Goal: Task Accomplishment & Management: Use online tool/utility

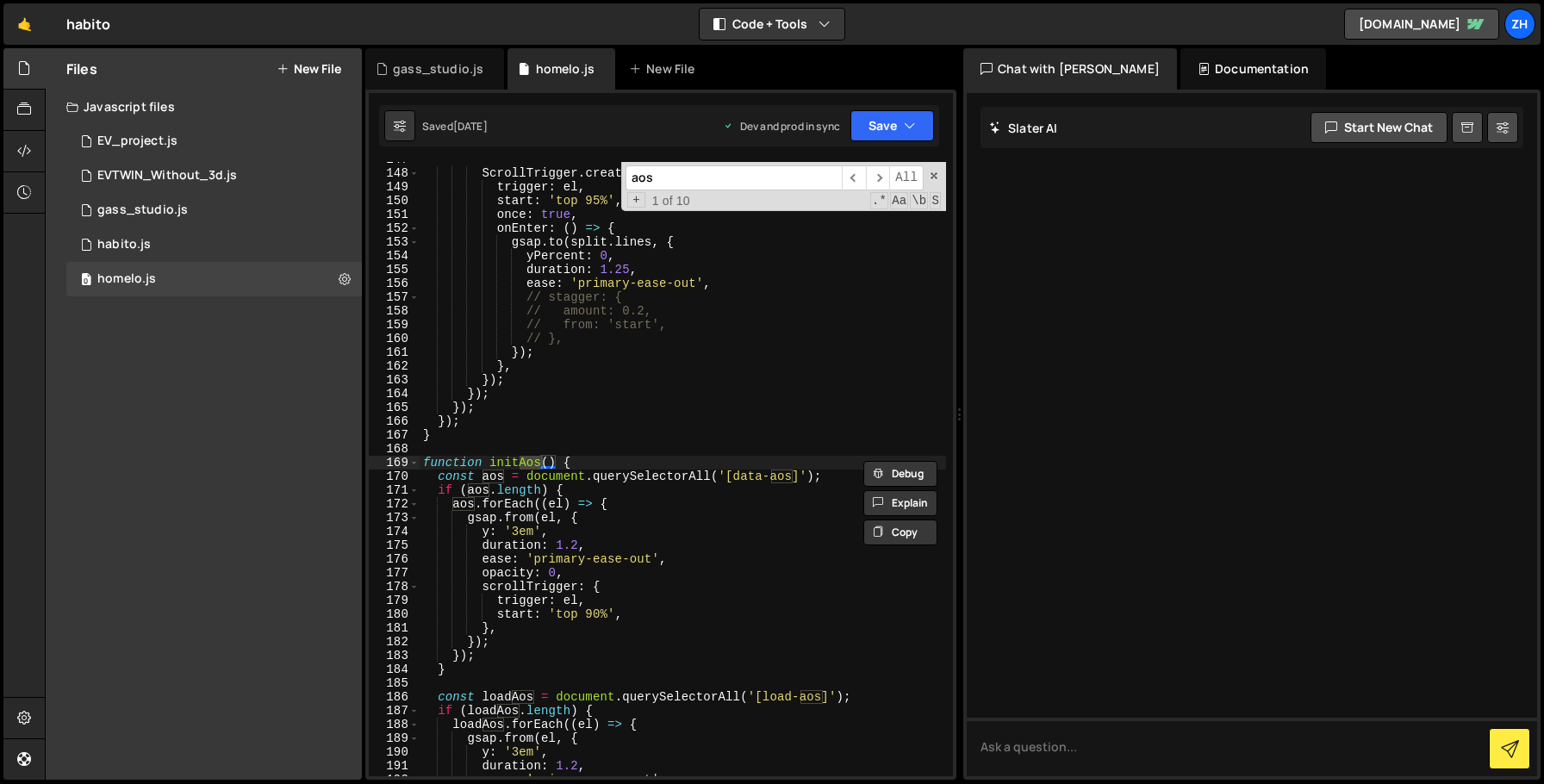
type textarea "// stagger: {"
drag, startPoint x: 0, startPoint y: 0, endPoint x: 726, endPoint y: 291, distance: 782.1
click at [727, 291] on div "ScrollTrigger . create ({ trigger : el , start : 'top 95%' , once : true , onEn…" at bounding box center [683, 473] width 527 height 641
click at [665, 179] on input "aos" at bounding box center [733, 178] width 216 height 25
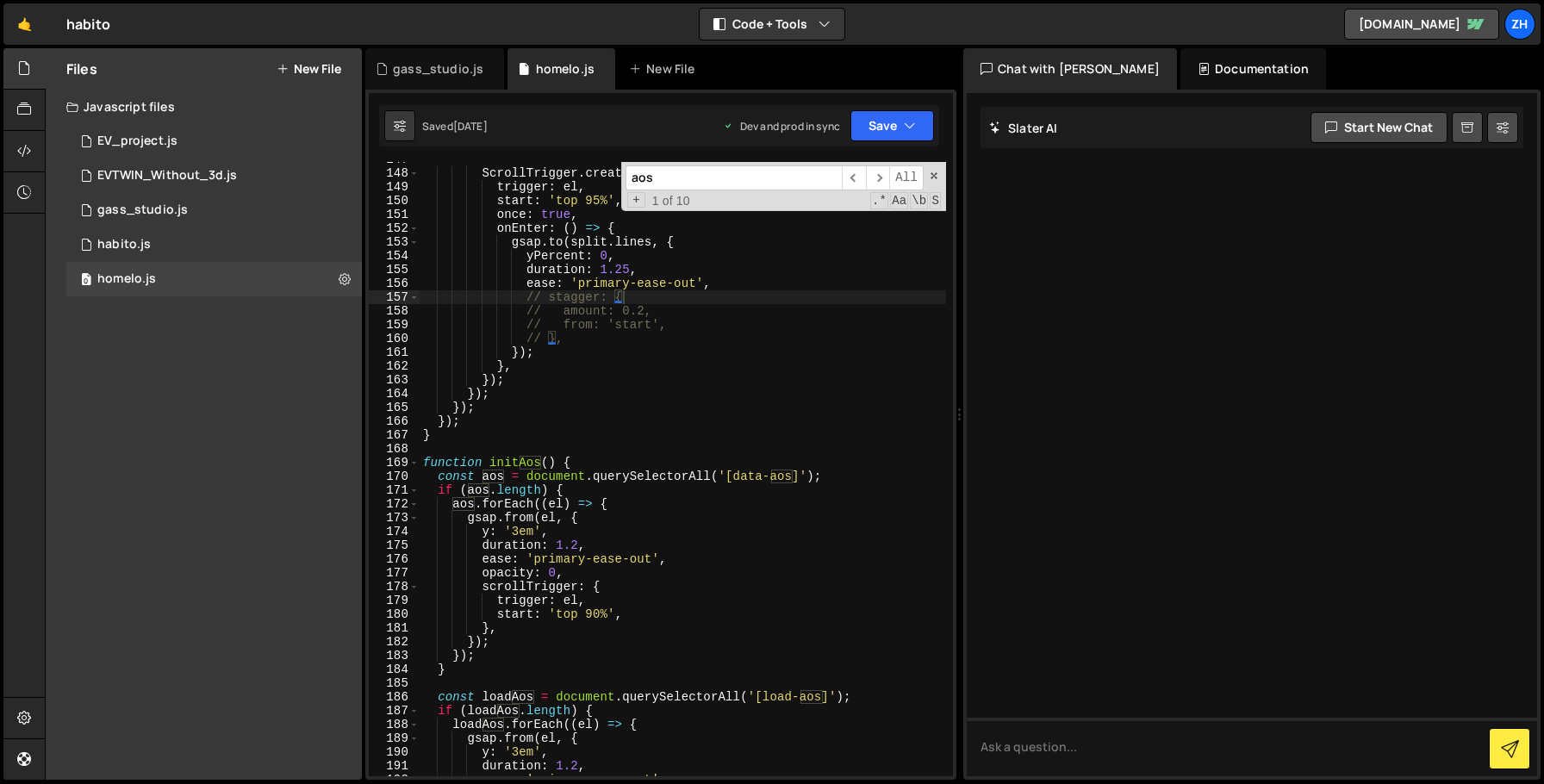
click at [665, 179] on input "aos" at bounding box center [733, 178] width 216 height 25
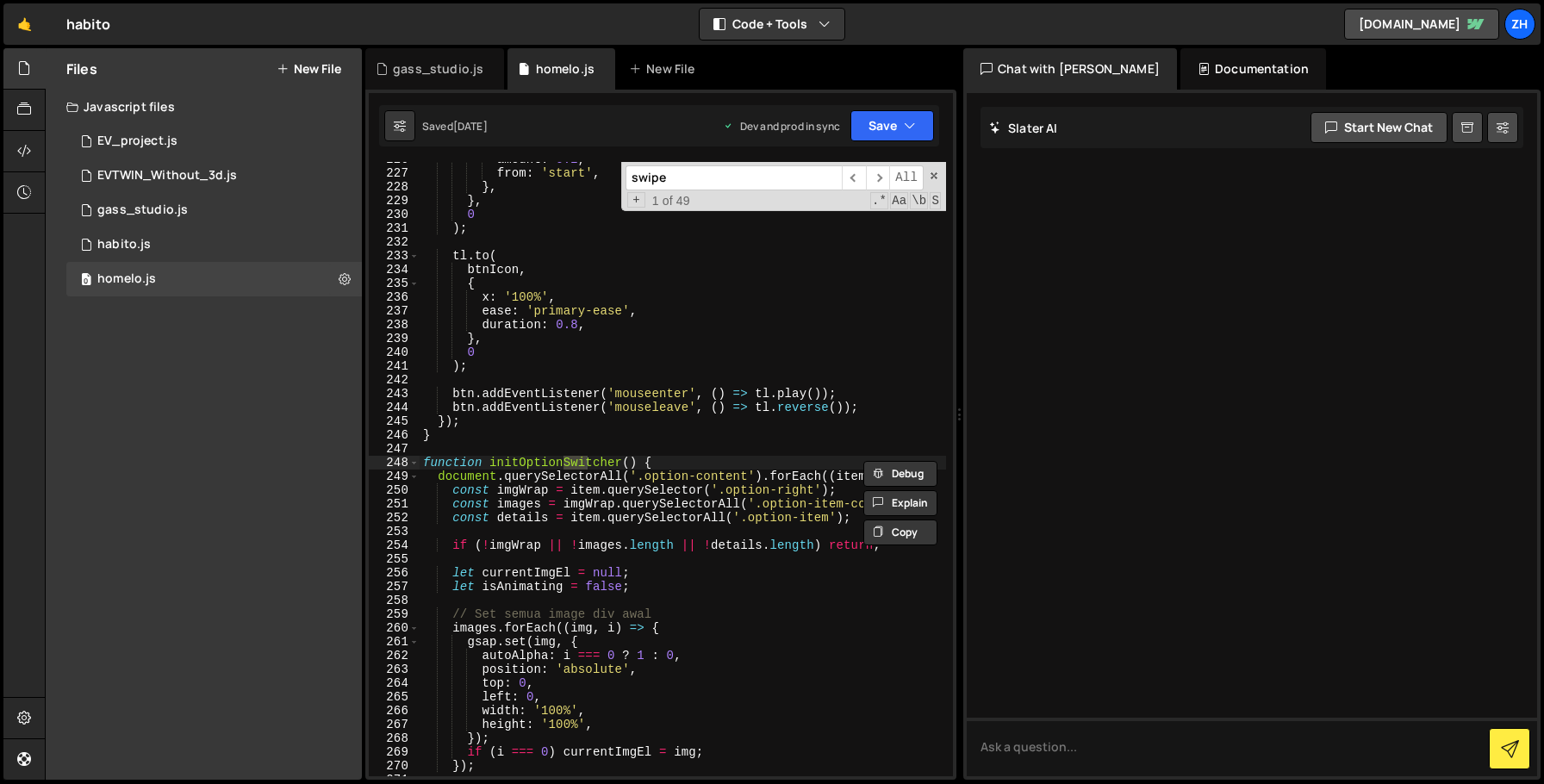
scroll to position [6844, 0]
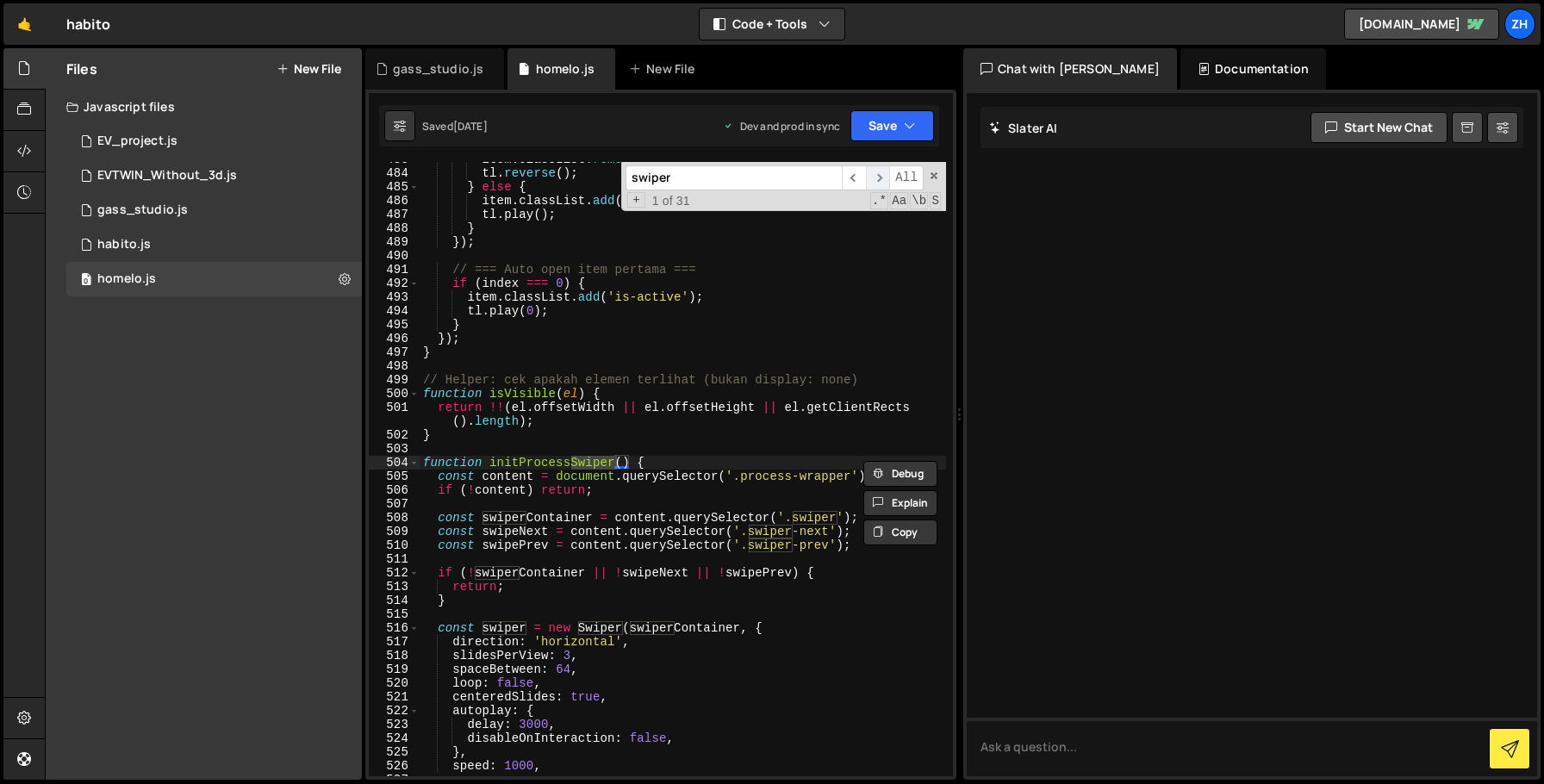
type input "swiper"
click at [880, 179] on span "​" at bounding box center [878, 178] width 24 height 25
click at [880, 178] on span "​" at bounding box center [878, 178] width 24 height 25
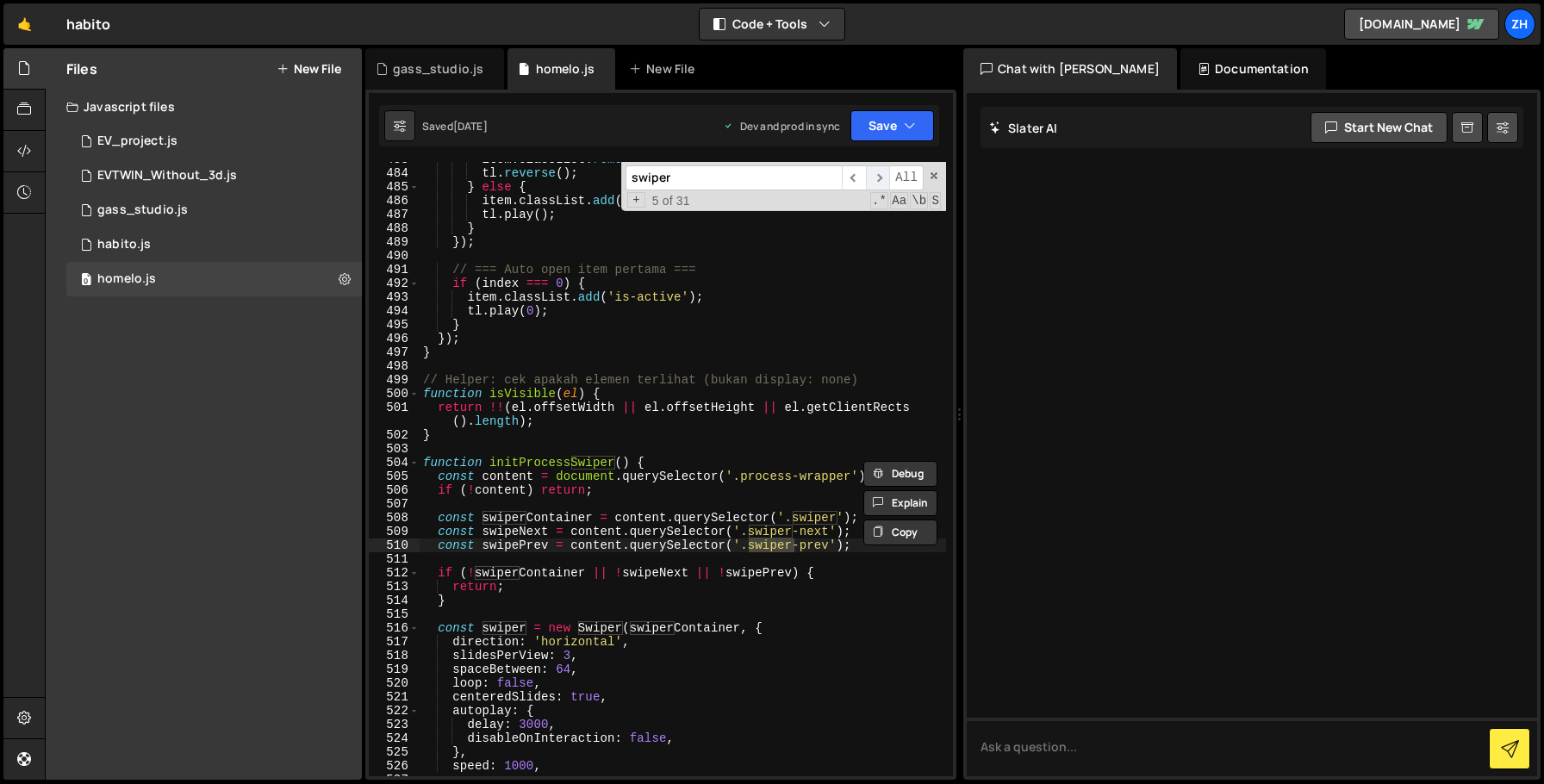
click at [880, 178] on span "​" at bounding box center [878, 178] width 24 height 25
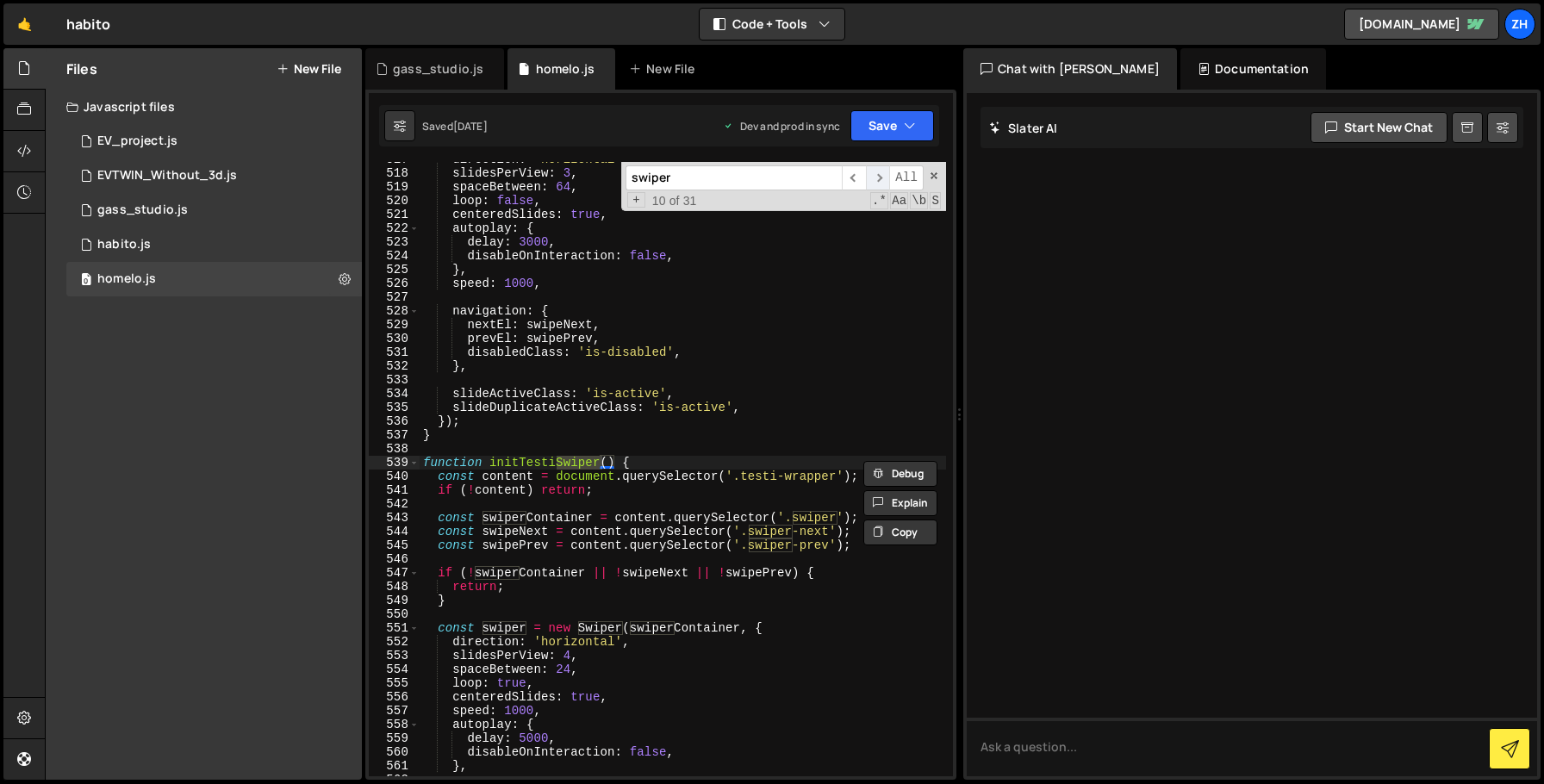
scroll to position [7327, 0]
click at [880, 178] on span "​" at bounding box center [878, 178] width 24 height 25
click at [880, 179] on span "​" at bounding box center [878, 178] width 24 height 25
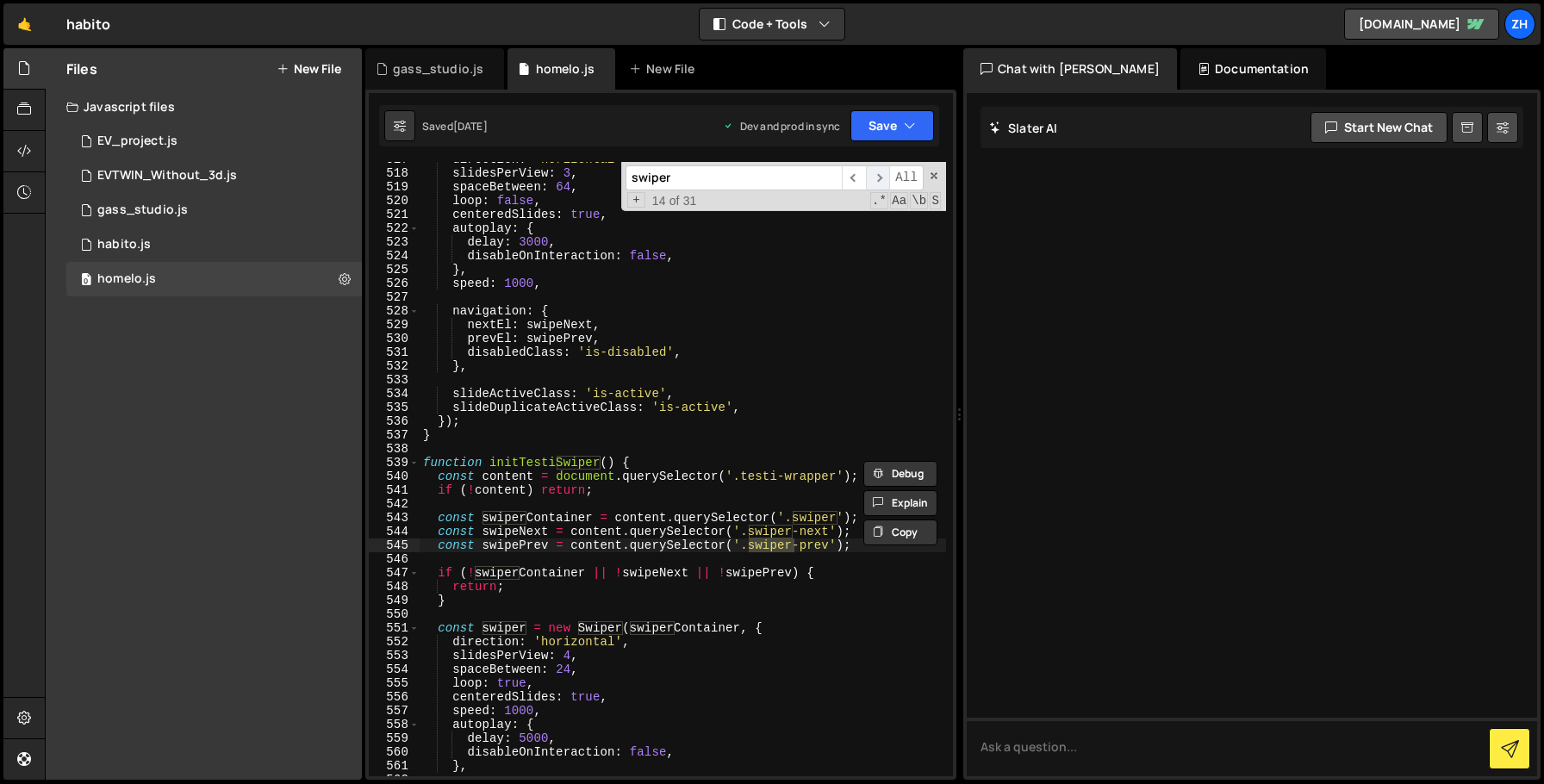
click at [880, 179] on span "​" at bounding box center [878, 178] width 24 height 25
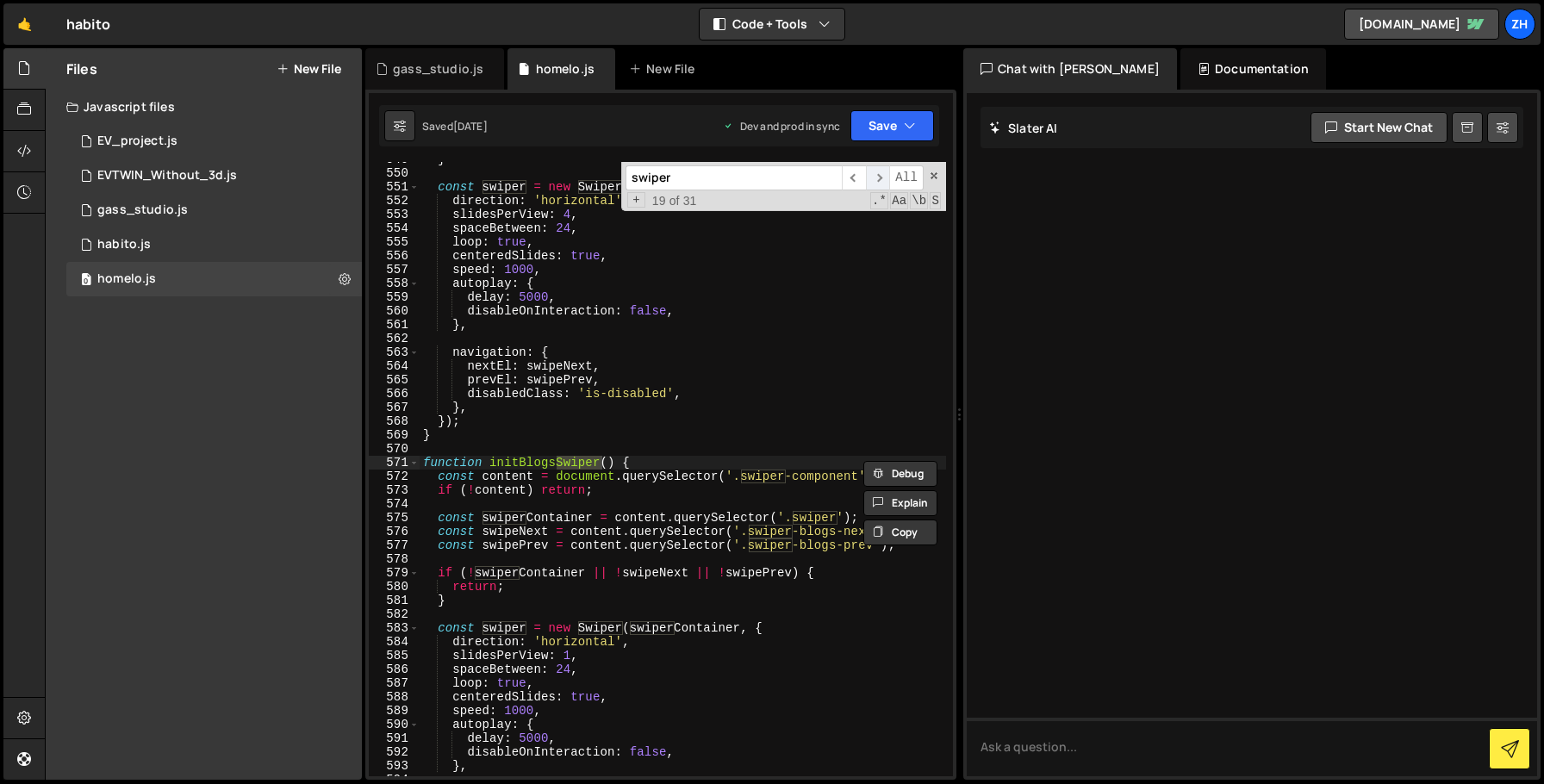
scroll to position [7768, 0]
click at [880, 179] on span "​" at bounding box center [878, 178] width 24 height 25
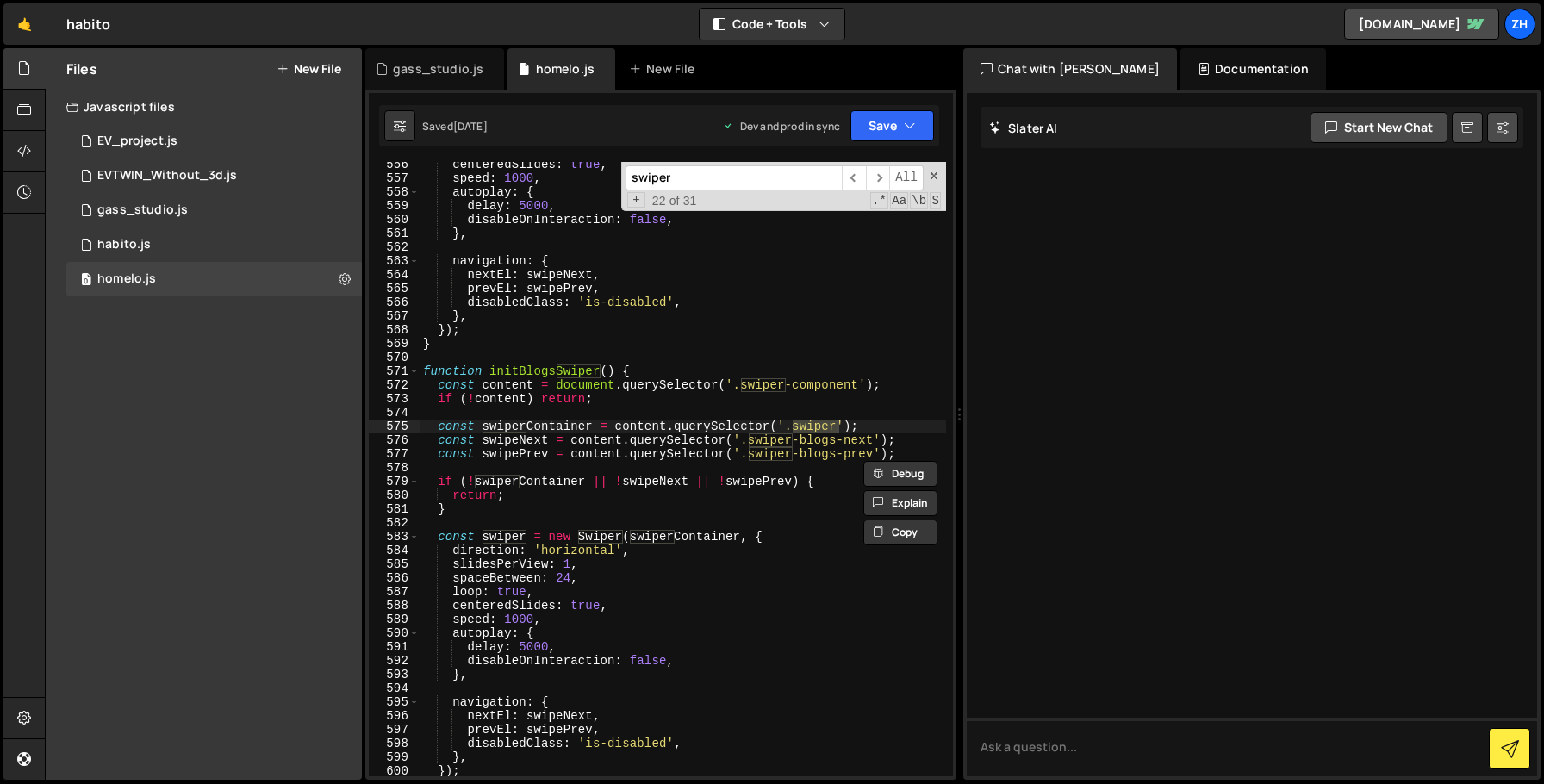
scroll to position [7862, 0]
click at [827, 432] on div "centeredSlides : true , speed : 1000 , autoplay : { delay : 5000 , disableOnInt…" at bounding box center [683, 475] width 527 height 641
click at [818, 455] on div "centeredSlides : true , speed : 1000 , autoplay : { delay : 5000 , disableOnInt…" at bounding box center [683, 475] width 527 height 641
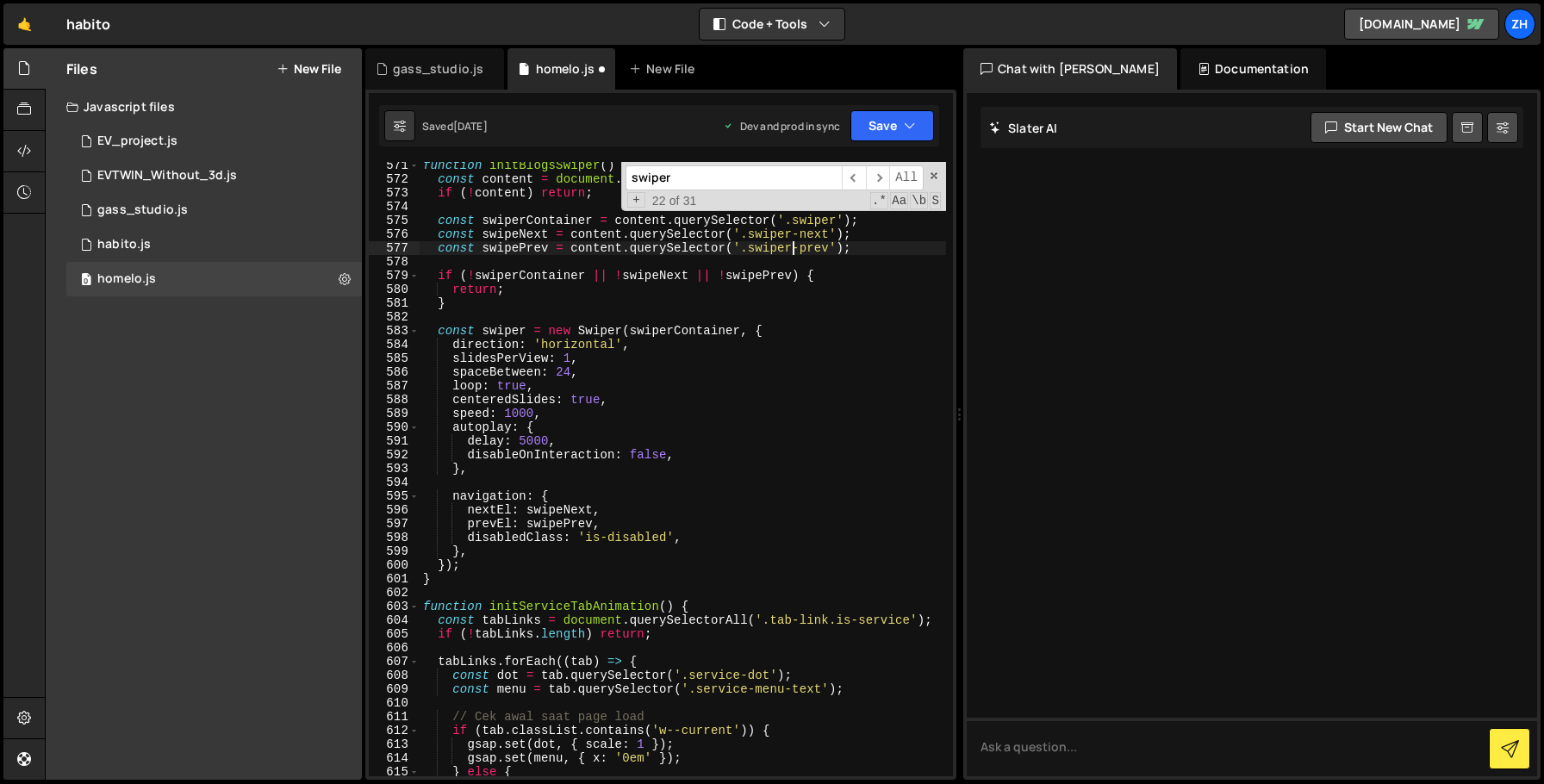
scroll to position [8073, 0]
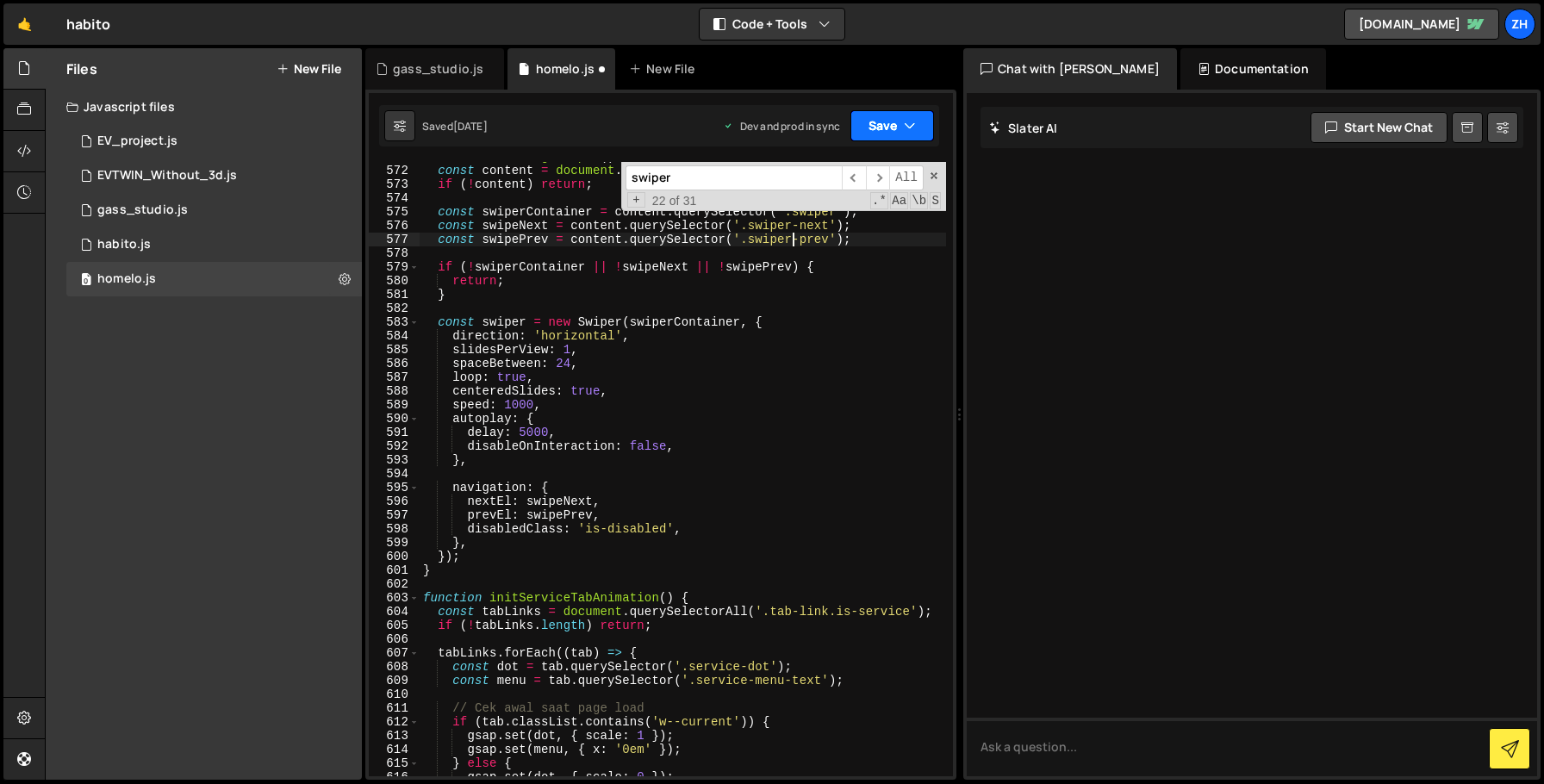
click at [883, 135] on button "Save" at bounding box center [892, 126] width 84 height 31
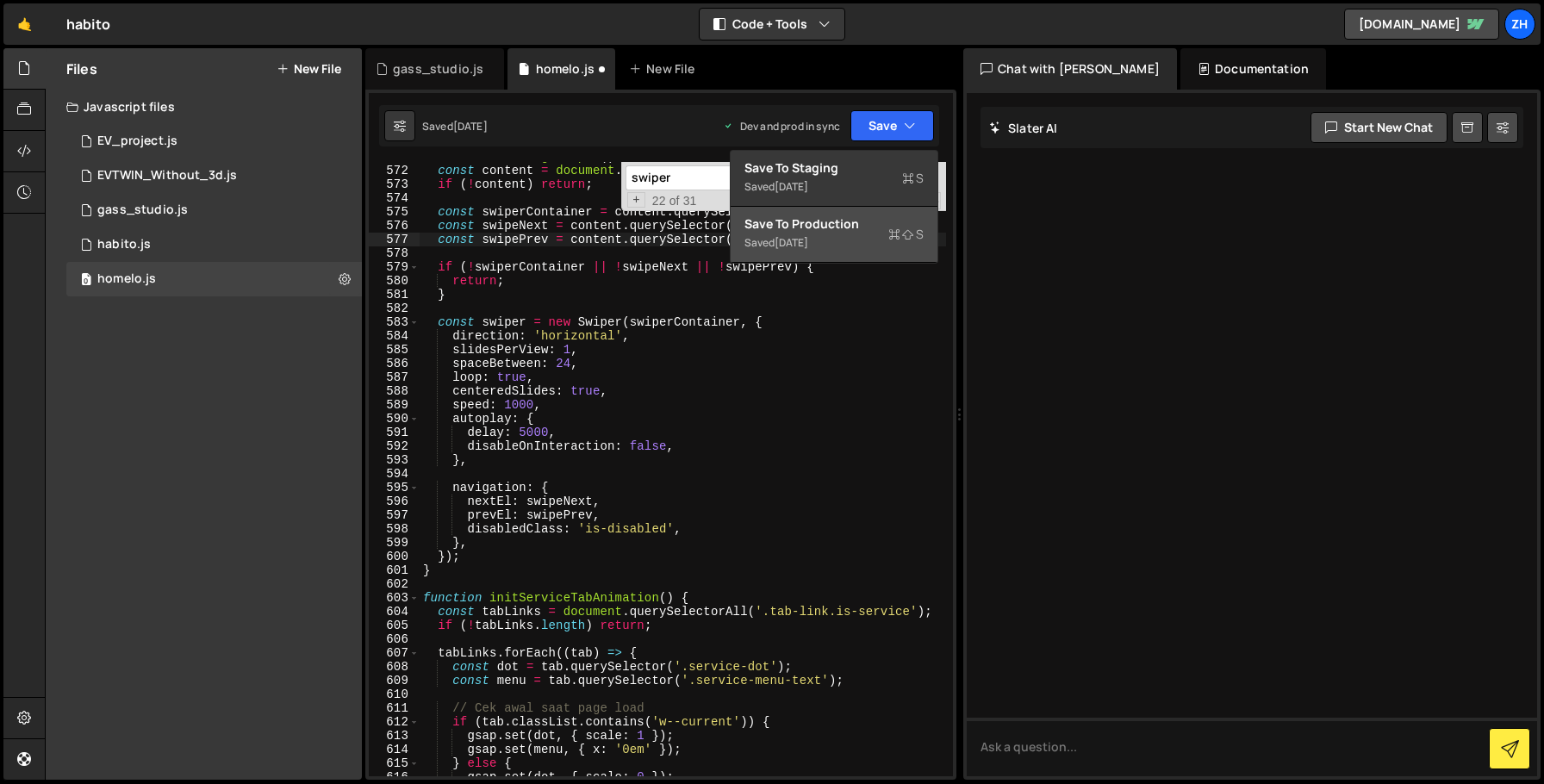
click at [869, 229] on div "Save to Production S" at bounding box center [834, 224] width 180 height 17
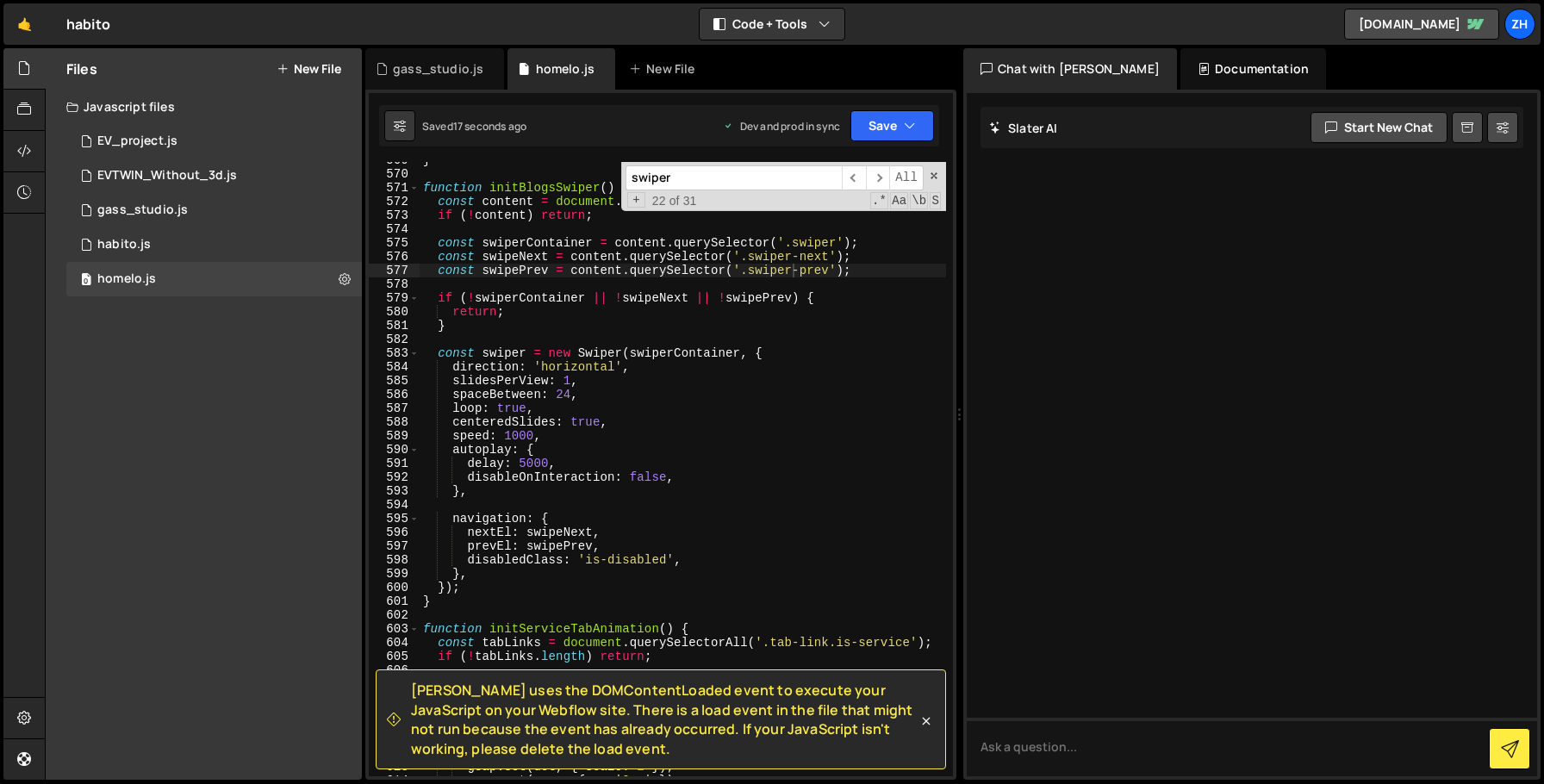
scroll to position [8035, 0]
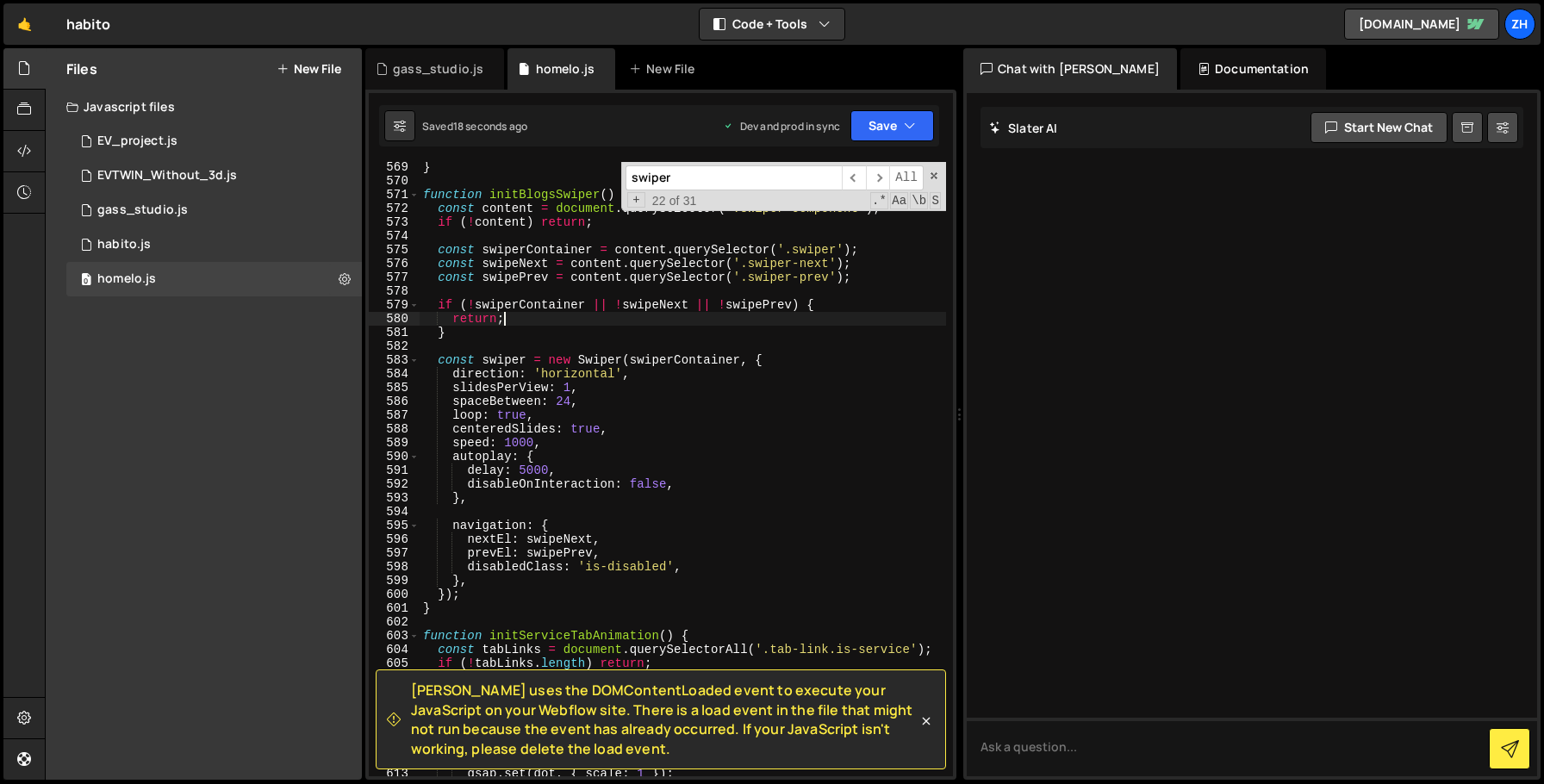
click at [793, 324] on div "} function initBlogsSwiper ( ) { const content = document . querySelector ( '.s…" at bounding box center [683, 480] width 527 height 641
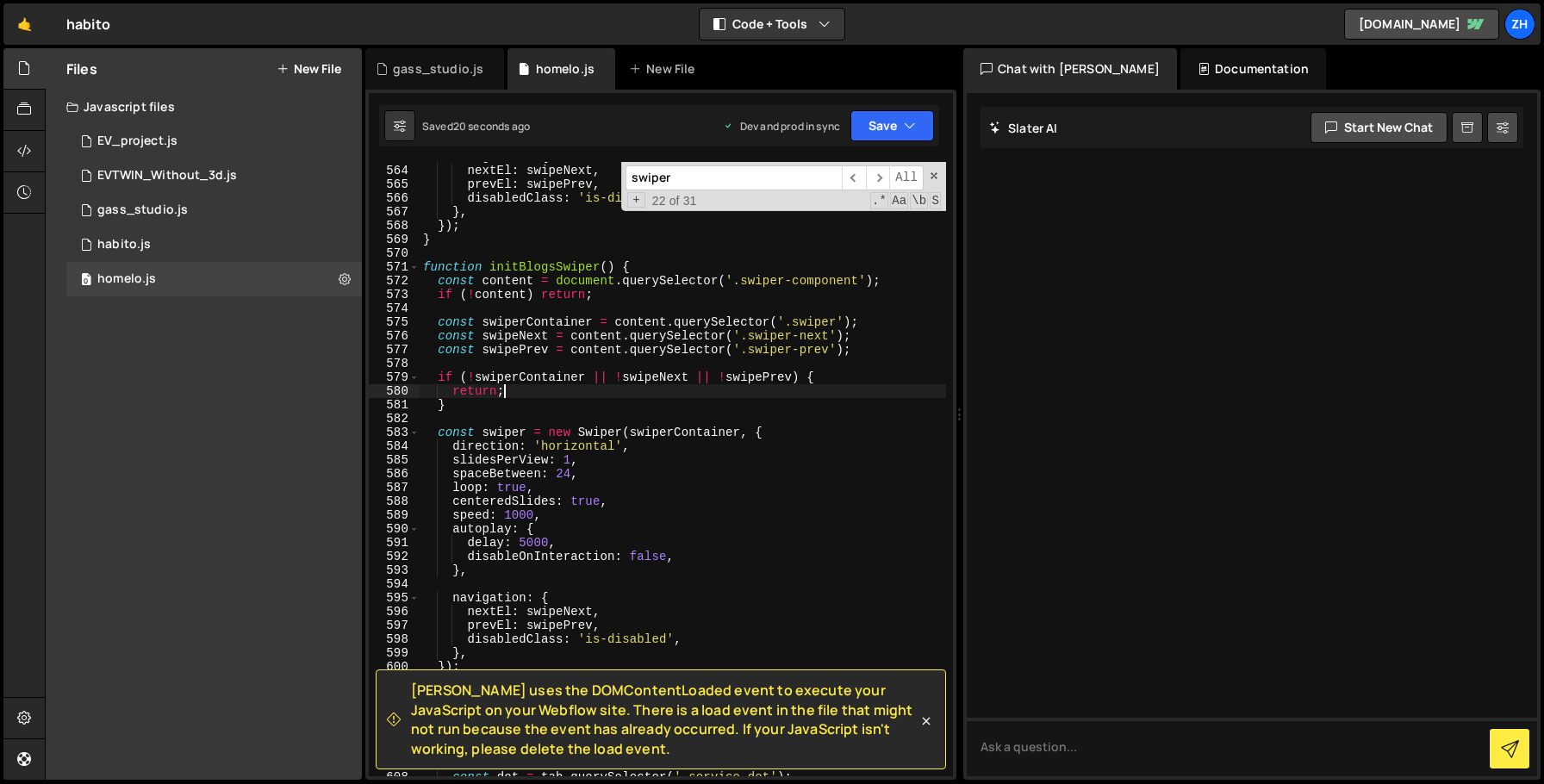
scroll to position [7962, 0]
click at [858, 296] on div "navigation : { nextEl : swipeNext , prevEl : swipePrev , disabledClass : 'is-di…" at bounding box center [683, 470] width 527 height 641
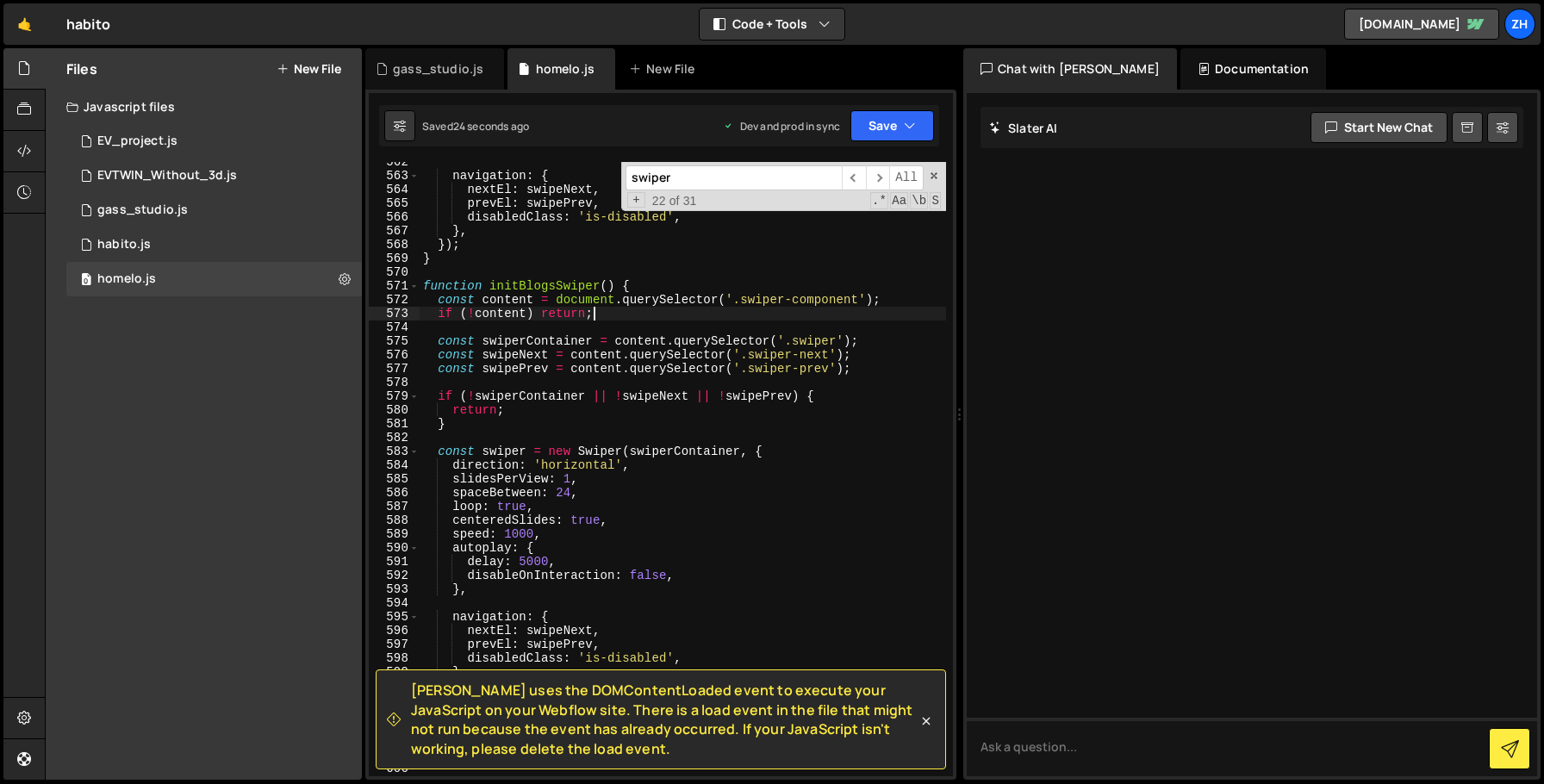
scroll to position [7929, 0]
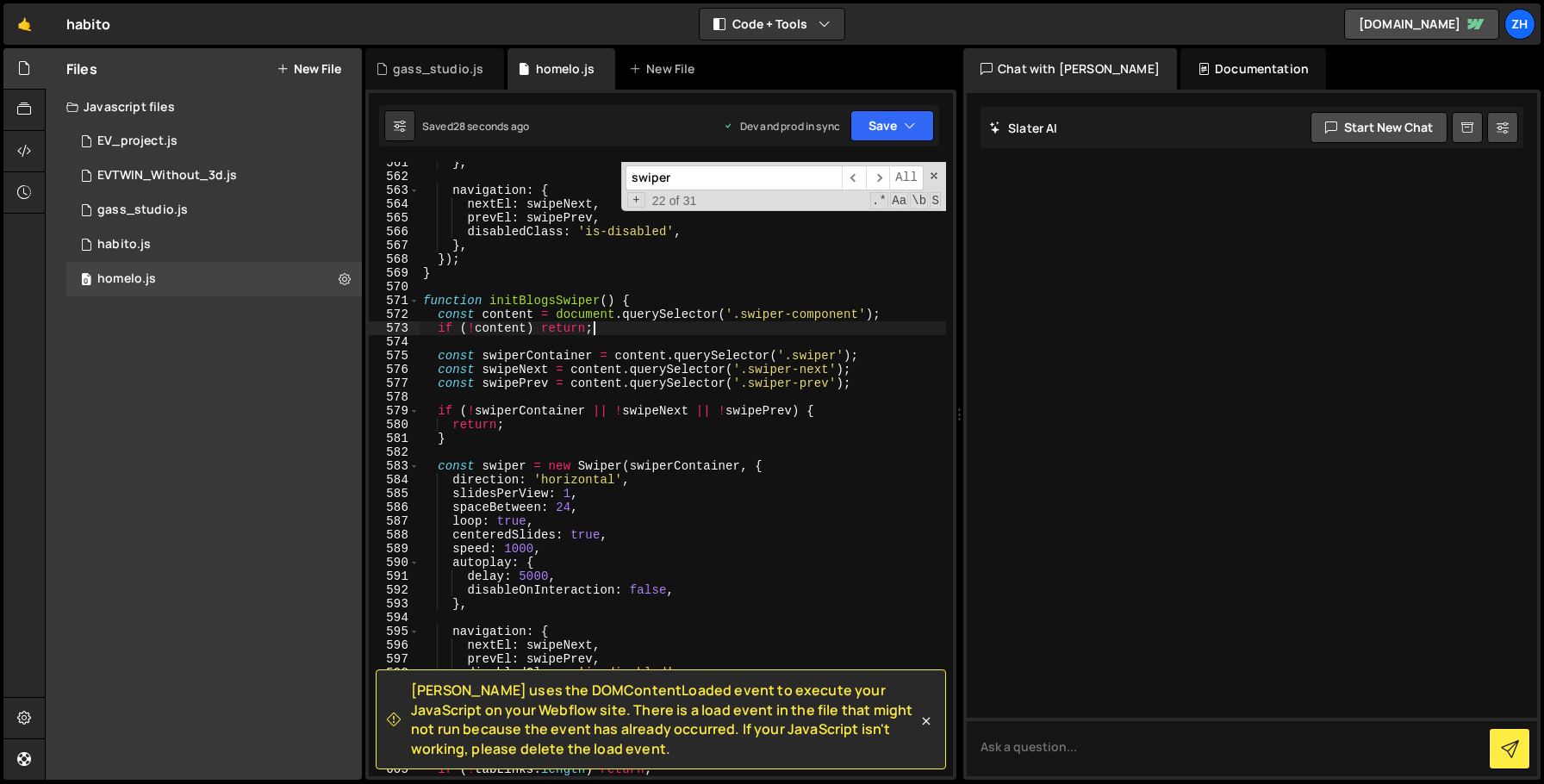
click at [853, 356] on div "} , navigation : { nextEl : swipeNext , prevEl : swipePrev , disabledClass : 'i…" at bounding box center [683, 476] width 527 height 641
click at [858, 377] on div "} , navigation : { nextEl : swipeNext , prevEl : swipePrev , disabledClass : 'i…" at bounding box center [683, 476] width 527 height 641
click at [833, 419] on div "} , navigation : { nextEl : swipeNext , prevEl : swipePrev , disabledClass : 'i…" at bounding box center [683, 476] width 527 height 641
click at [840, 356] on div "} , navigation : { nextEl : swipeNext , prevEl : swipePrev , disabledClass : 'i…" at bounding box center [683, 476] width 527 height 641
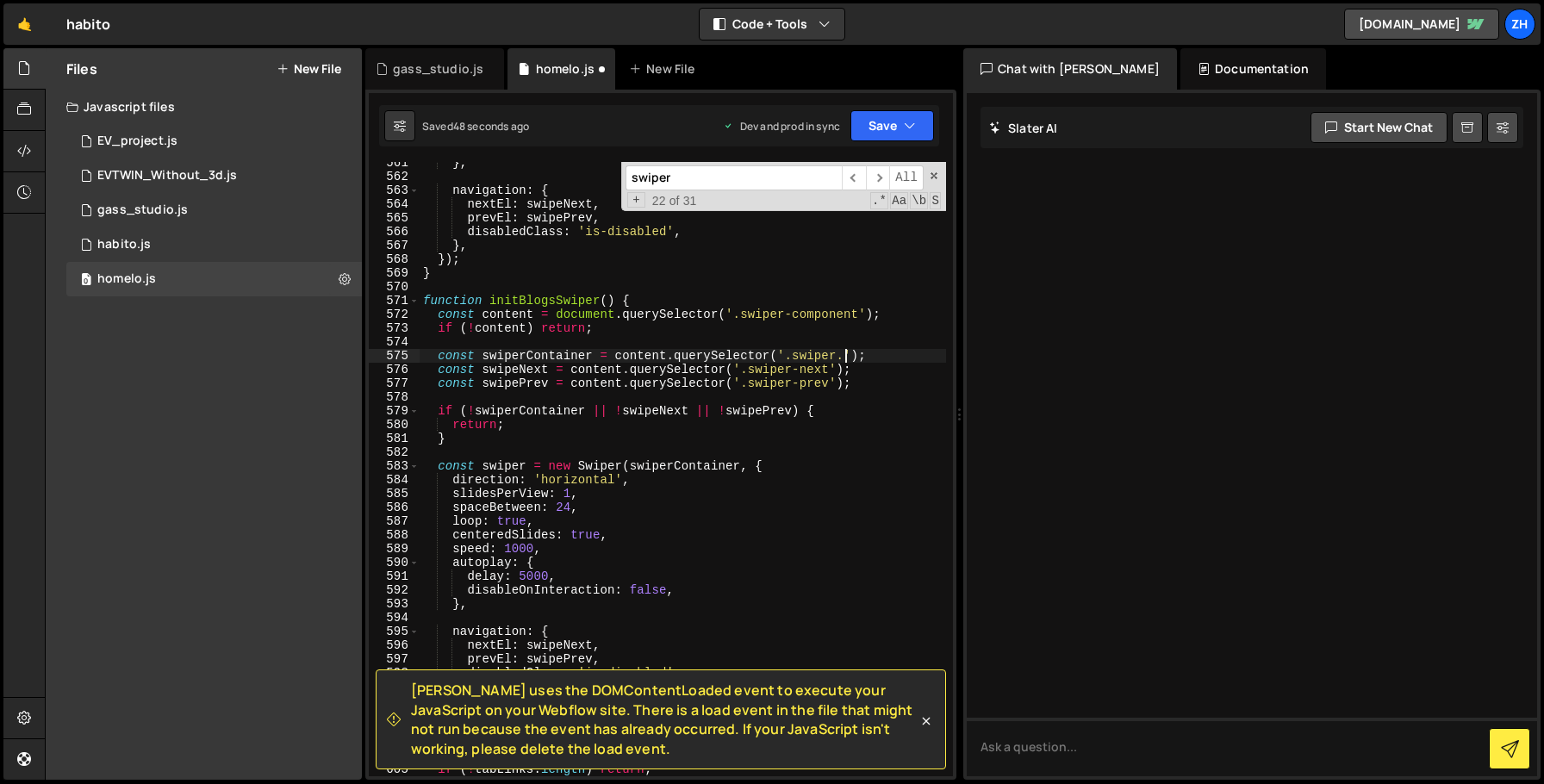
paste textarea "is-blogs"
click at [909, 117] on icon "button" at bounding box center [910, 125] width 12 height 17
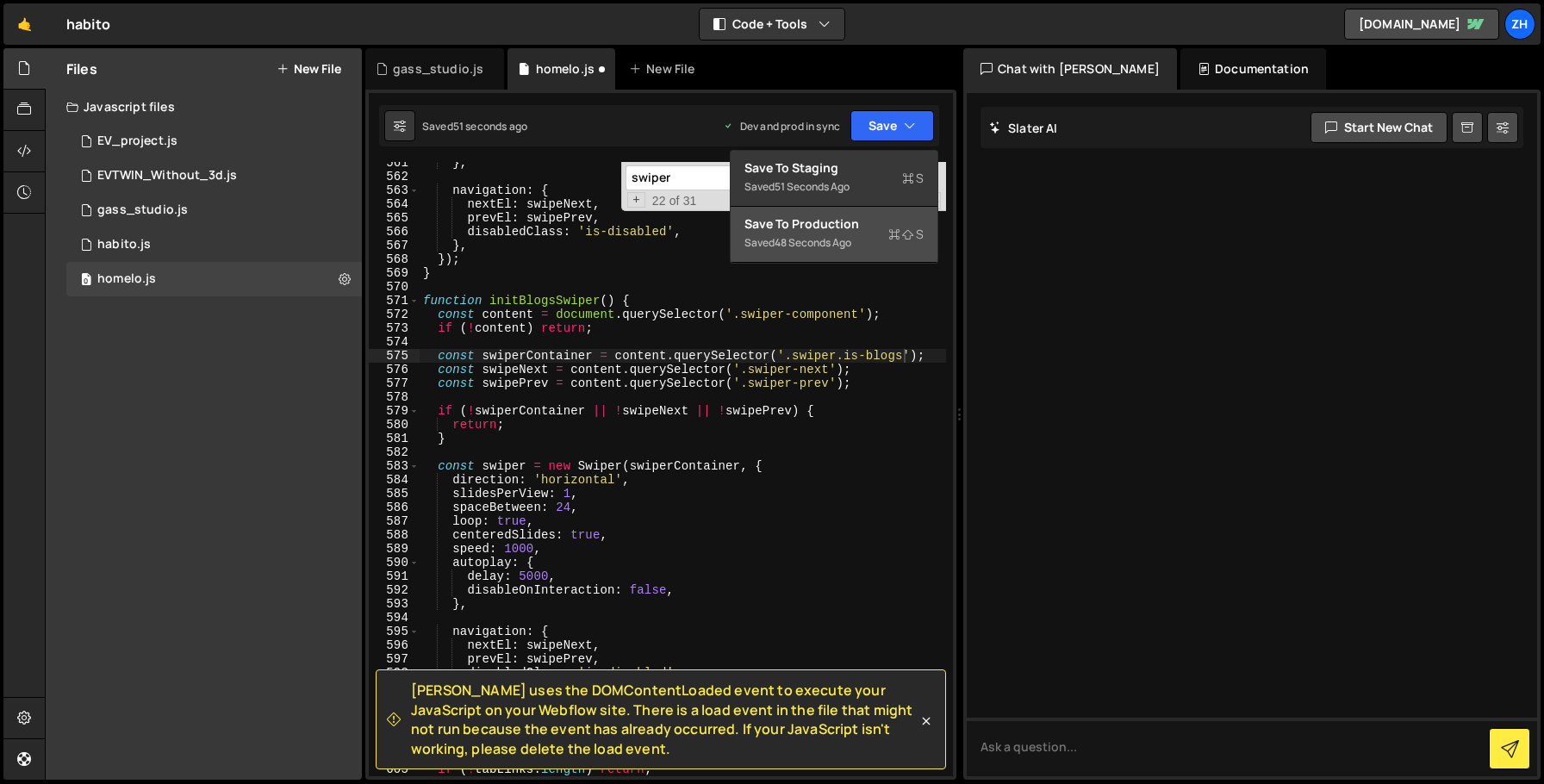
click at [874, 245] on div "Saved 48 seconds ago" at bounding box center [834, 243] width 180 height 20
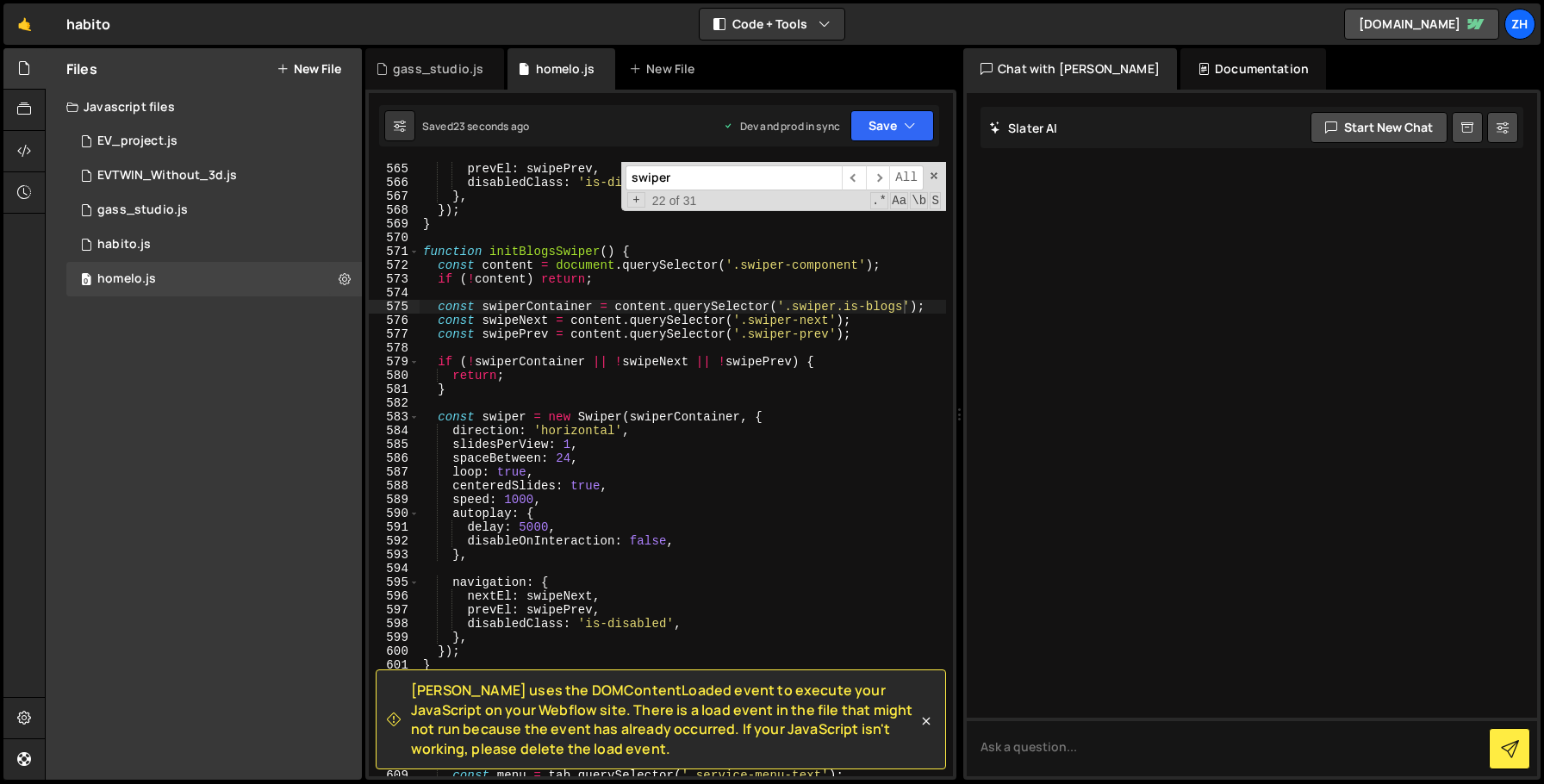
scroll to position [7978, 0]
type textarea "return;"
click at [615, 380] on div "nextEl : swipeNext , prevEl : swipePrev , disabledClass : 'is-disabled' , } , }…" at bounding box center [683, 468] width 527 height 641
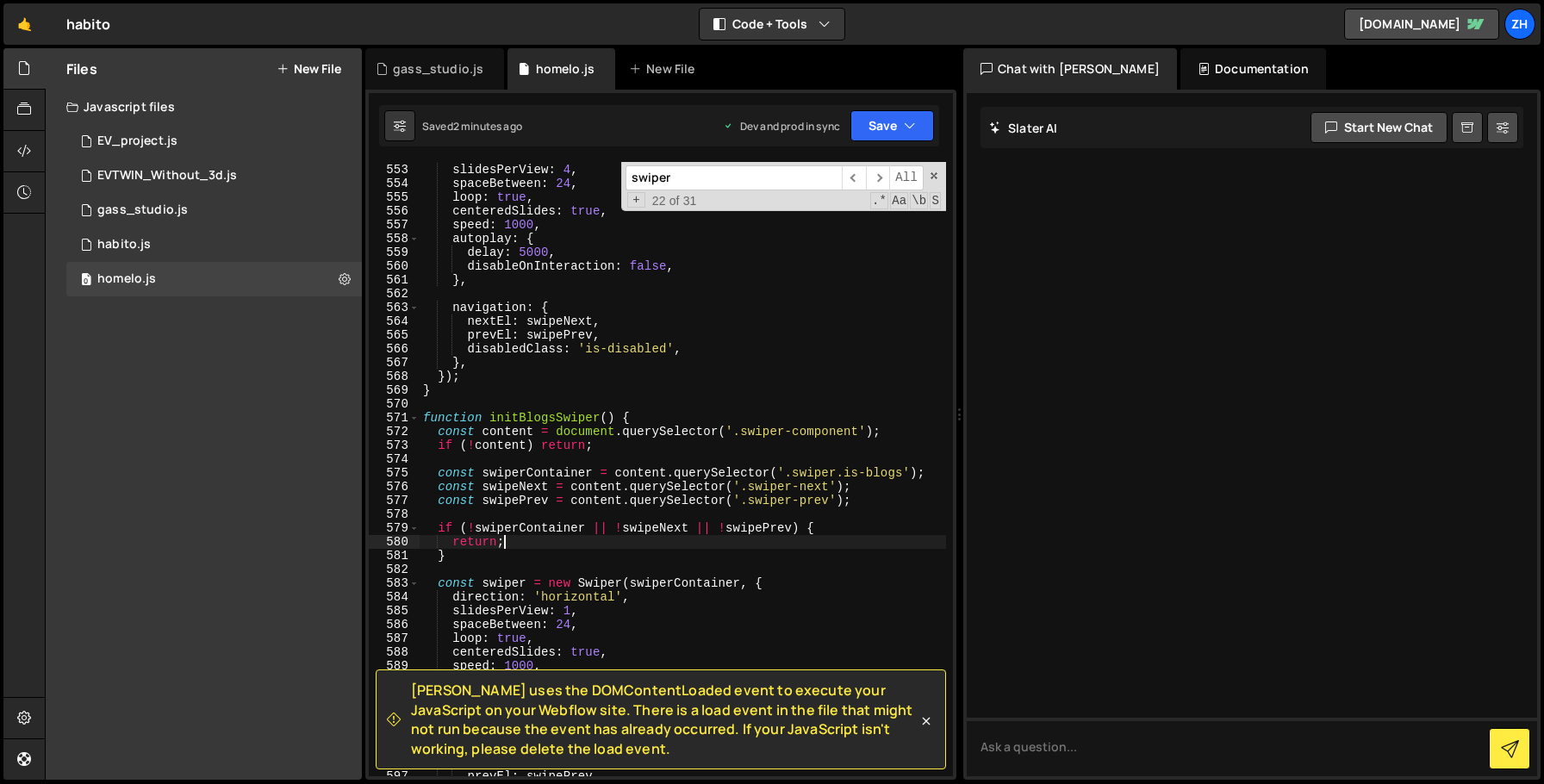
scroll to position [7818, 0]
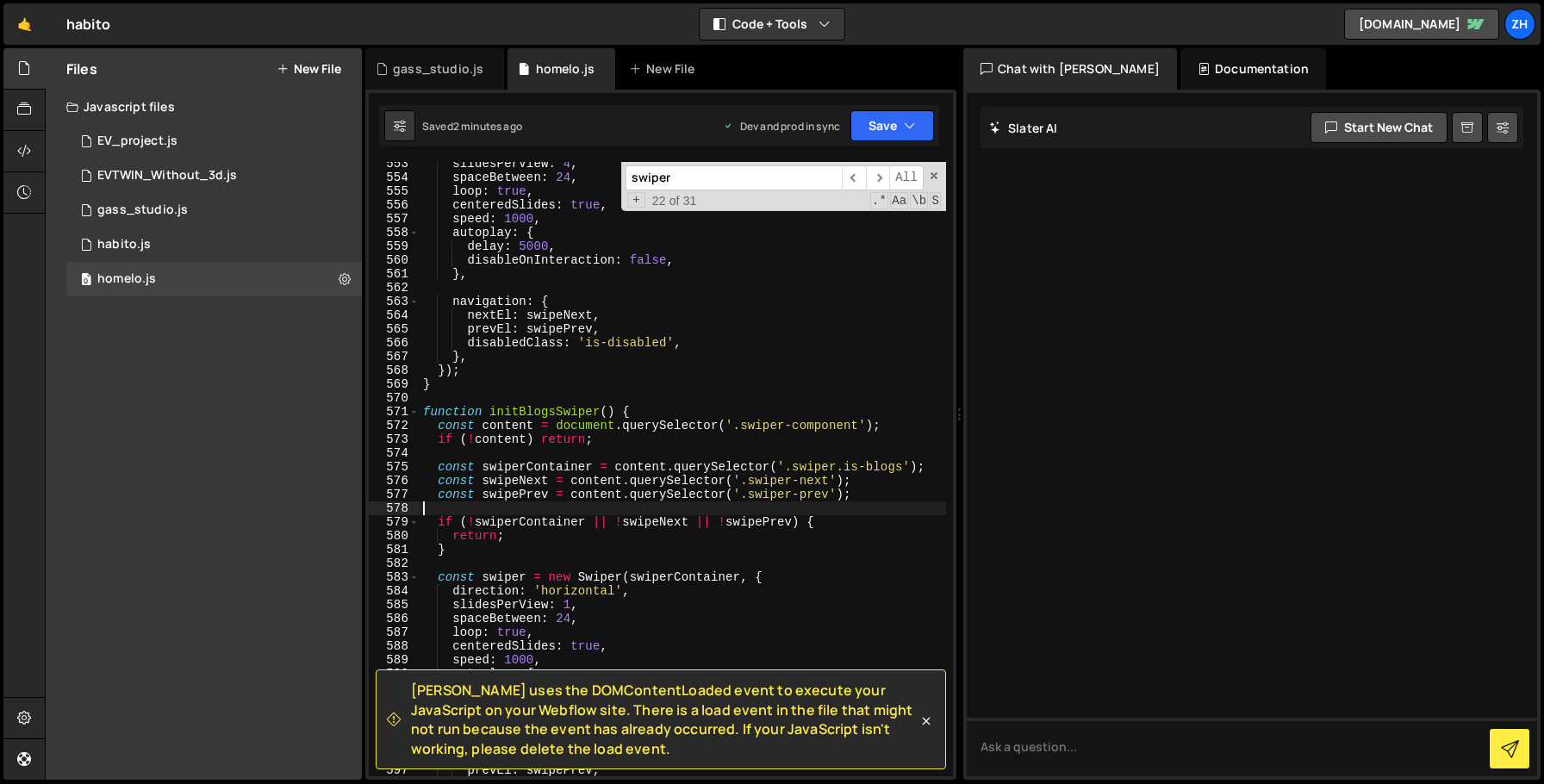
click at [839, 510] on div "slidesPerView : 4 , spaceBetween : 24 , loop : true , centeredSlides : true , s…" at bounding box center [683, 477] width 527 height 641
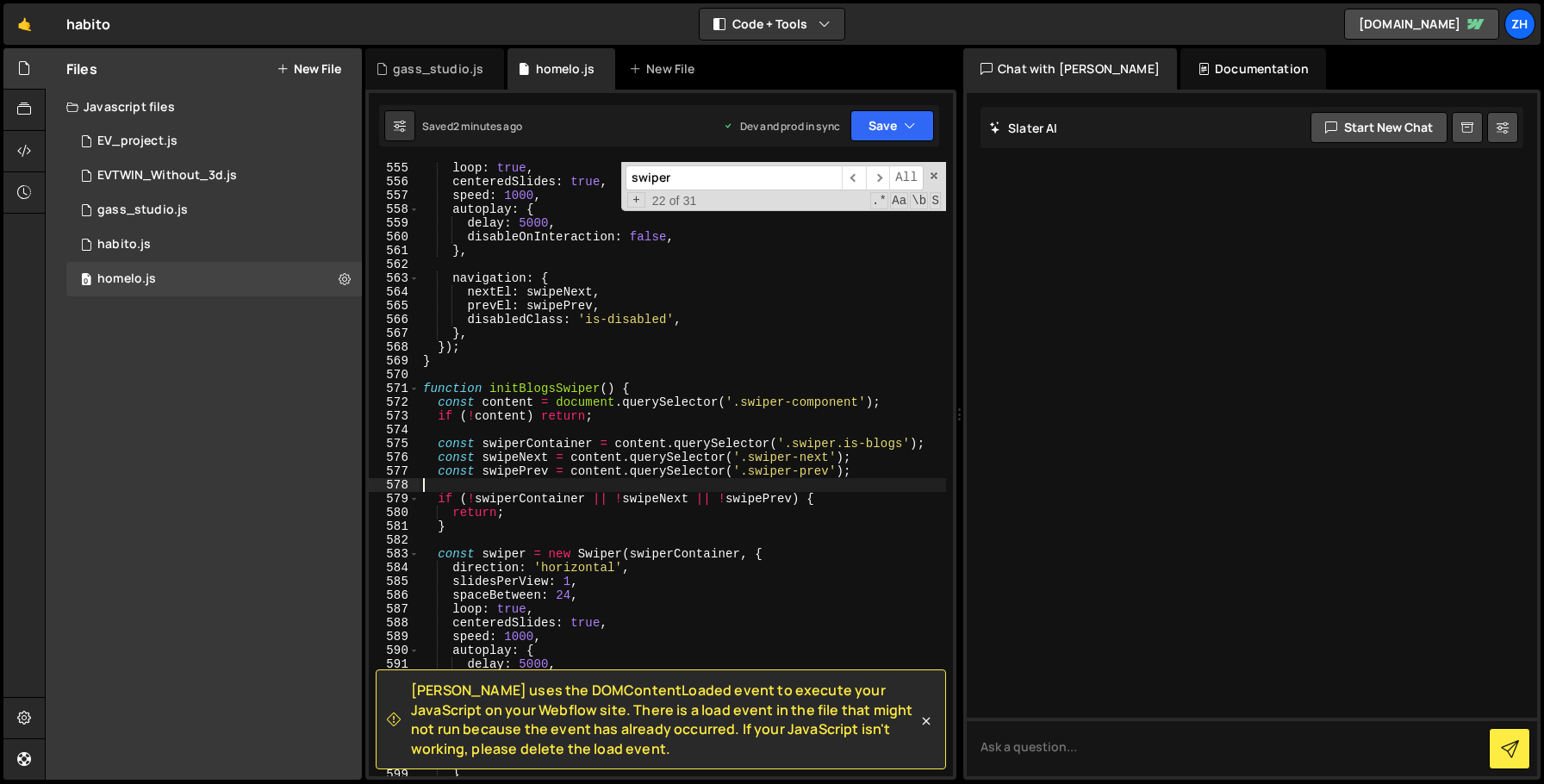
scroll to position [7844, 0]
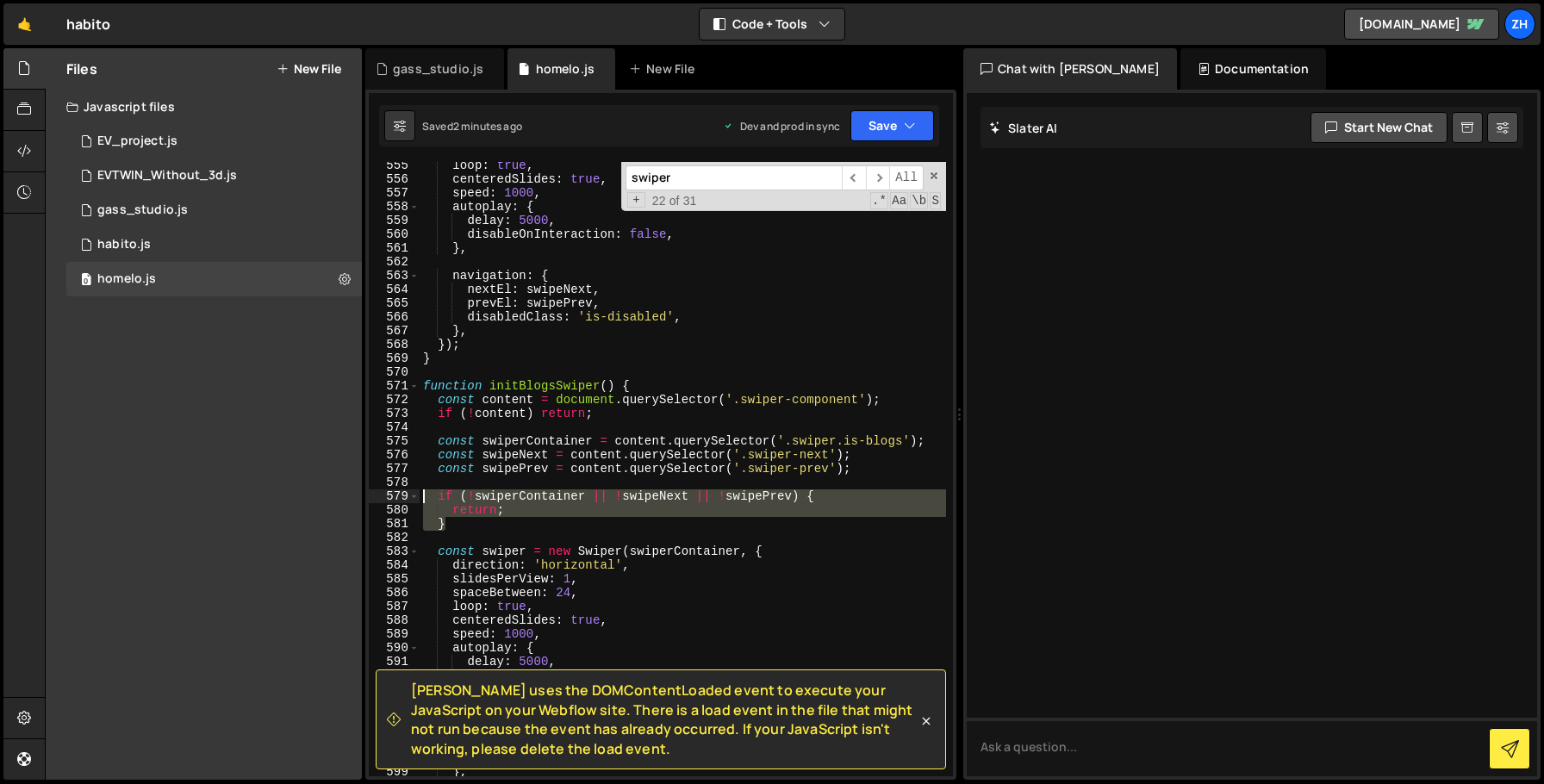
drag, startPoint x: 468, startPoint y: 521, endPoint x: 425, endPoint y: 495, distance: 50.2
click at [425, 495] on div "loop : true , centeredSlides : true , speed : 1000 , autoplay : { delay : 5000 …" at bounding box center [683, 478] width 527 height 641
click at [921, 126] on button "Save" at bounding box center [892, 126] width 84 height 31
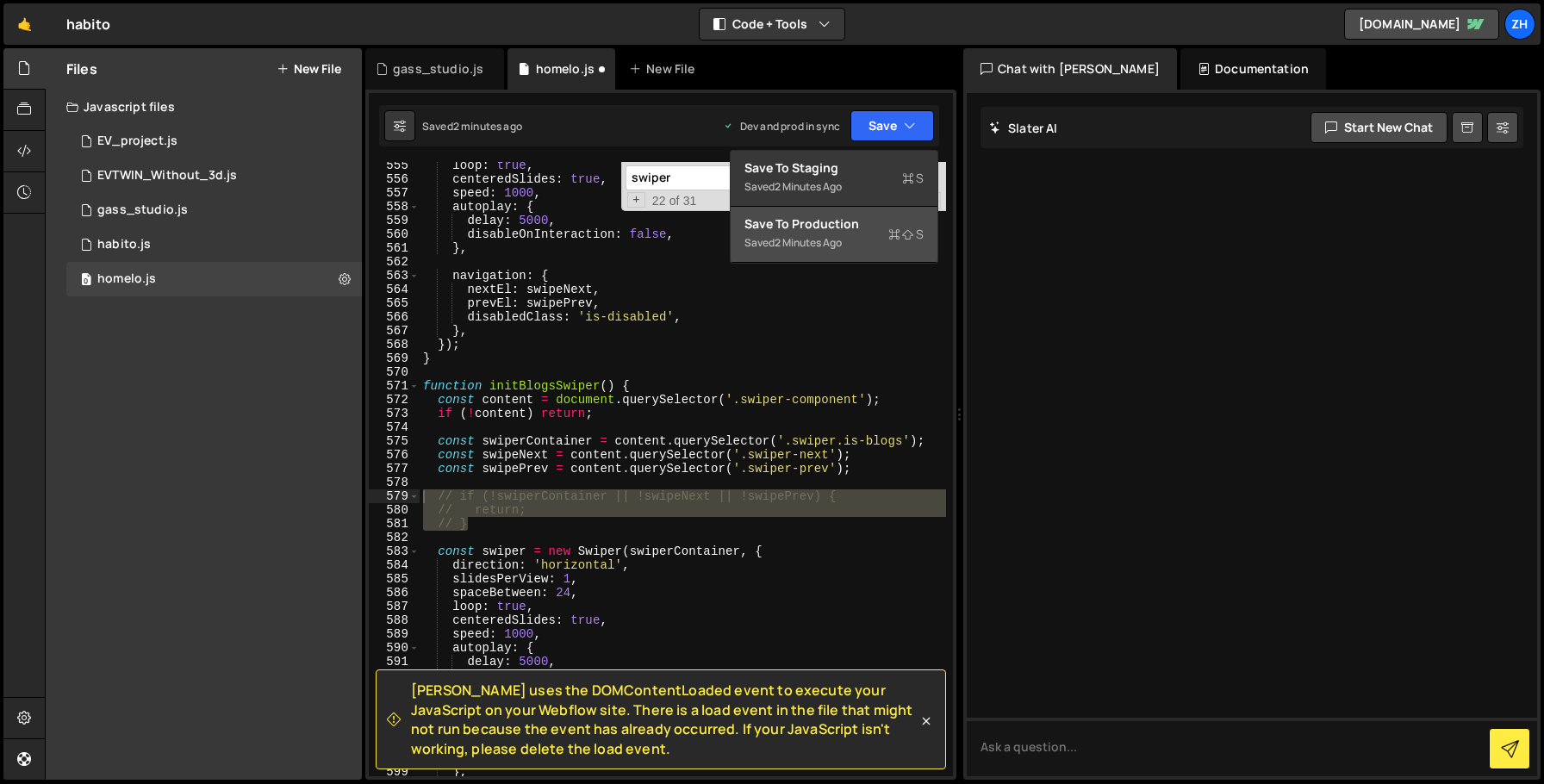
click at [888, 244] on div "Saved 2 minutes ago" at bounding box center [834, 243] width 180 height 20
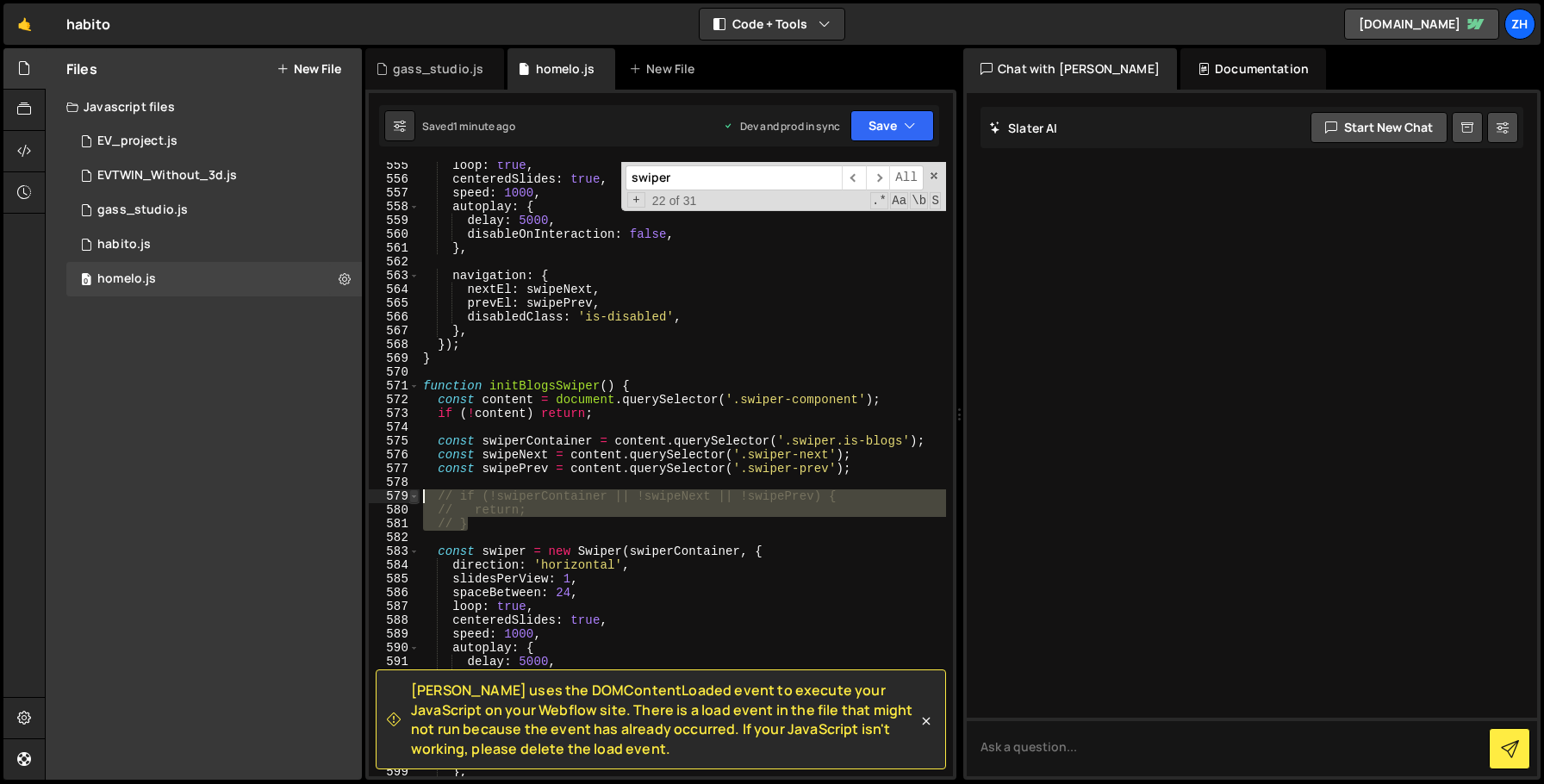
drag, startPoint x: 487, startPoint y: 521, endPoint x: 413, endPoint y: 497, distance: 77.8
click at [413, 497] on div "// } 555 556 557 558 559 560 561 562 563 564 565 566 567 568 569 570 571 572 57…" at bounding box center [661, 468] width 585 height 614
click at [604, 512] on div "loop : true , centeredSlides : true , speed : 1000 , autoplay : { delay : 5000 …" at bounding box center [683, 468] width 527 height 614
type textarea "return;"
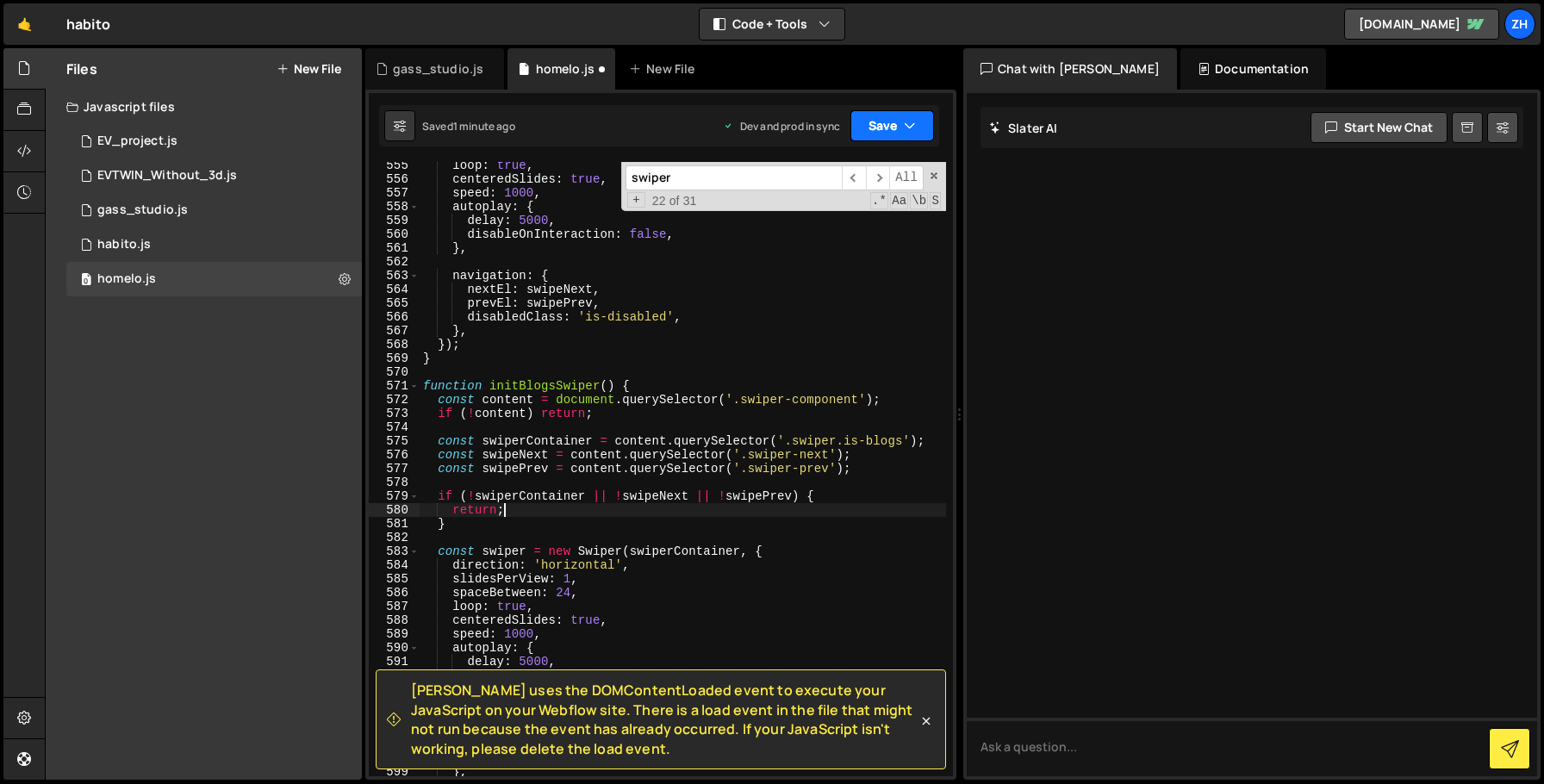
click at [891, 134] on button "Save" at bounding box center [892, 126] width 84 height 31
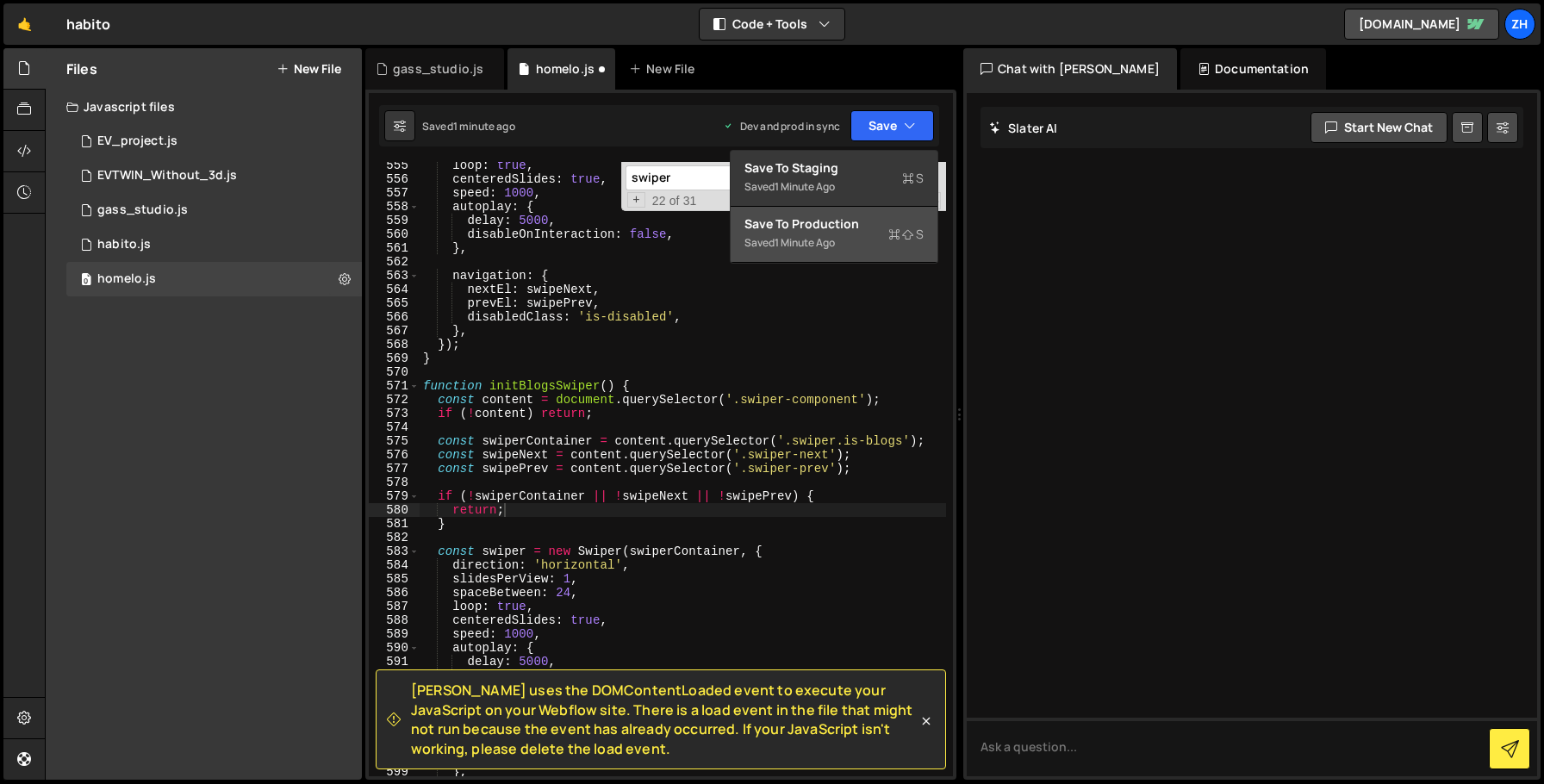
click at [879, 215] on div "Save to Production S" at bounding box center [834, 224] width 180 height 17
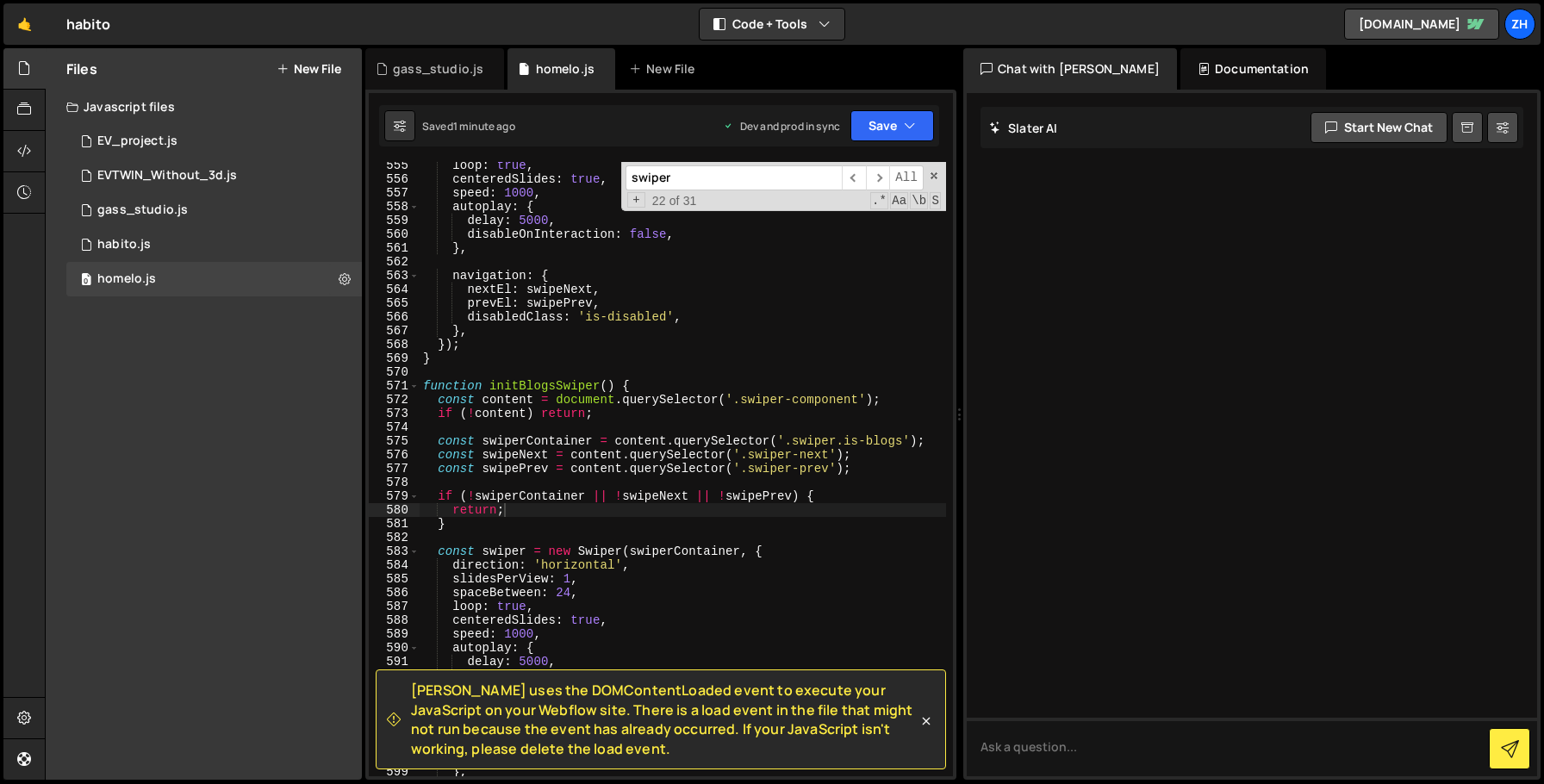
click at [787, 258] on div "loop : true , centeredSlides : true , speed : 1000 , autoplay : { delay : 5000 …" at bounding box center [683, 478] width 527 height 641
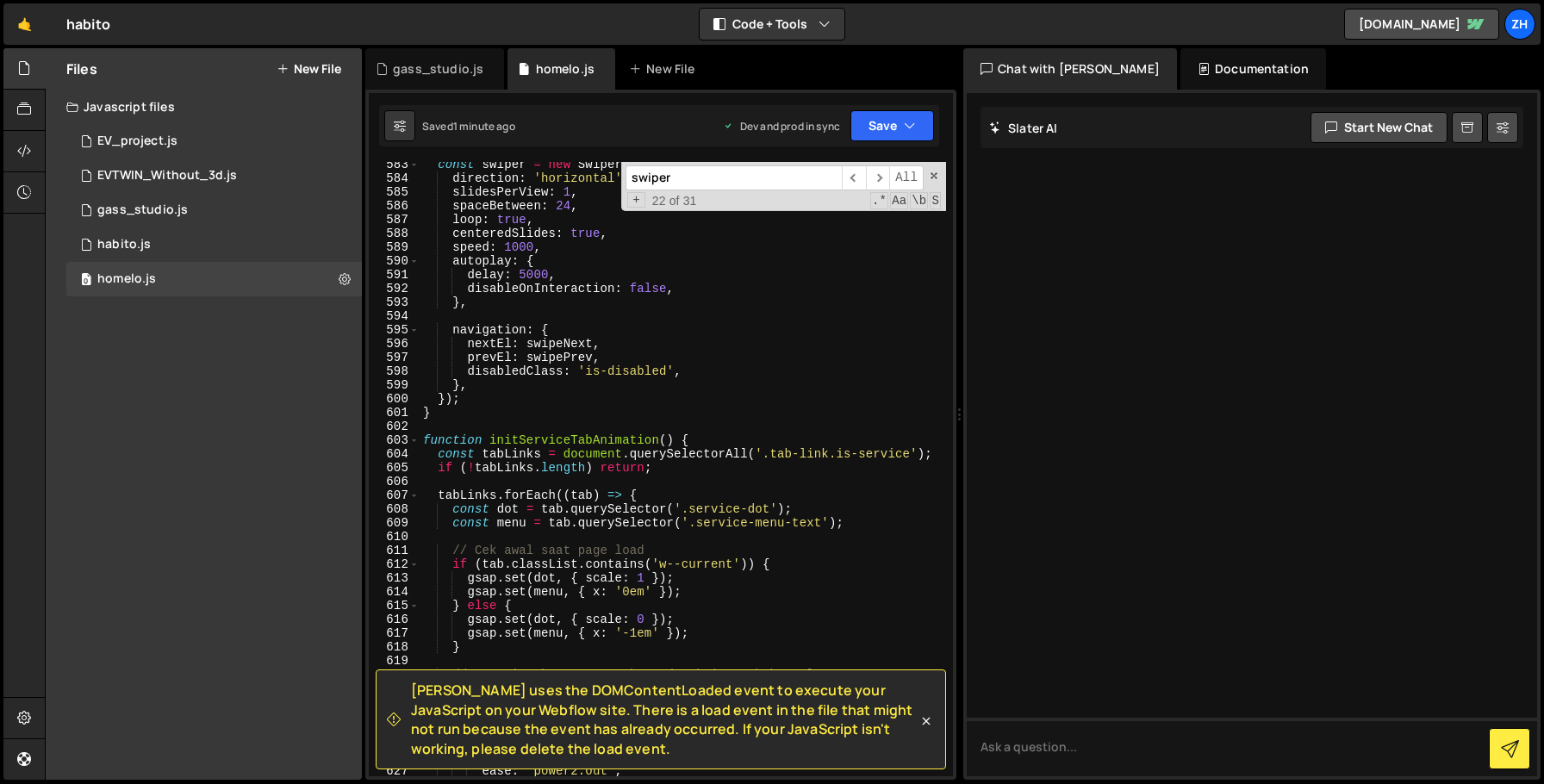
scroll to position [8250, 0]
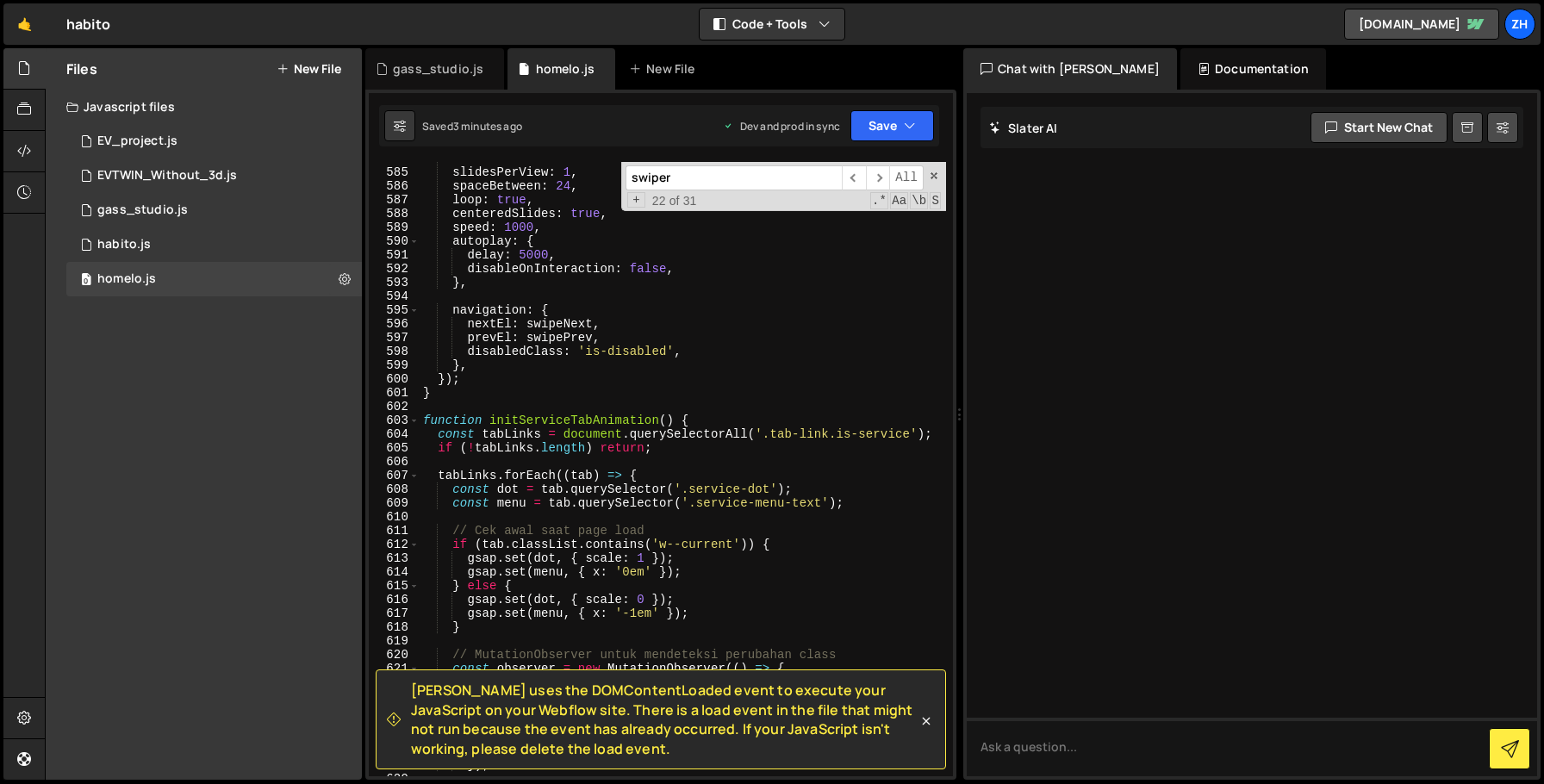
click at [837, 479] on div "direction : 'horizontal' , slidesPerView : 1 , spaceBetween : 24 , loop : true …" at bounding box center [683, 472] width 527 height 641
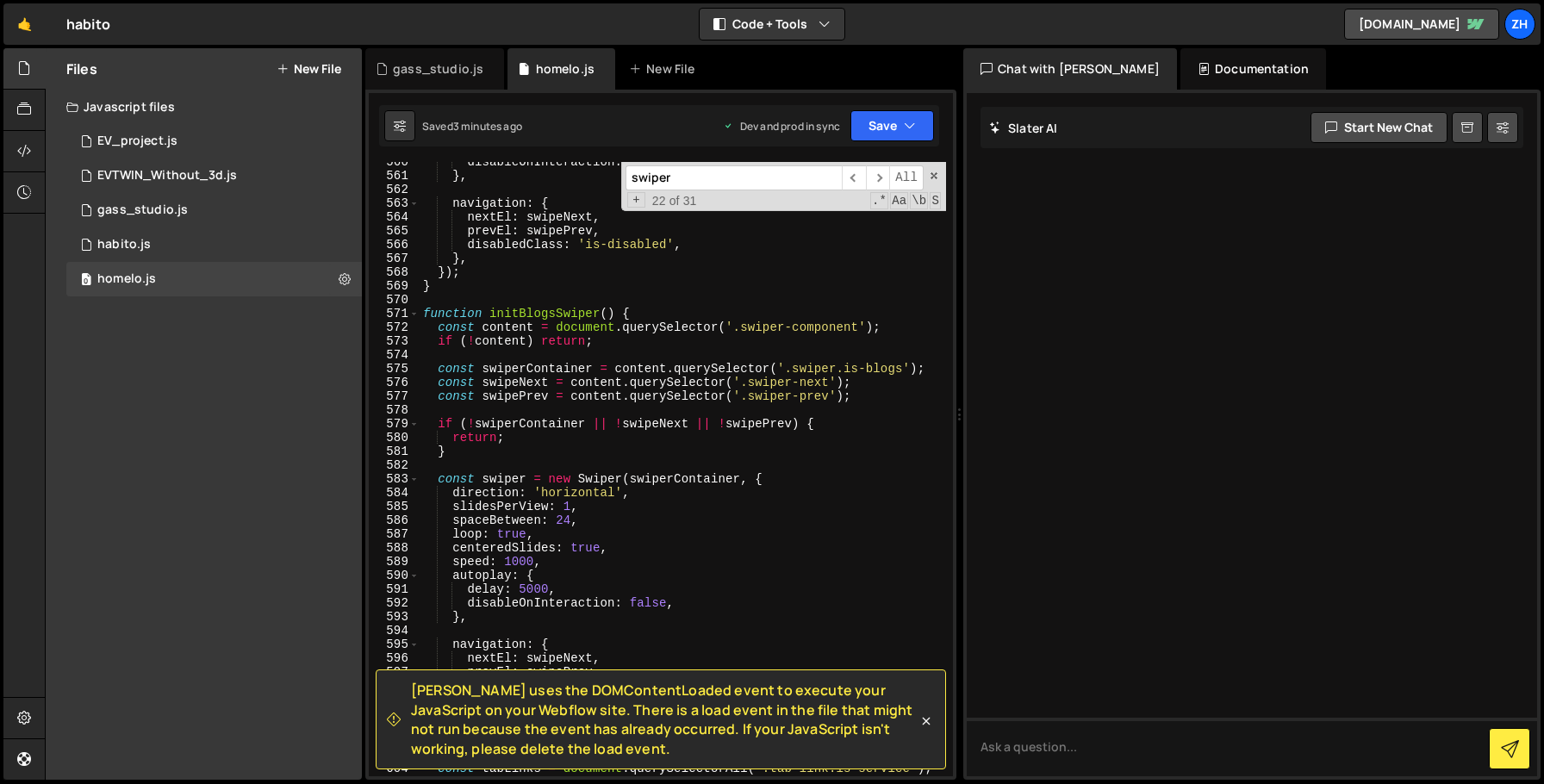
scroll to position [7907, 0]
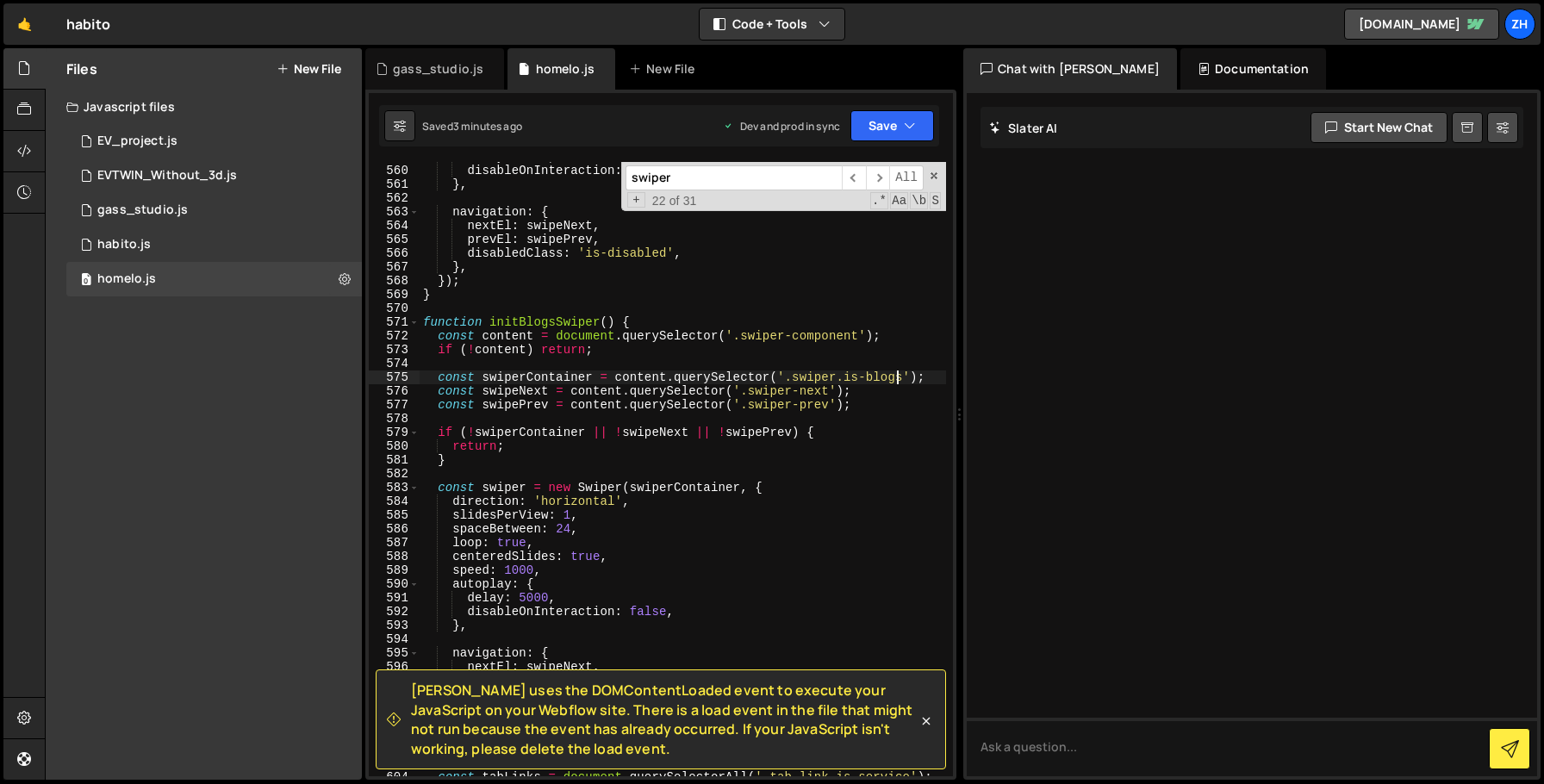
click at [900, 377] on div "delay : 5000 , disableOnInteraction : false , } , navigation : { nextEl : swipe…" at bounding box center [683, 470] width 527 height 641
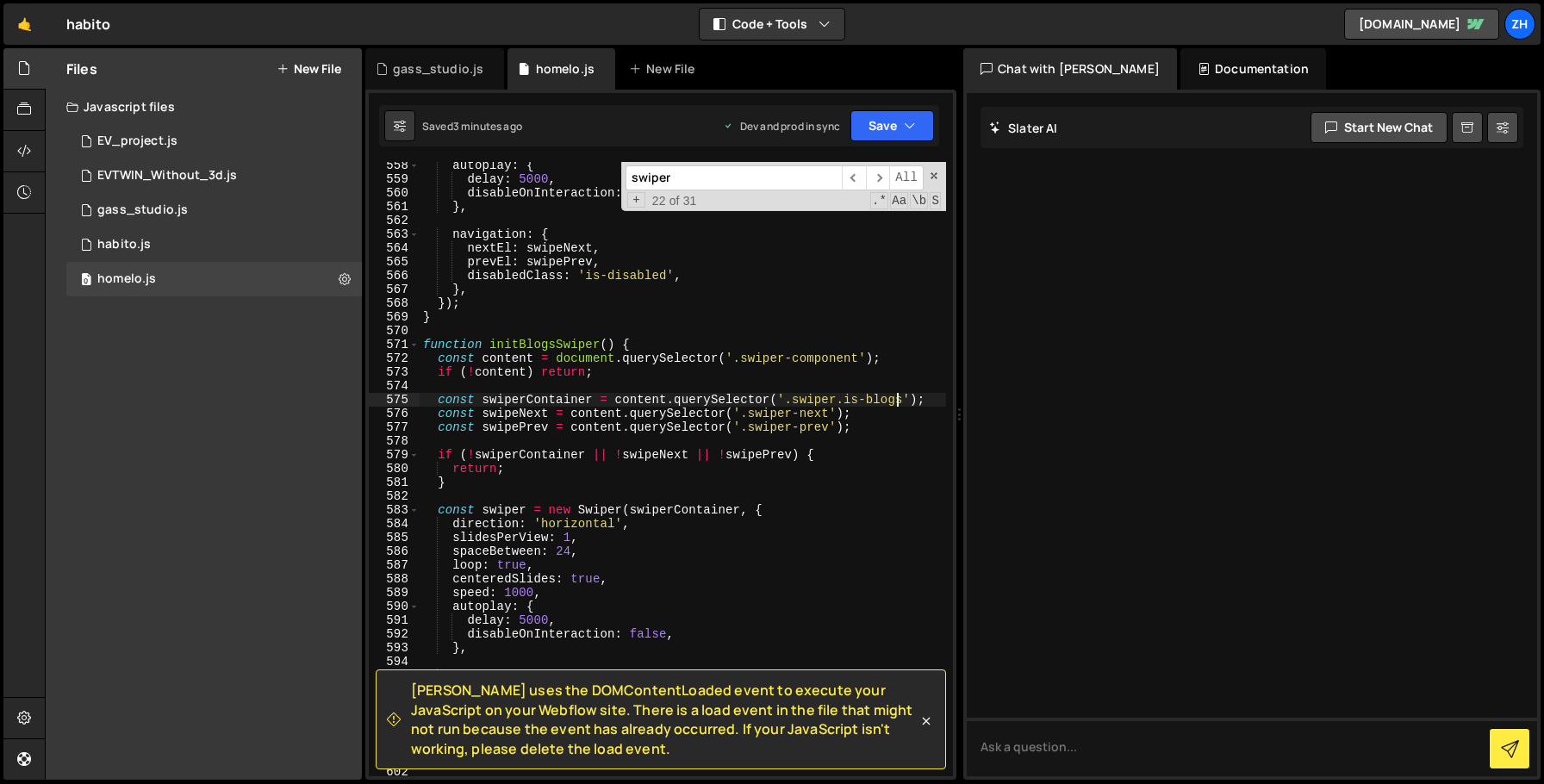
click at [881, 412] on div "autoplay : { delay : 5000 , disableOnInteraction : false , } , navigation : { n…" at bounding box center [683, 478] width 527 height 641
click at [875, 426] on div "autoplay : { delay : 5000 , disableOnInteraction : false , } , navigation : { n…" at bounding box center [683, 478] width 527 height 641
click at [859, 454] on div "autoplay : { delay : 5000 , disableOnInteraction : false , } , navigation : { n…" at bounding box center [683, 478] width 527 height 641
click at [835, 478] on div "autoplay : { delay : 5000 , disableOnInteraction : false , } , navigation : { n…" at bounding box center [683, 478] width 527 height 641
click at [837, 471] on div "autoplay : { delay : 5000 , disableOnInteraction : false , } , navigation : { n…" at bounding box center [683, 478] width 527 height 641
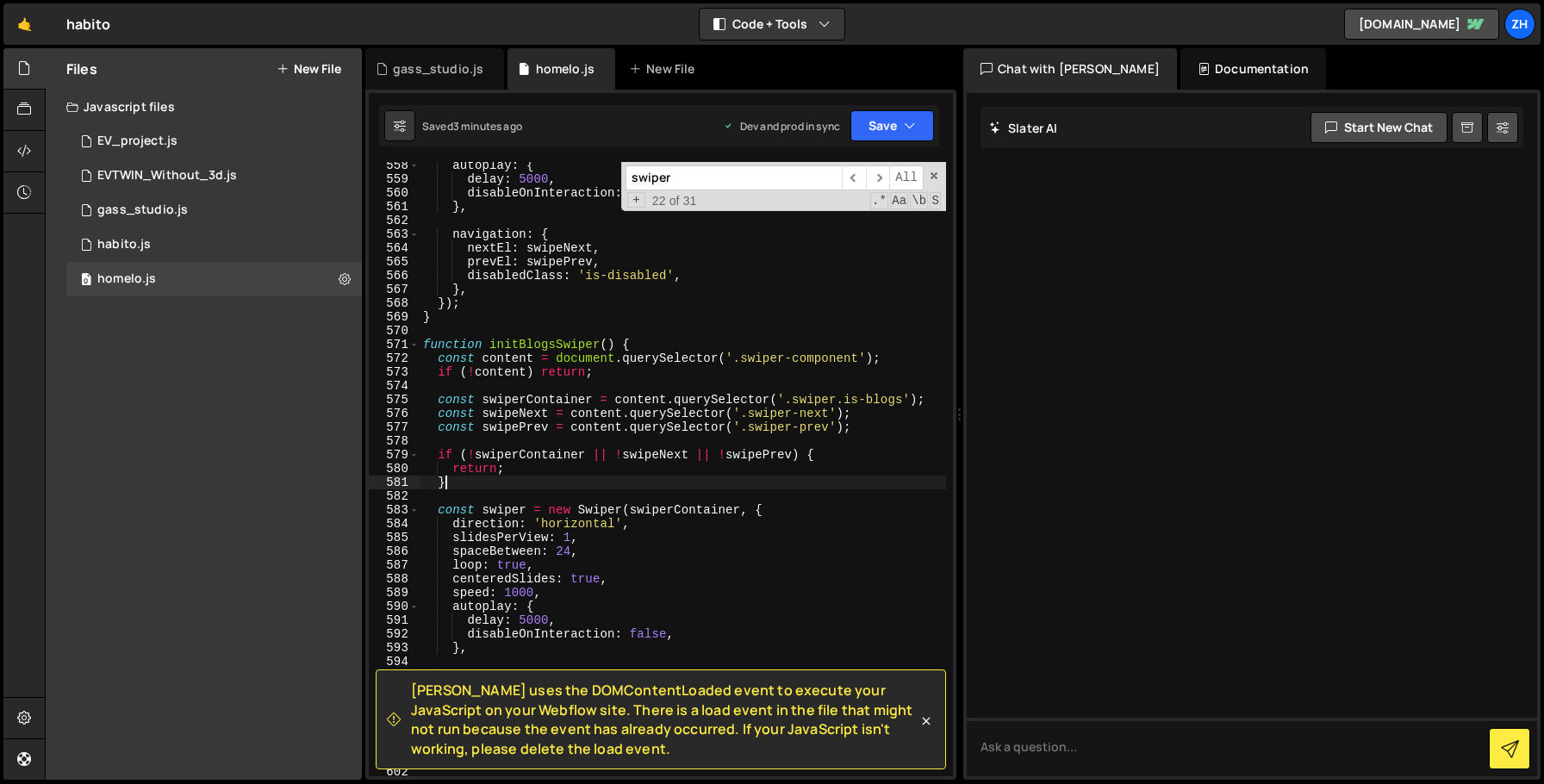
click at [843, 480] on div "autoplay : { delay : 5000 , disableOnInteraction : false , } , navigation : { n…" at bounding box center [683, 478] width 527 height 641
click at [878, 421] on div "autoplay : { delay : 5000 , disableOnInteraction : false , } , navigation : { n…" at bounding box center [683, 478] width 527 height 641
click at [876, 412] on div "autoplay : { delay : 5000 , disableOnInteraction : false , } , navigation : { n…" at bounding box center [683, 478] width 527 height 641
click at [874, 429] on div "autoplay : { delay : 5000 , disableOnInteraction : false , } , navigation : { n…" at bounding box center [683, 478] width 527 height 641
click at [842, 398] on div "autoplay : { delay : 5000 , disableOnInteraction : false , } , navigation : { n…" at bounding box center [683, 478] width 527 height 641
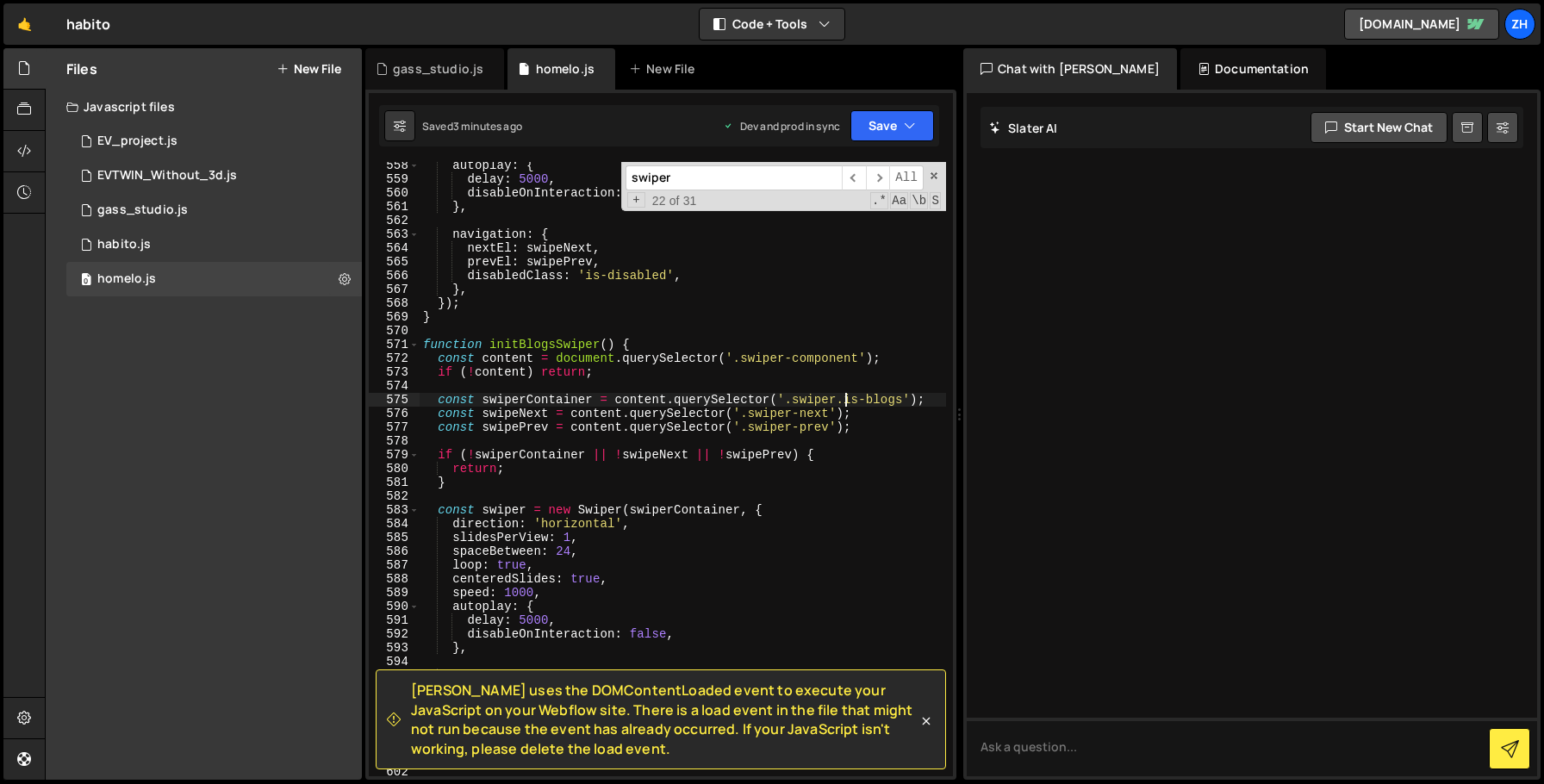
click at [904, 398] on div "autoplay : { delay : 5000 , disableOnInteraction : false , } , navigation : { n…" at bounding box center [683, 478] width 527 height 641
click at [891, 420] on div "autoplay : { delay : 5000 , disableOnInteraction : false , } , navigation : { n…" at bounding box center [683, 478] width 527 height 641
type textarea "const swipeNext = content.querySelector('.swiper-next');"
click at [639, 501] on div "autoplay : { delay : 5000 , disableOnInteraction : false , } , navigation : { n…" at bounding box center [683, 478] width 527 height 641
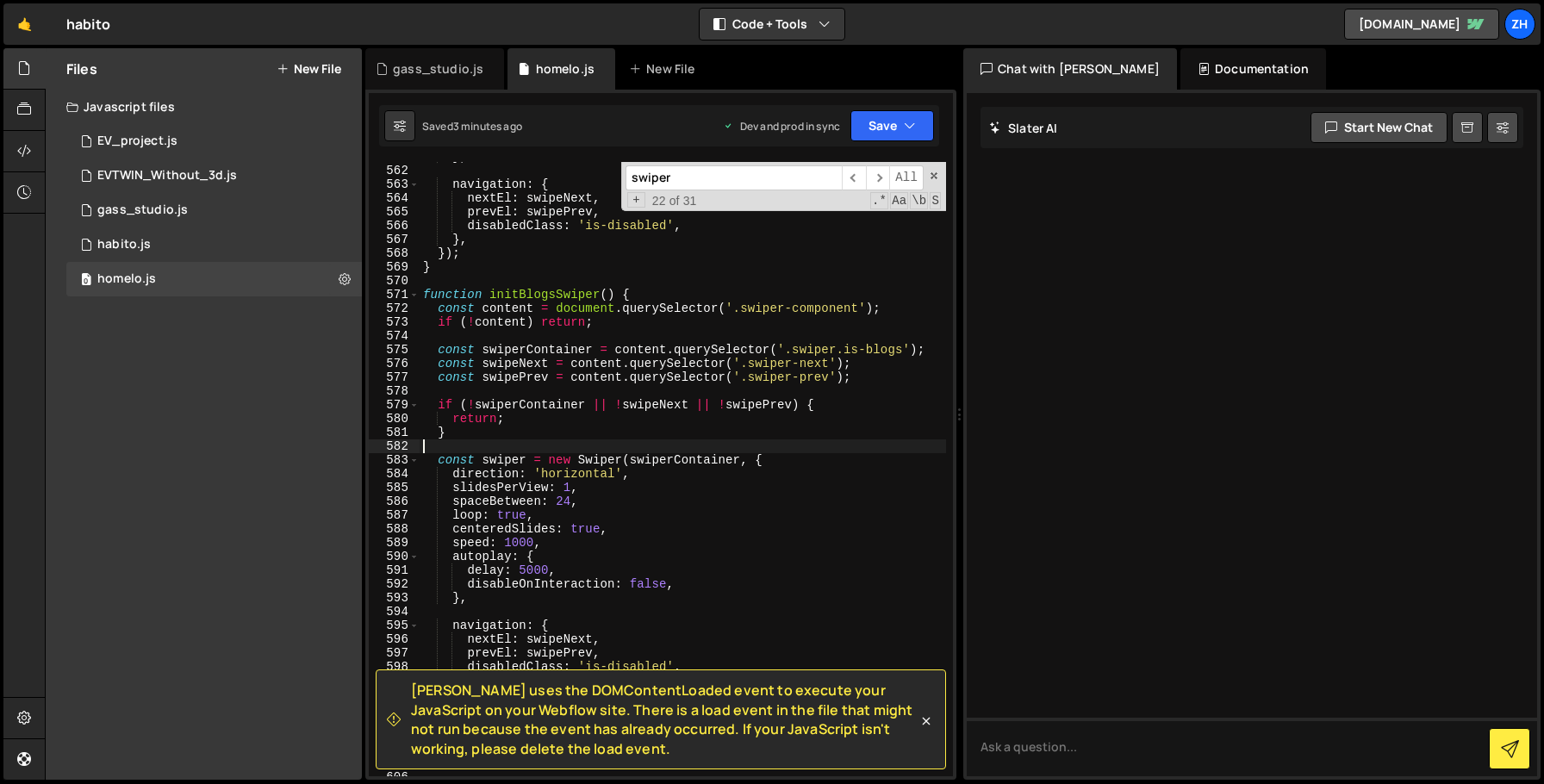
click at [672, 530] on div "} , navigation : { nextEl : swipeNext , prevEl : swipePrev , disabledClass : 'i…" at bounding box center [683, 470] width 527 height 641
type textarea "centeredSlides: true,"
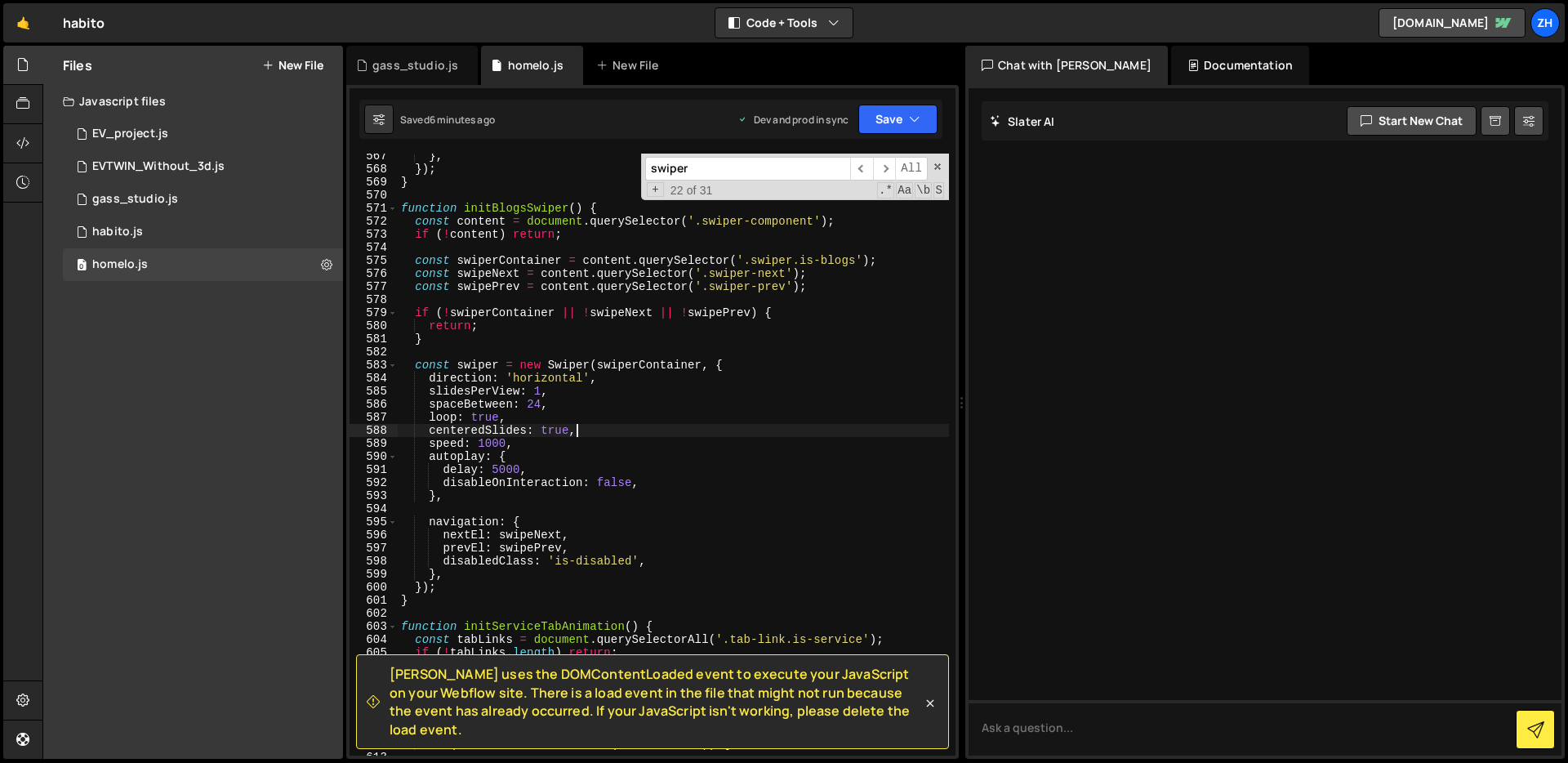
scroll to position [7469, 0]
click at [731, 175] on input "swiper" at bounding box center [747, 168] width 205 height 24
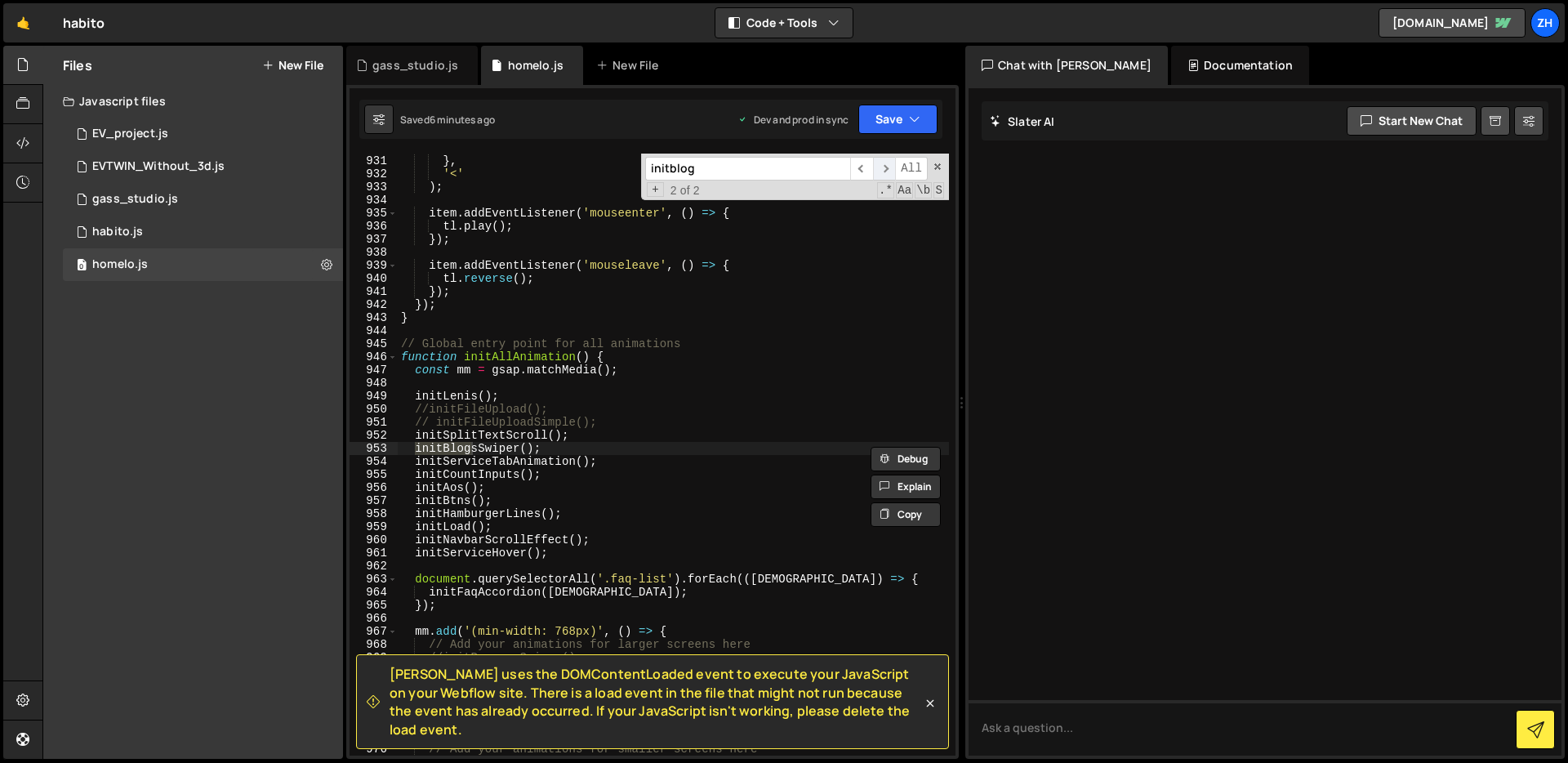
type input "initblog"
click at [886, 173] on span "​" at bounding box center [884, 168] width 23 height 24
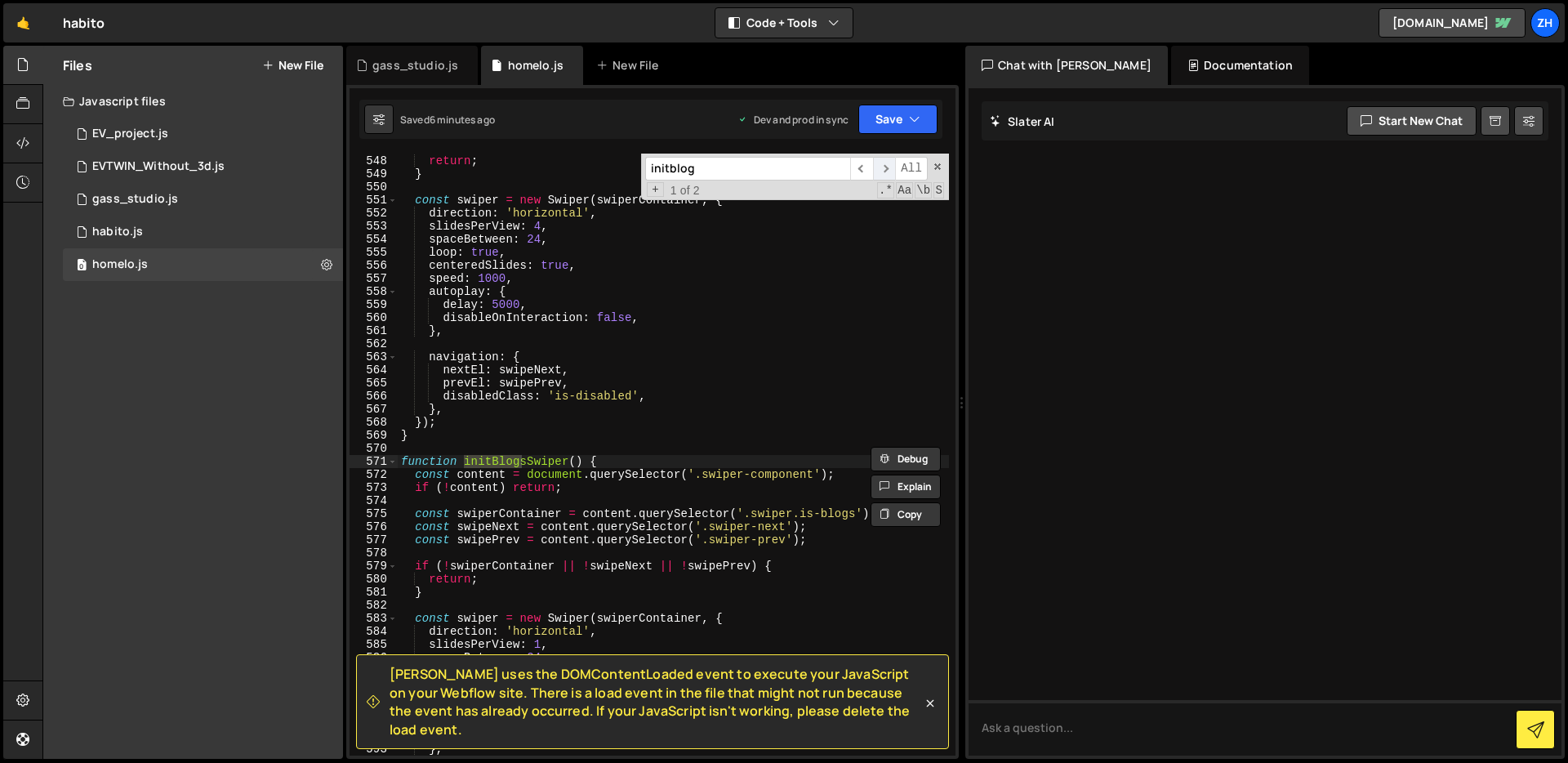
click at [886, 173] on span "​" at bounding box center [884, 168] width 23 height 24
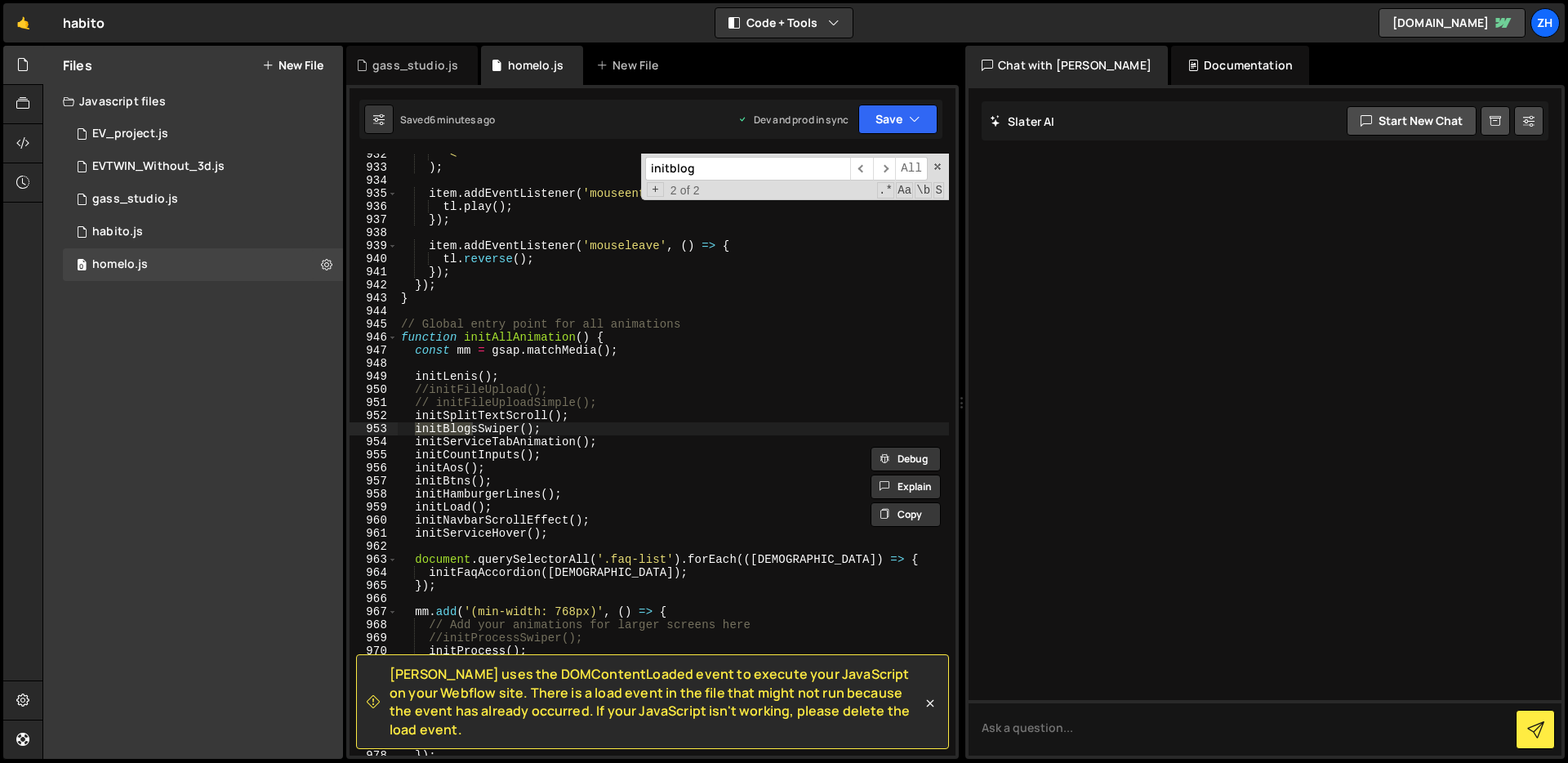
click at [707, 423] on div "'<' ) ; item . addEventListener ( 'mouseenter' , ( ) => { tl . play ( ) ; }) ; …" at bounding box center [674, 462] width 551 height 629
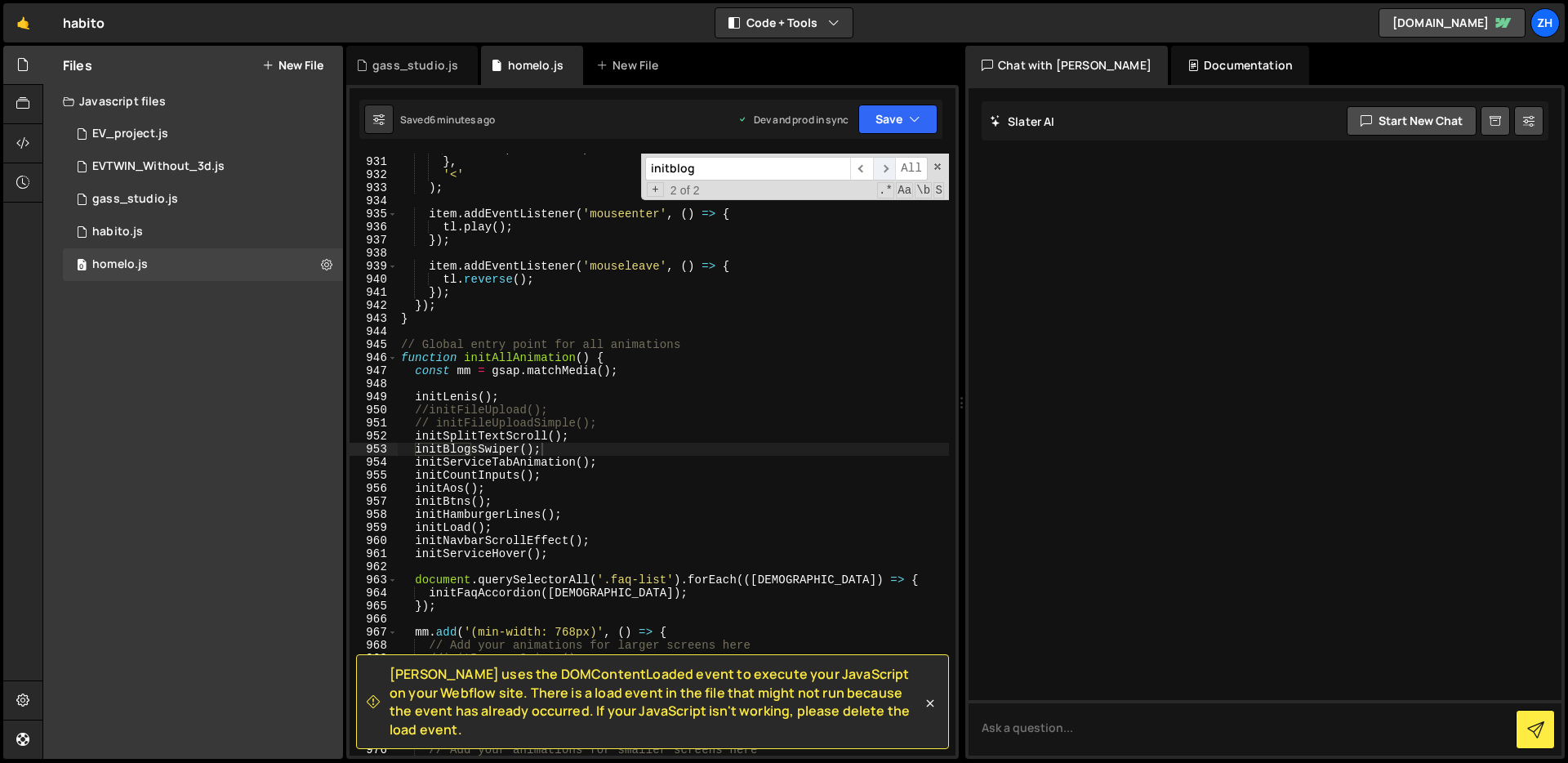
click at [880, 159] on span "​" at bounding box center [884, 168] width 23 height 24
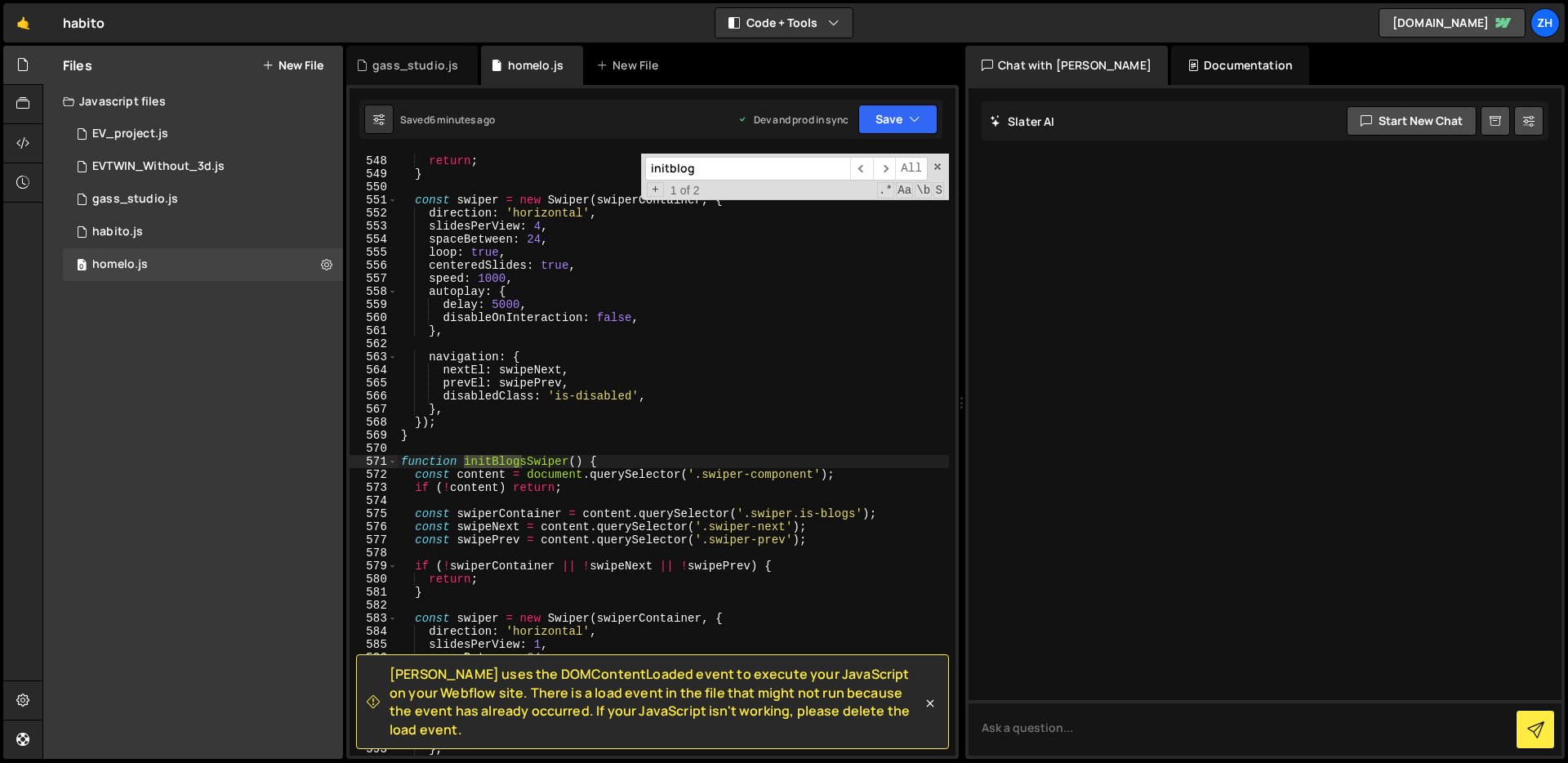
click at [743, 427] on div "if ( ! swiperContainer || ! swipeNext || ! swipePrev ) { return ; } const swipe…" at bounding box center [674, 456] width 551 height 629
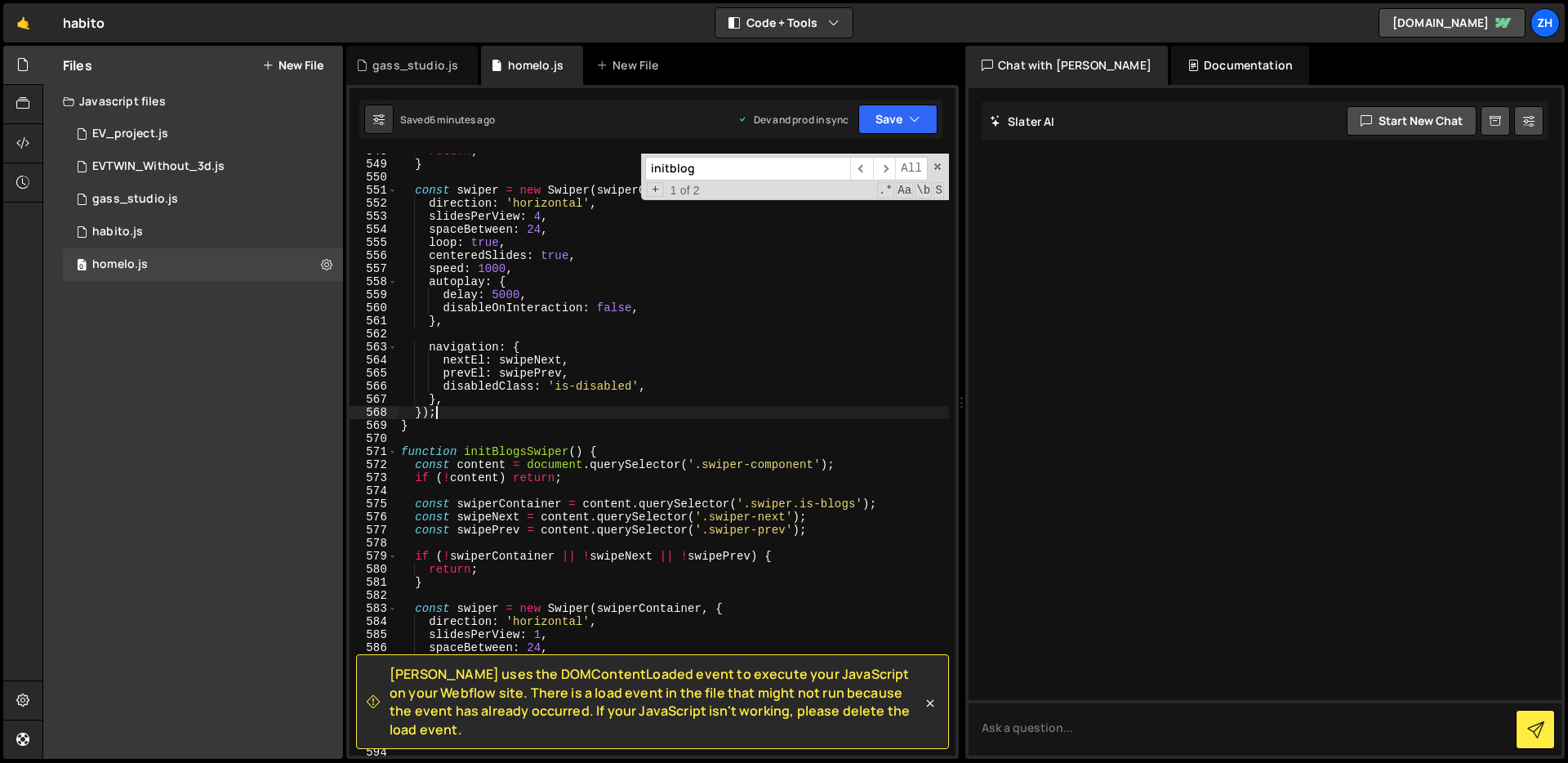
scroll to position [7248, 0]
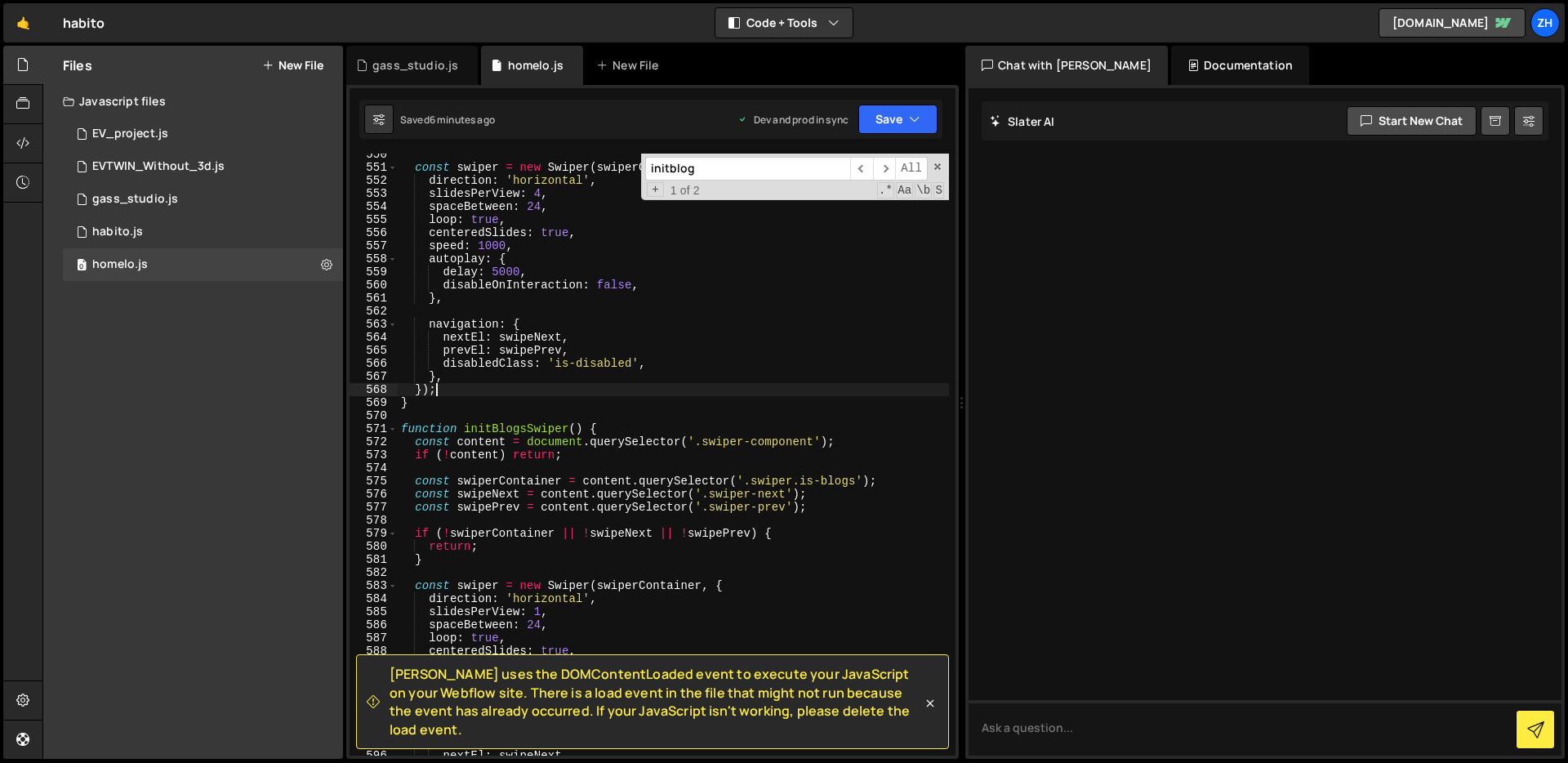
click at [815, 454] on div "const swiper = new Swiper ( swiperContainer , { direction : 'horizontal' , slid…" at bounding box center [674, 462] width 551 height 629
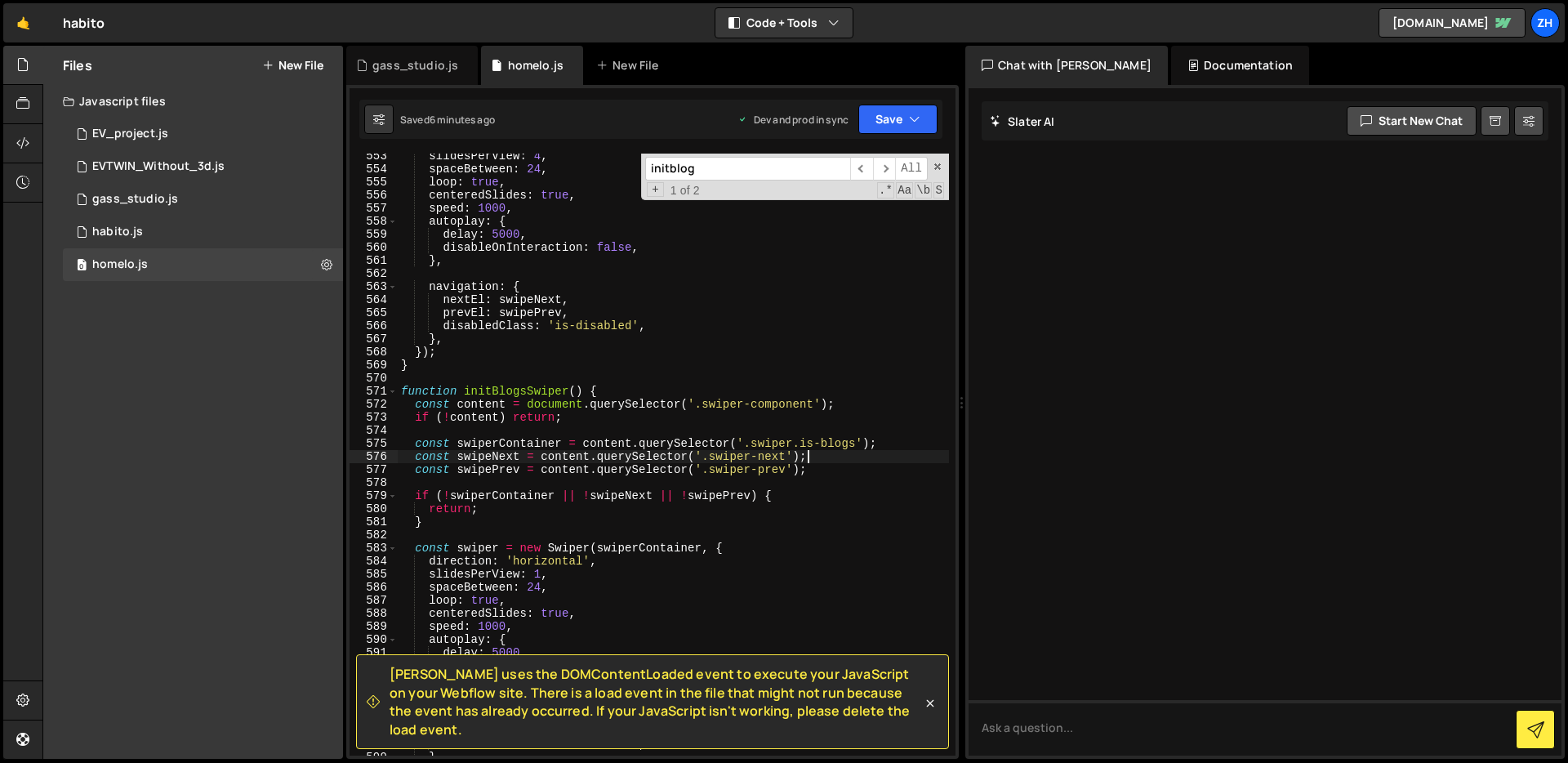
click at [848, 462] on div "slidesPerView : 4 , spaceBetween : 24 , loop : true , centeredSlides : true , s…" at bounding box center [674, 464] width 551 height 629
type textarea "const swipeNext = content.querySelector('.swiper-next');"
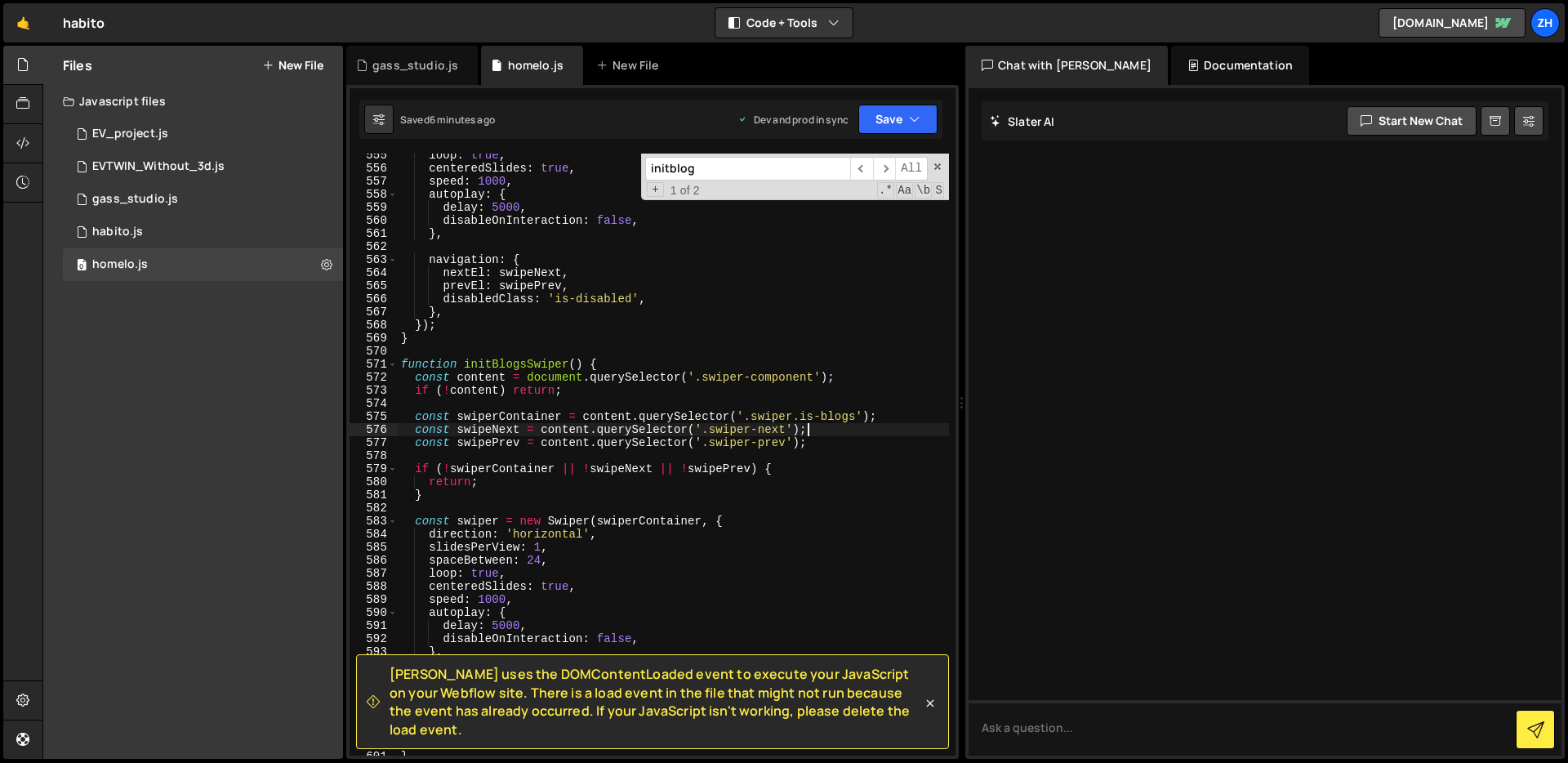
scroll to position [7312, 0]
click at [849, 462] on div "loop : true , centeredSlides : true , speed : 1000 , autoplay : { delay : 5000 …" at bounding box center [674, 463] width 551 height 629
drag, startPoint x: 856, startPoint y: 420, endPoint x: 802, endPoint y: 417, distance: 54.1
click at [802, 417] on div "loop : true , centeredSlides : true , speed : 1000 , autoplay : { delay : 5000 …" at bounding box center [674, 463] width 551 height 629
click at [904, 124] on button "Save" at bounding box center [898, 120] width 79 height 30
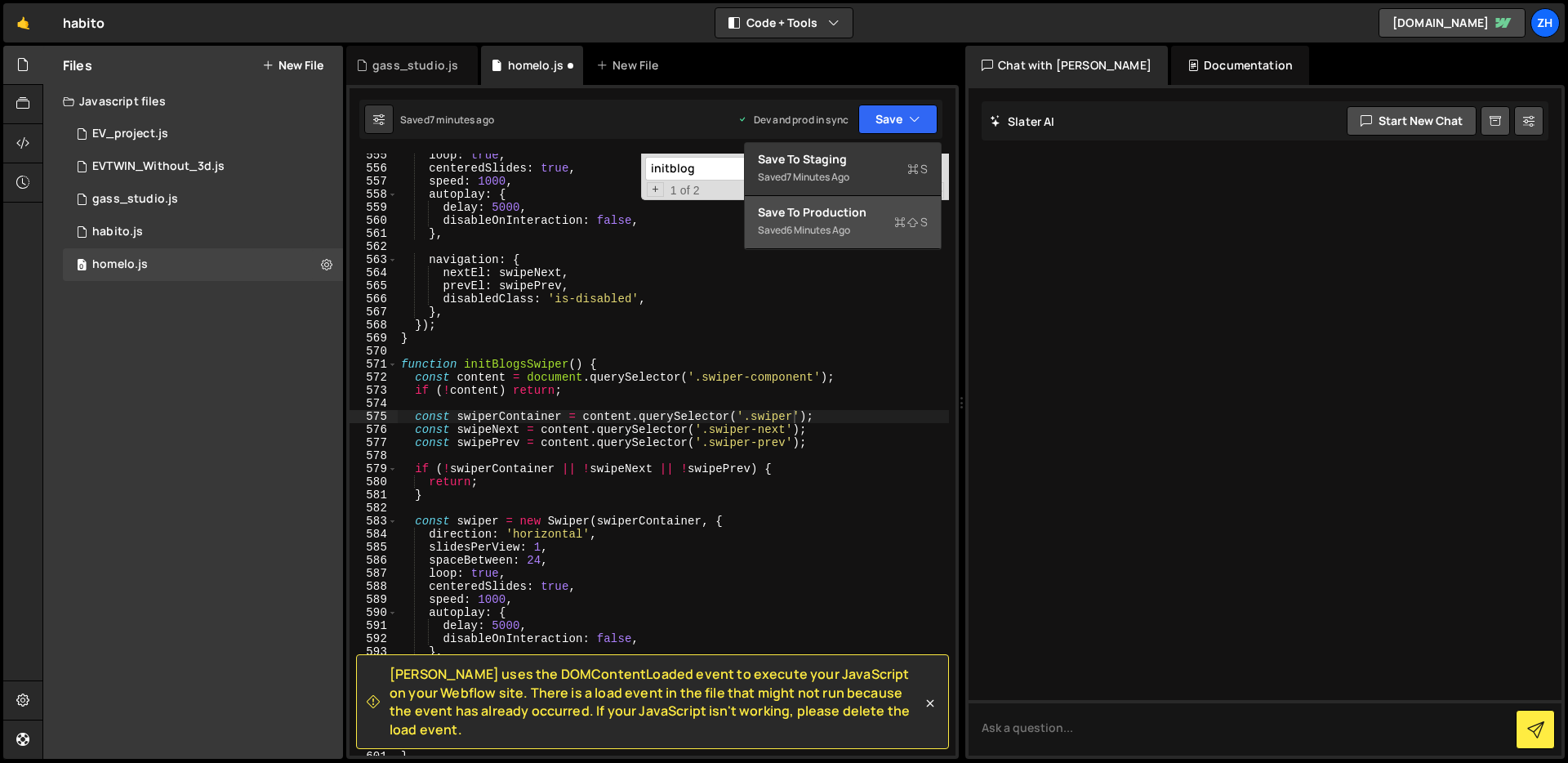
click at [871, 235] on div "Saved 6 minutes ago" at bounding box center [843, 230] width 170 height 19
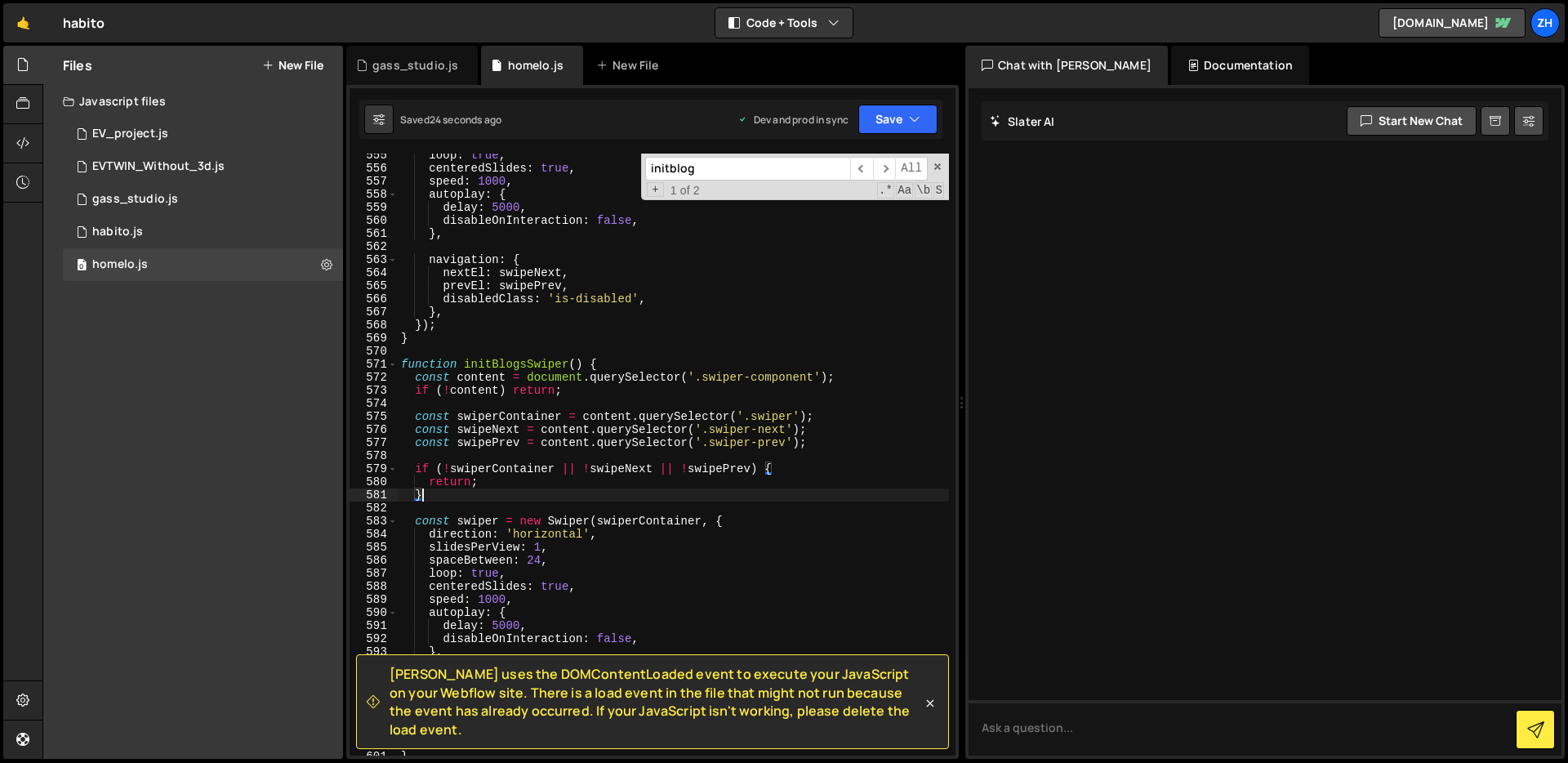
click at [542, 501] on div "loop : true , centeredSlides : true , speed : 1000 , autoplay : { delay : 5000 …" at bounding box center [674, 463] width 551 height 629
drag, startPoint x: 811, startPoint y: 382, endPoint x: 705, endPoint y: 381, distance: 106.0
click at [705, 381] on div "loop : true , centeredSlides : true , speed : 1000 , autoplay : { delay : 5000 …" at bounding box center [674, 463] width 551 height 629
type textarea "const content = document.querySelector('.swiper-component');"
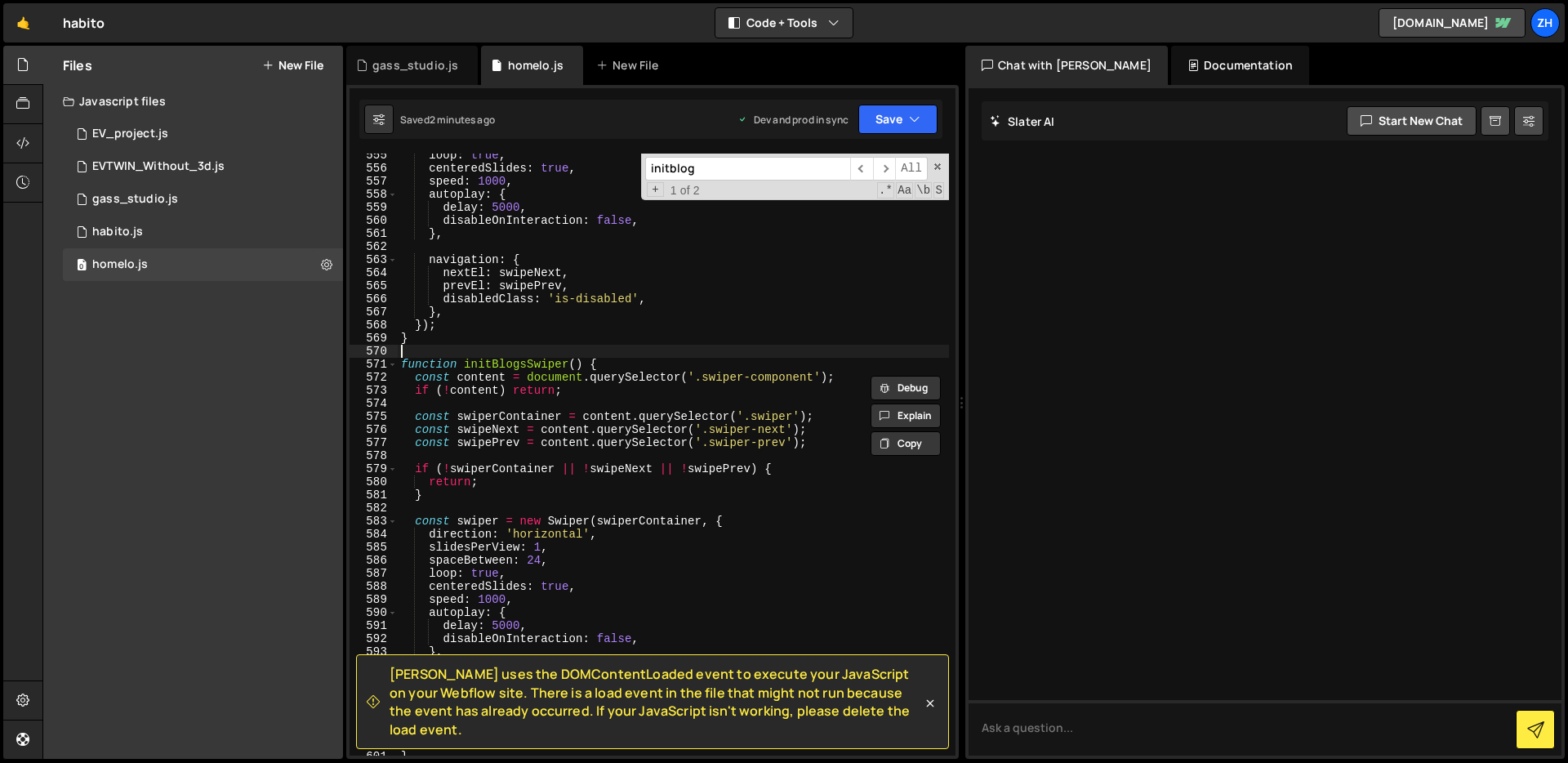
click at [695, 349] on div "loop : true , centeredSlides : true , speed : 1000 , autoplay : { delay : 5000 …" at bounding box center [674, 463] width 551 height 629
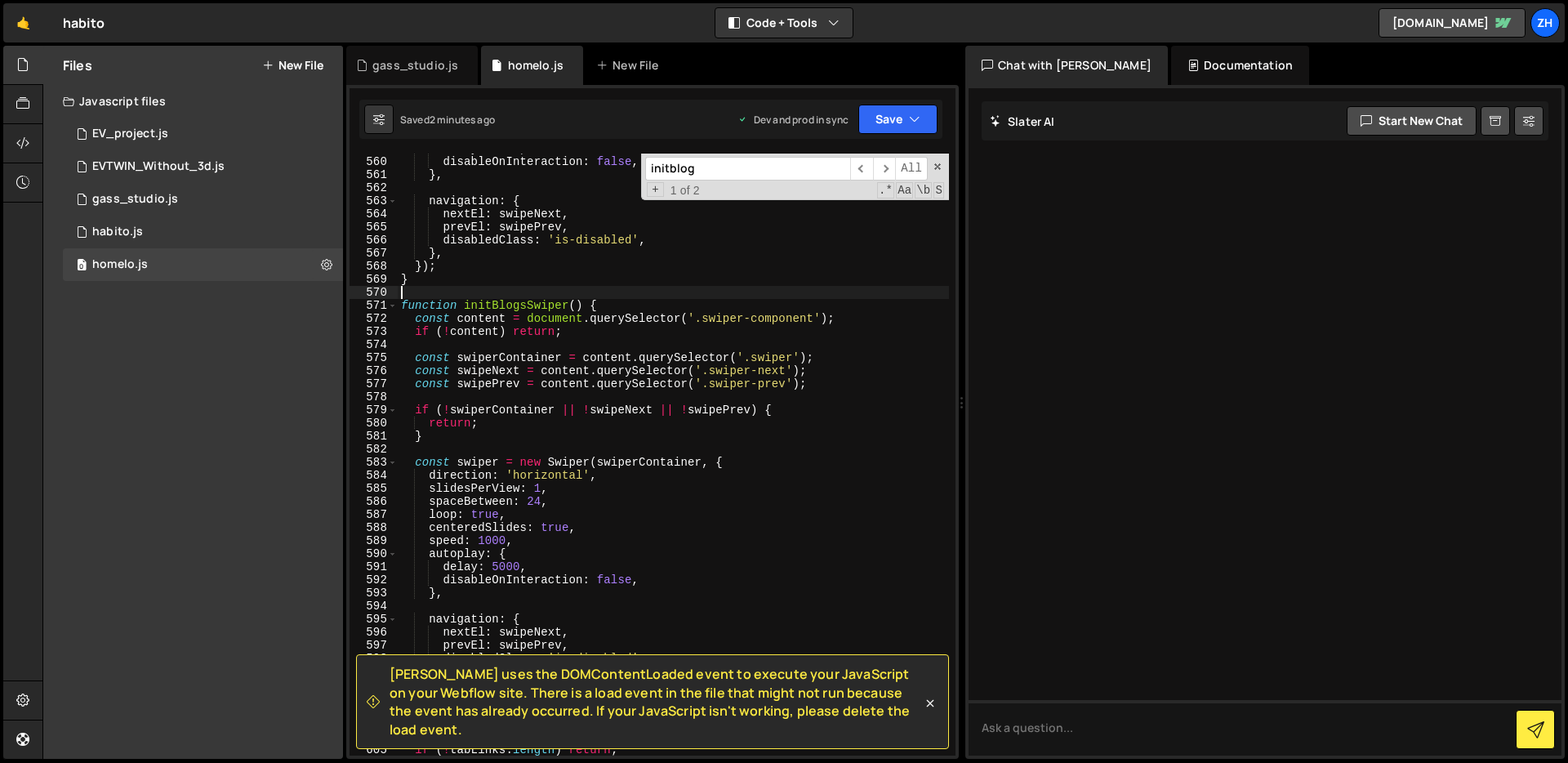
click at [724, 499] on div "delay : 5000 , disableOnInteraction : false , } , navigation : { nextEl : swipe…" at bounding box center [674, 457] width 551 height 629
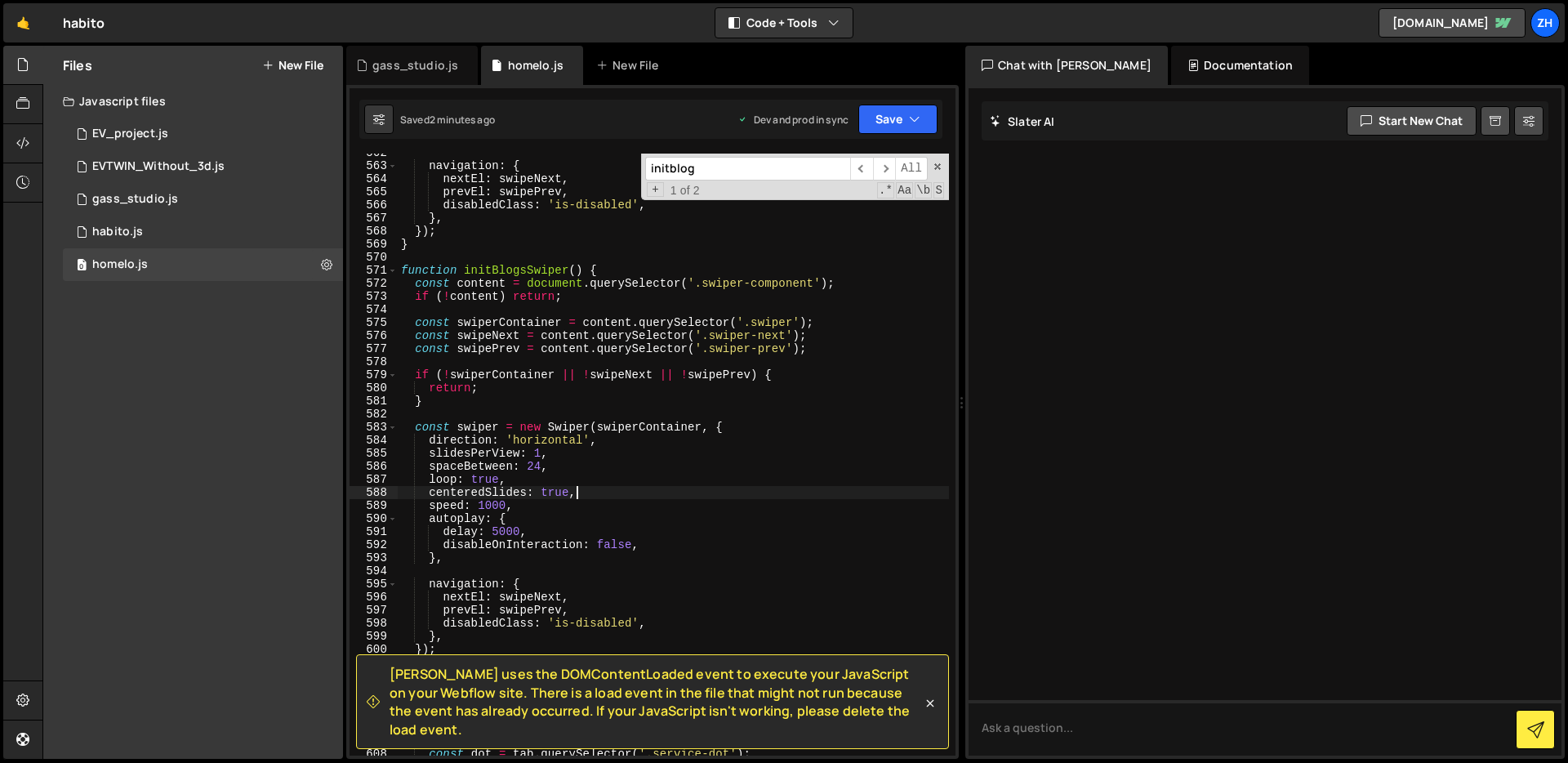
click at [724, 495] on div "navigation : { nextEl : swipeNext , prevEl : swipePrev , disabledClass : 'is-di…" at bounding box center [674, 461] width 551 height 629
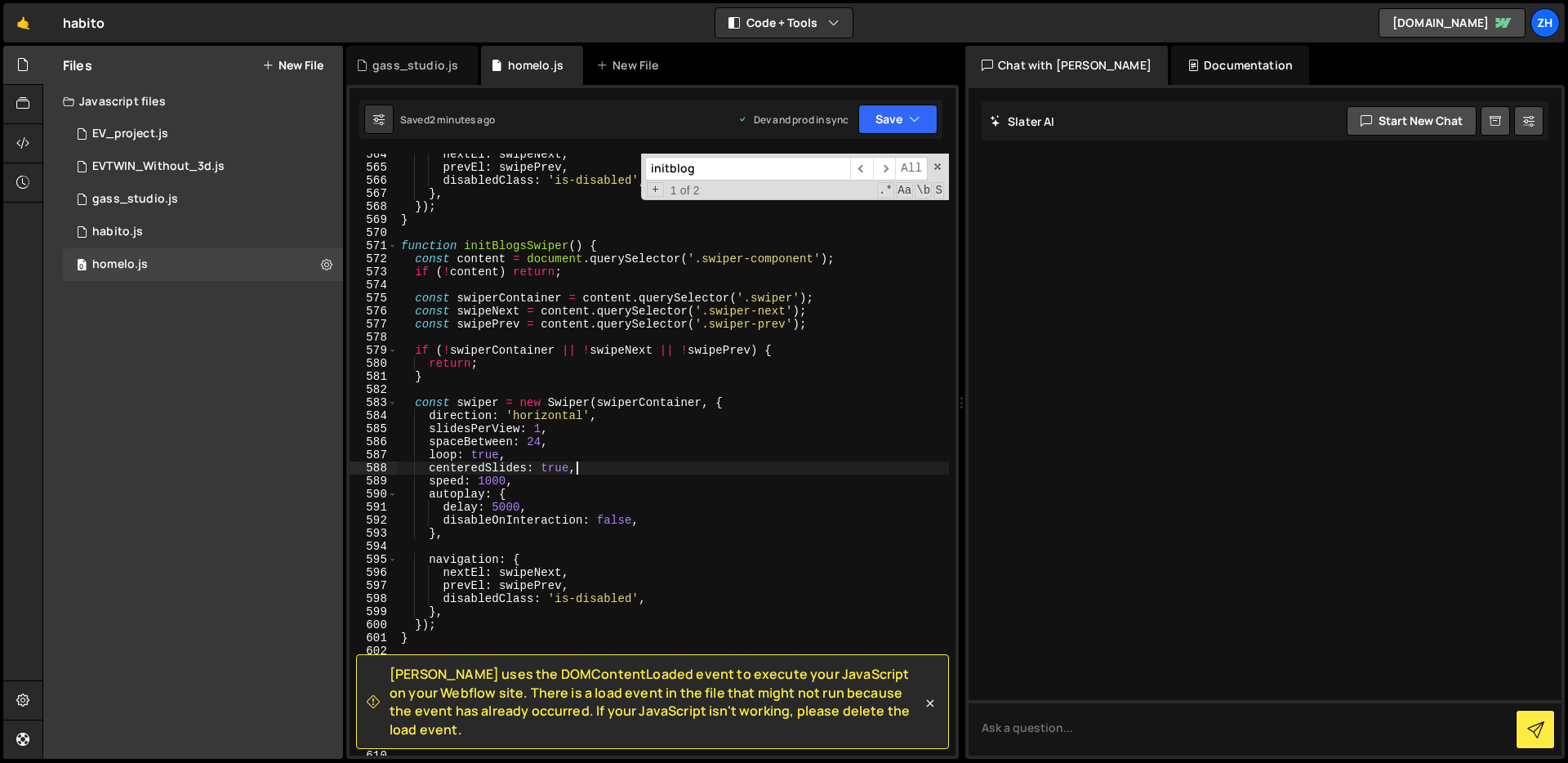
click at [724, 495] on div "nextEl : swipeNext , prevEl : swipePrev , disabledClass : 'is-disabled' , } , }…" at bounding box center [674, 462] width 551 height 629
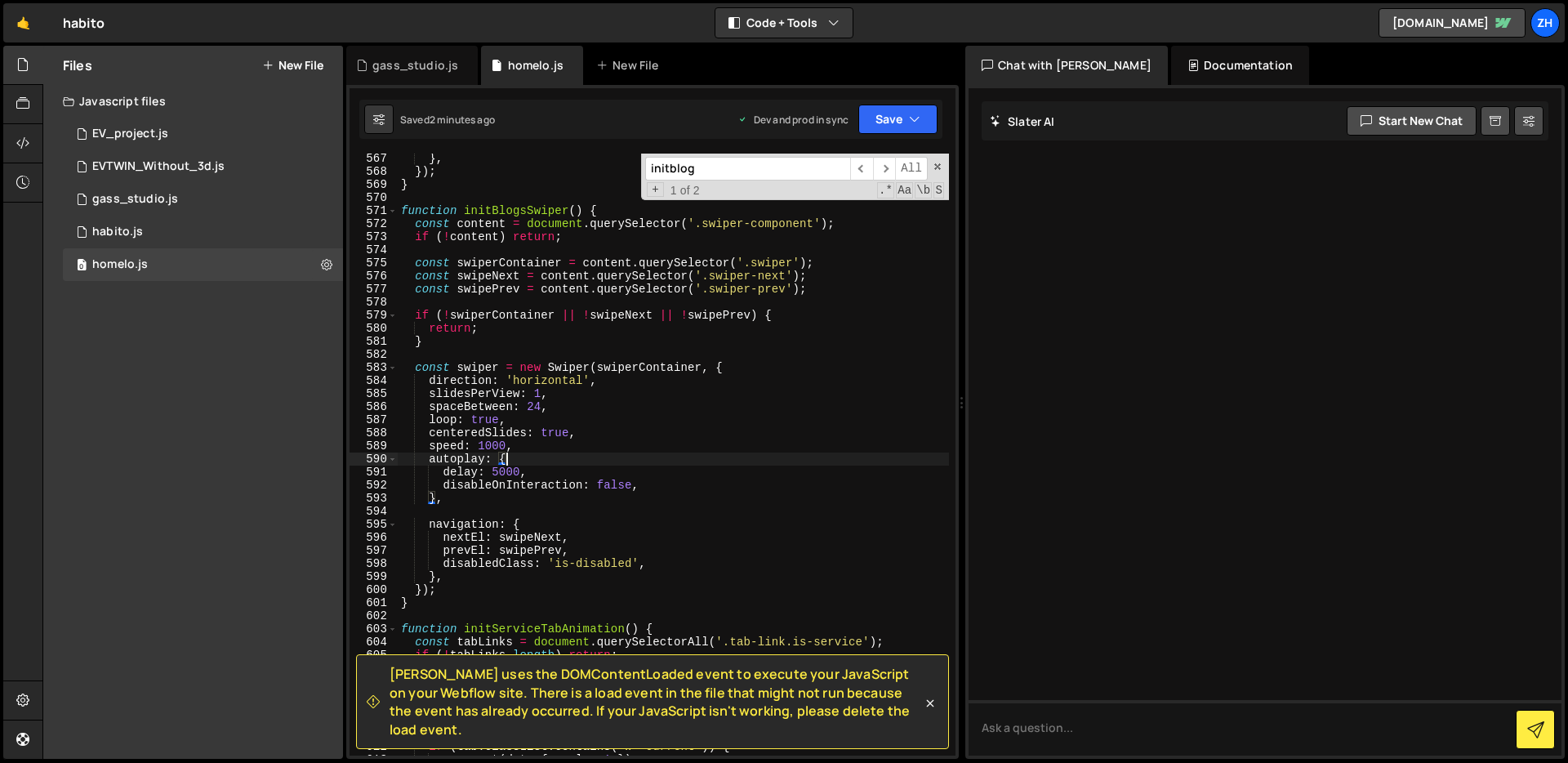
scroll to position [7466, 0]
click at [724, 495] on div "} , }) ; } function initBlogsSwiper ( ) { const content = document . querySelec…" at bounding box center [674, 466] width 551 height 629
click at [631, 469] on div "} , }) ; } function initBlogsSwiper ( ) { const content = document . querySelec…" at bounding box center [674, 466] width 551 height 629
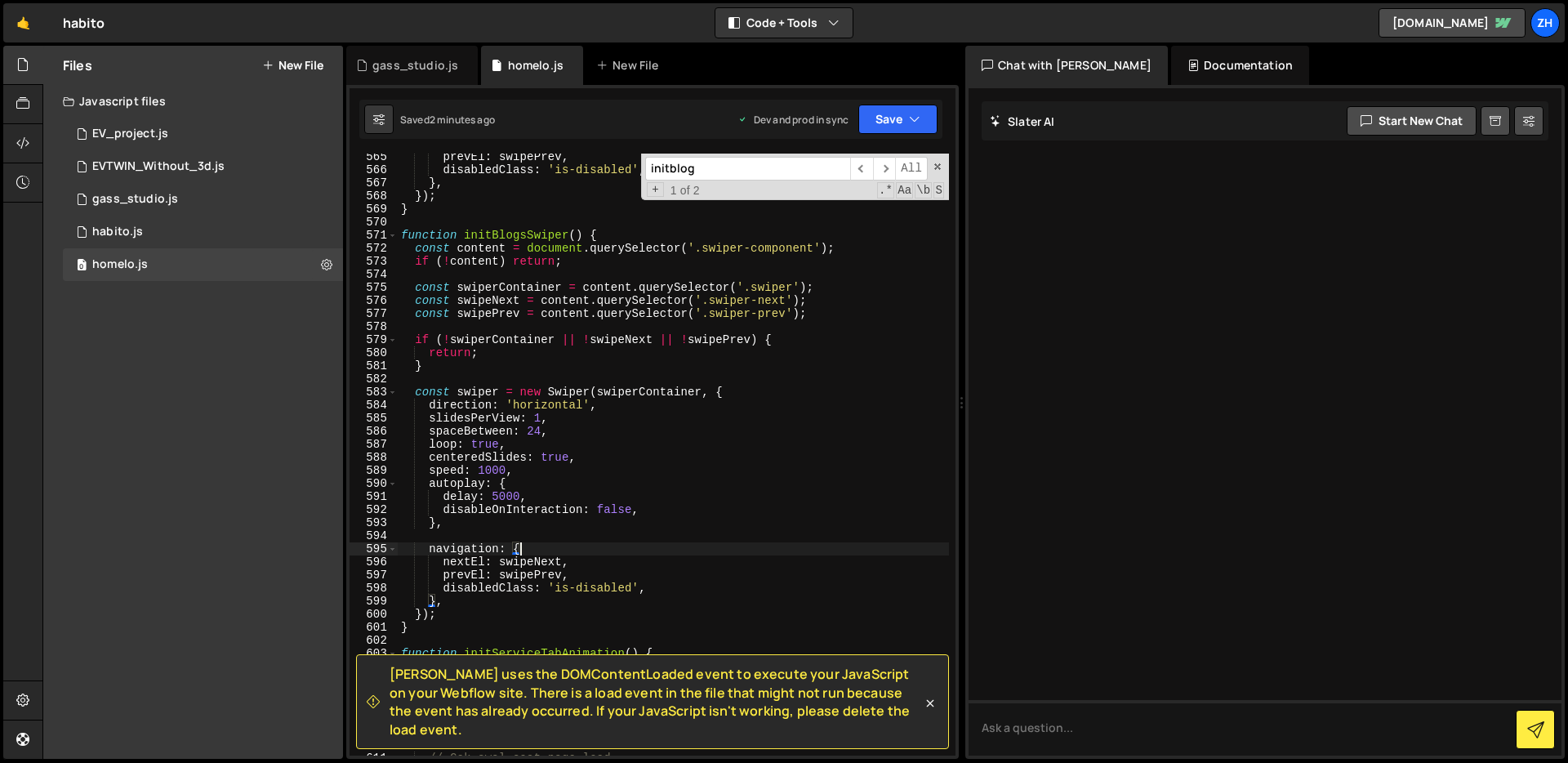
click at [614, 544] on div "prevEl : swipePrev , disabledClass : 'is-disabled' , } , }) ; } function initBl…" at bounding box center [674, 464] width 551 height 629
click at [601, 525] on div "prevEl : swipePrev , disabledClass : 'is-disabled' , } , }) ; } function initBl…" at bounding box center [674, 464] width 551 height 629
click at [541, 474] on div "prevEl : swipePrev , disabledClass : 'is-disabled' , } , }) ; } function initBl…" at bounding box center [674, 464] width 551 height 629
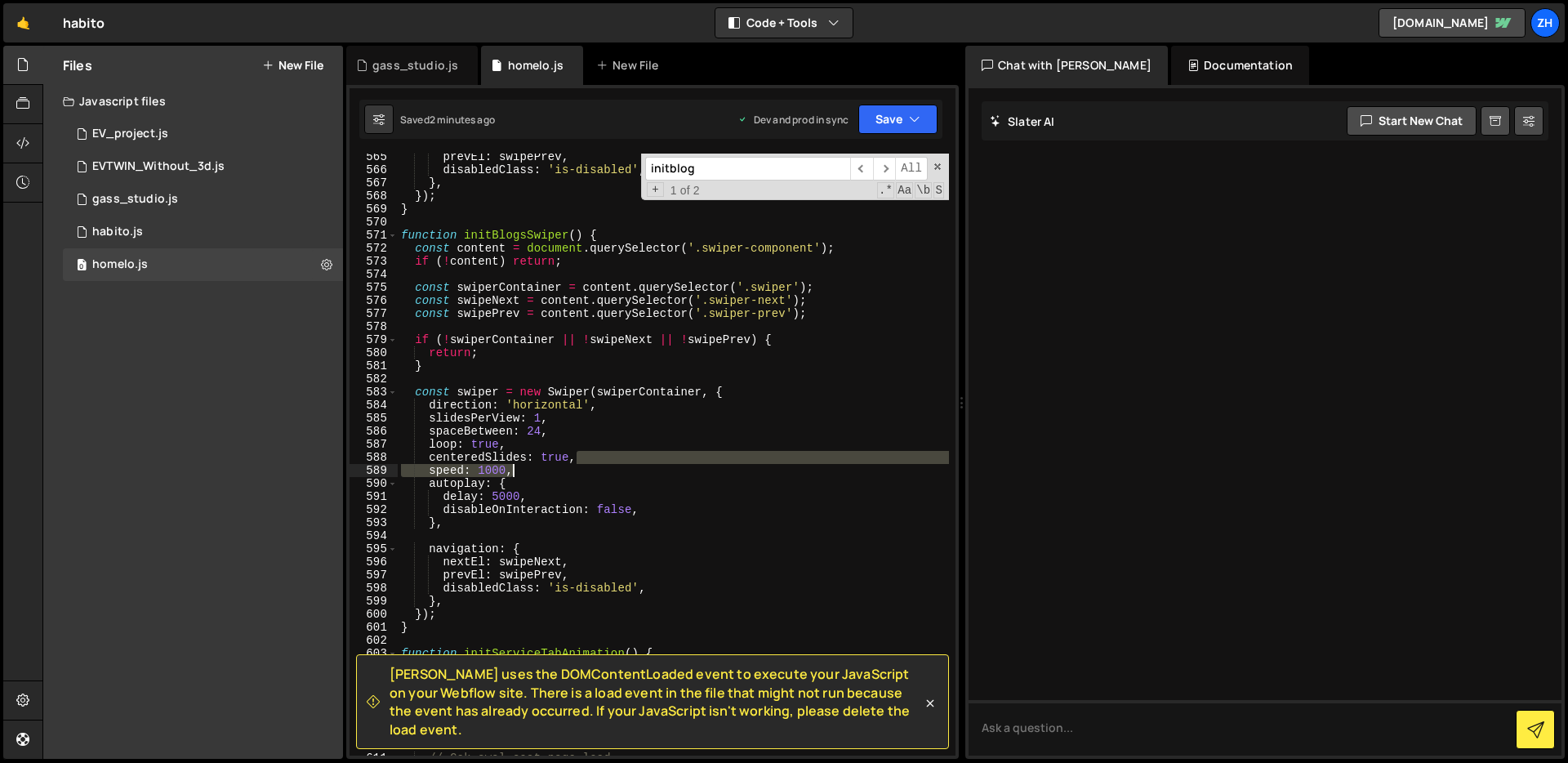
drag, startPoint x: 593, startPoint y: 457, endPoint x: 602, endPoint y: 471, distance: 16.6
click at [603, 471] on div "prevEl : swipePrev , disabledClass : 'is-disabled' , } , }) ; } function initBl…" at bounding box center [674, 464] width 551 height 629
click at [599, 481] on div "prevEl : swipePrev , disabledClass : 'is-disabled' , } , }) ; } function initBl…" at bounding box center [674, 464] width 551 height 629
click at [613, 451] on div "prevEl : swipePrev , disabledClass : 'is-disabled' , } , }) ; } function initBl…" at bounding box center [674, 464] width 551 height 629
click at [654, 416] on div "prevEl : swipePrev , disabledClass : 'is-disabled' , } , }) ; } function initBl…" at bounding box center [674, 464] width 551 height 629
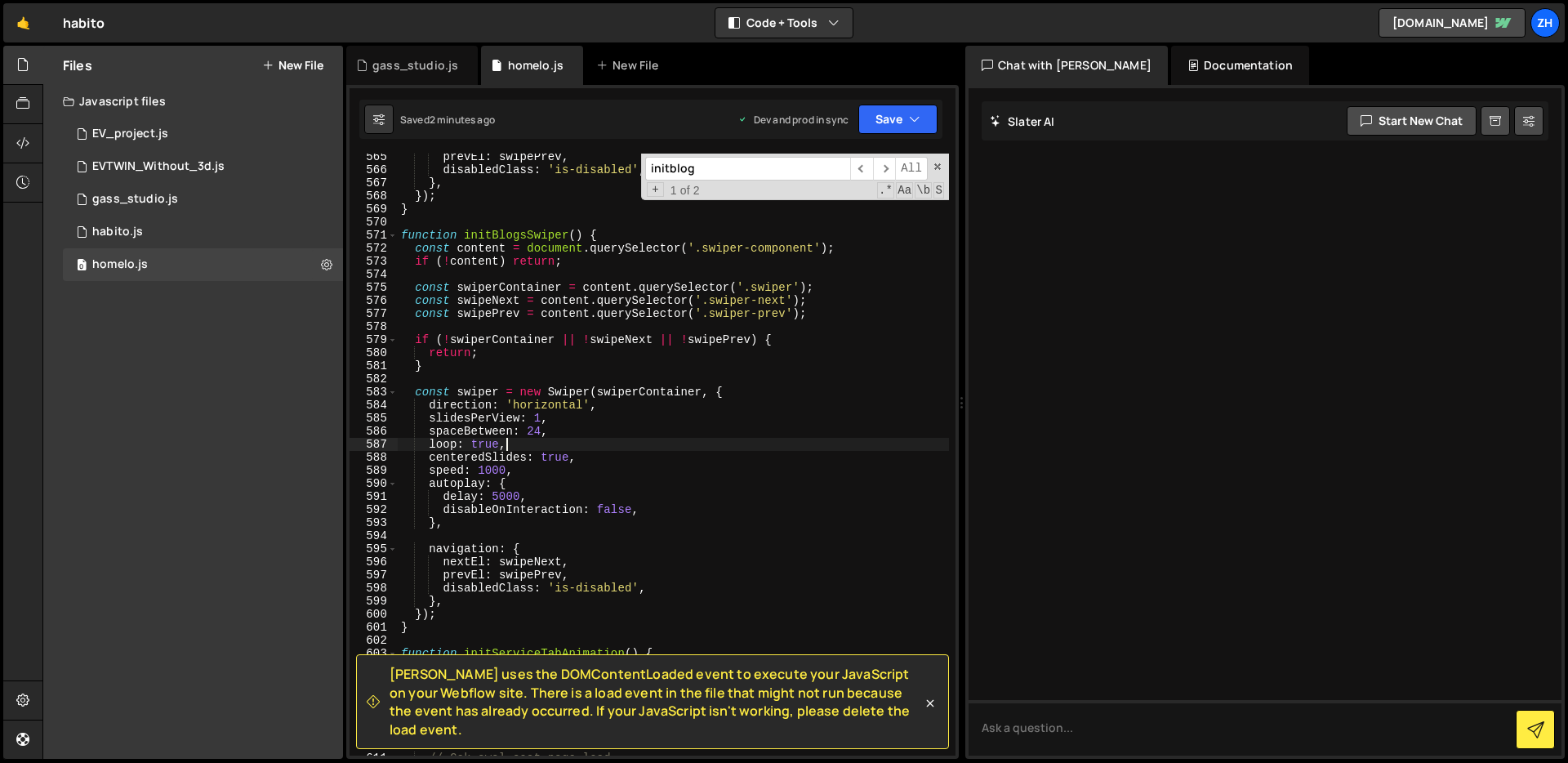
click at [655, 448] on div "prevEl : swipePrev , disabledClass : 'is-disabled' , } , }) ; } function initBl…" at bounding box center [674, 464] width 551 height 629
drag, startPoint x: 597, startPoint y: 456, endPoint x: 394, endPoint y: 445, distance: 203.3
click at [394, 445] on div "loop: true, 565 566 567 568 569 570 571 572 573 574 575 576 577 578 579 580 581…" at bounding box center [653, 455] width 606 height 602
click at [739, 421] on div "prevEl : swipePrev , disabledClass : 'is-disabled' , } , }) ; } function initBl…" at bounding box center [674, 464] width 551 height 629
click at [903, 121] on button "Save" at bounding box center [898, 120] width 79 height 30
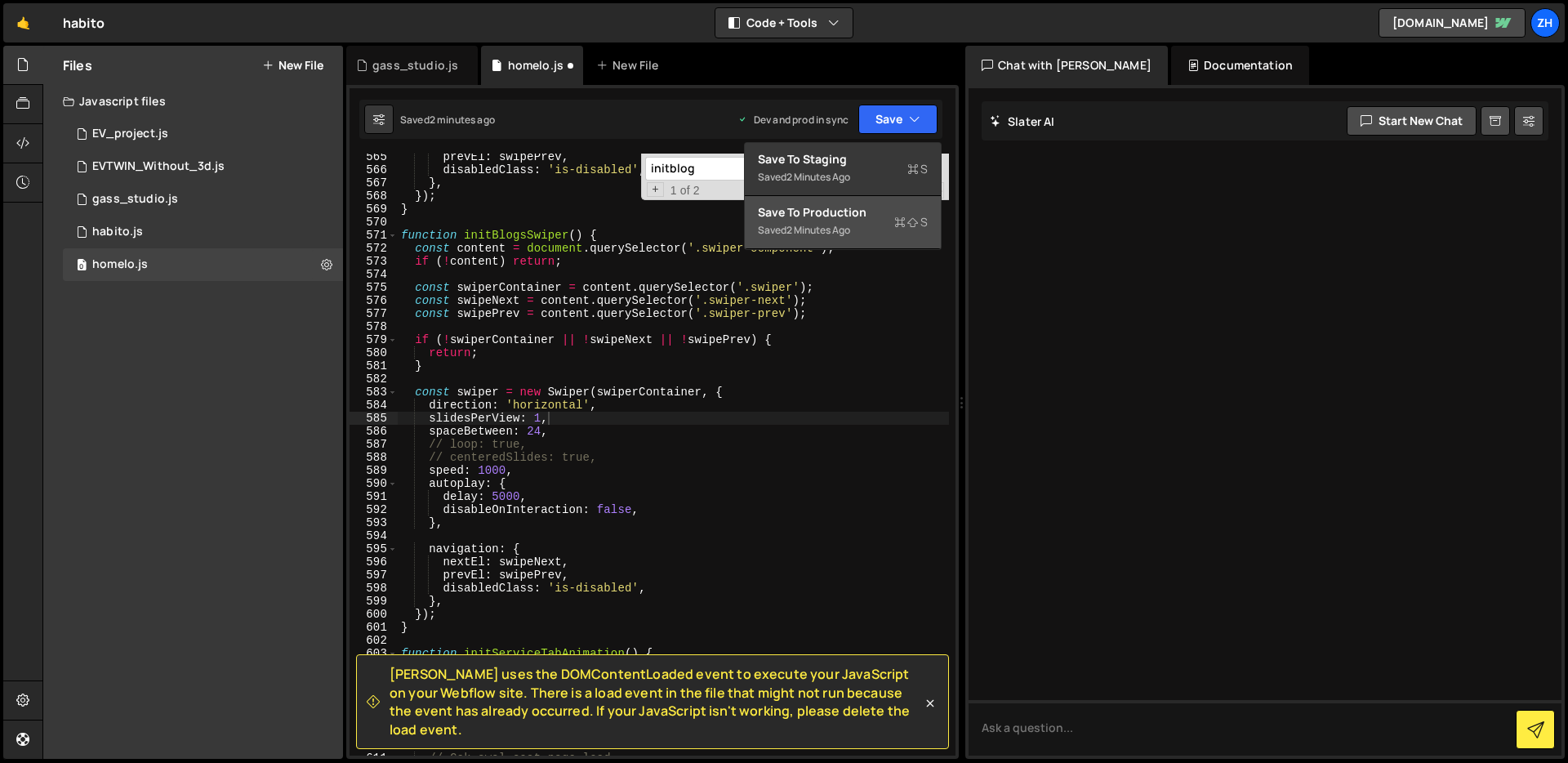
click at [895, 210] on div "Save to Production S" at bounding box center [843, 212] width 170 height 17
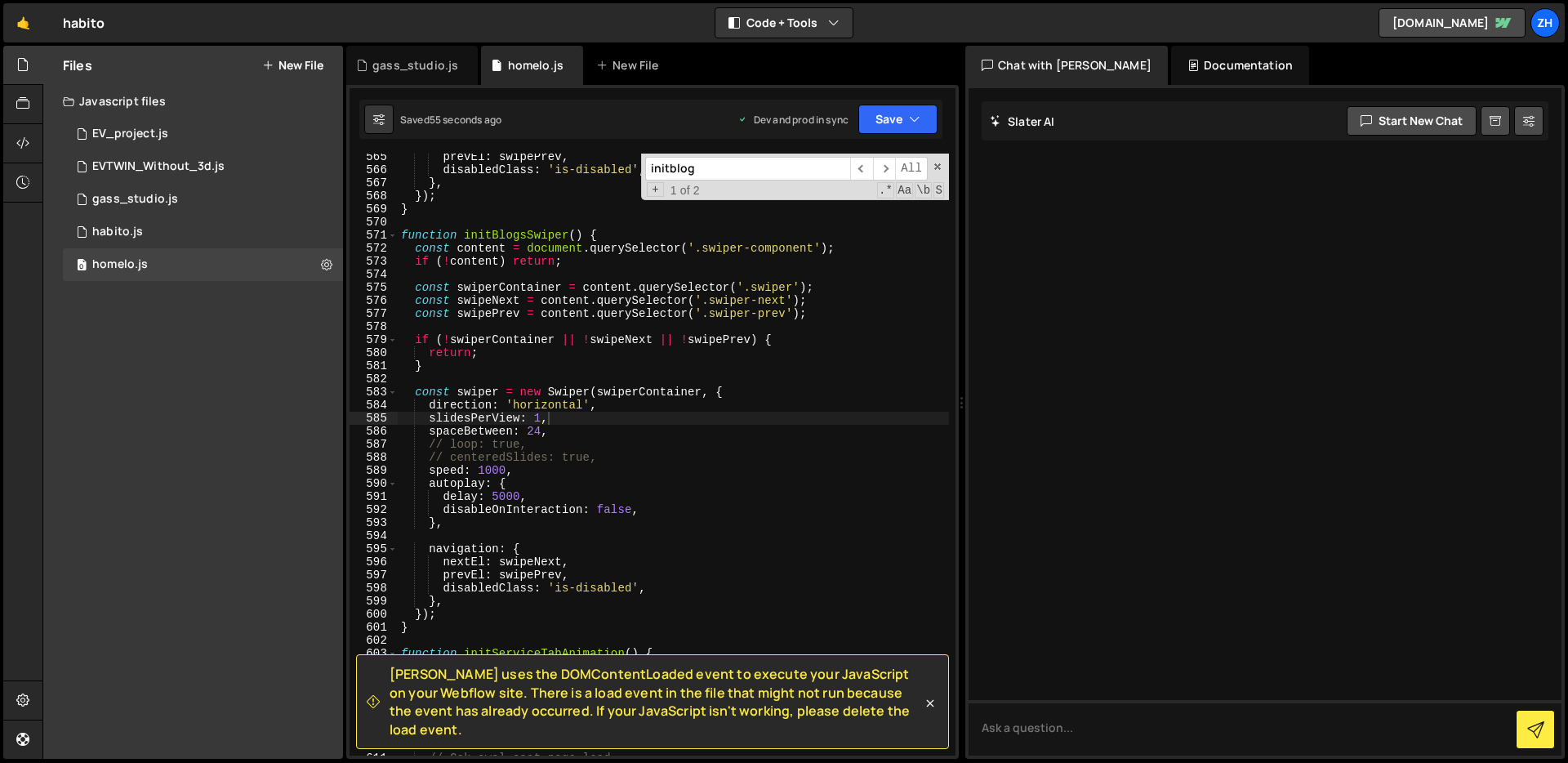
type textarea "// centeredSlides: true,"
click at [667, 455] on div "prevEl : swipePrev , disabledClass : 'is-disabled' , } , }) ; } function initBl…" at bounding box center [674, 464] width 551 height 629
